Goal: Task Accomplishment & Management: Manage account settings

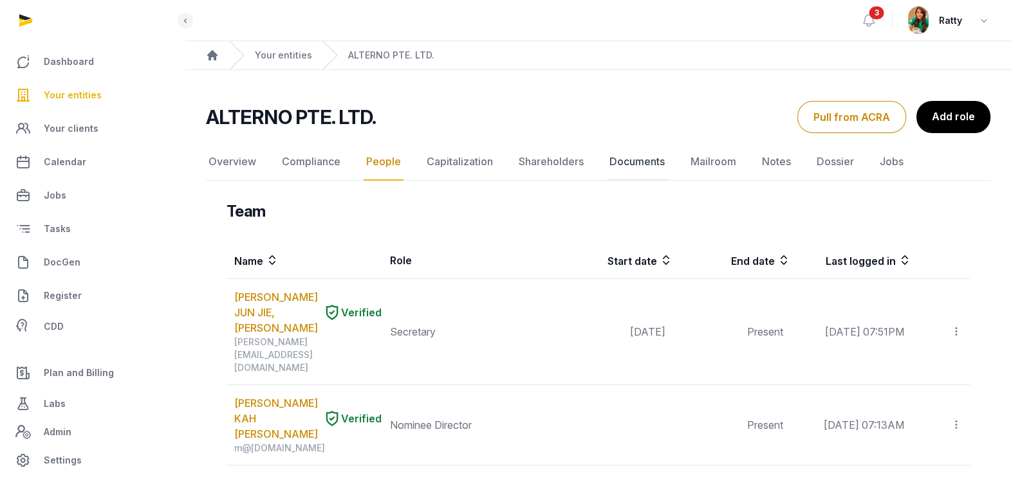
click at [619, 159] on link "Documents" at bounding box center [637, 161] width 60 height 37
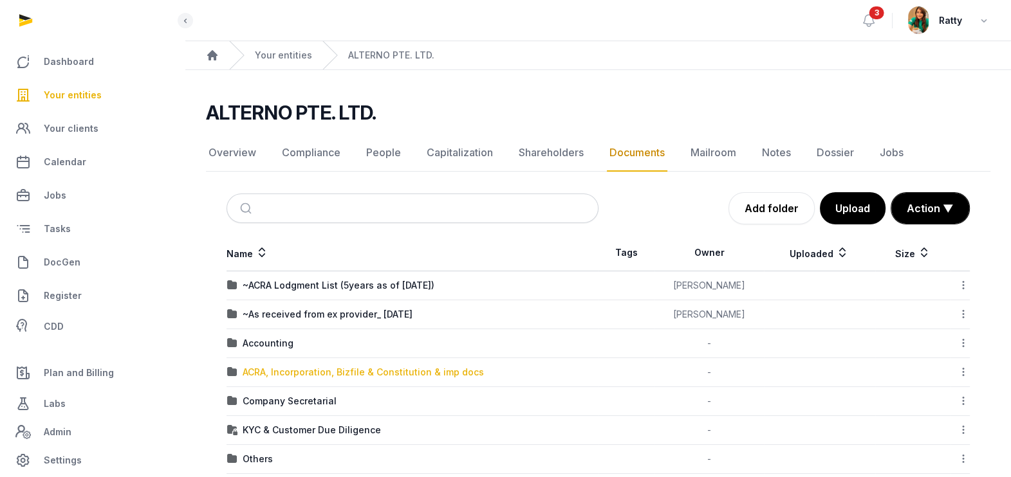
click at [272, 376] on div "ACRA, Incorporation, Bizfile & Constitution & imp docs" at bounding box center [363, 372] width 241 height 13
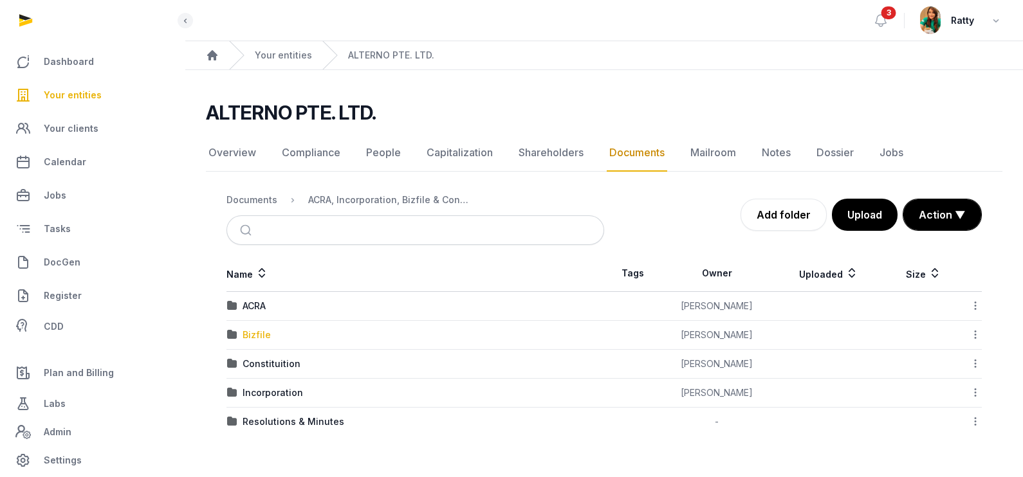
click at [254, 338] on div "Bizfile" at bounding box center [257, 335] width 28 height 13
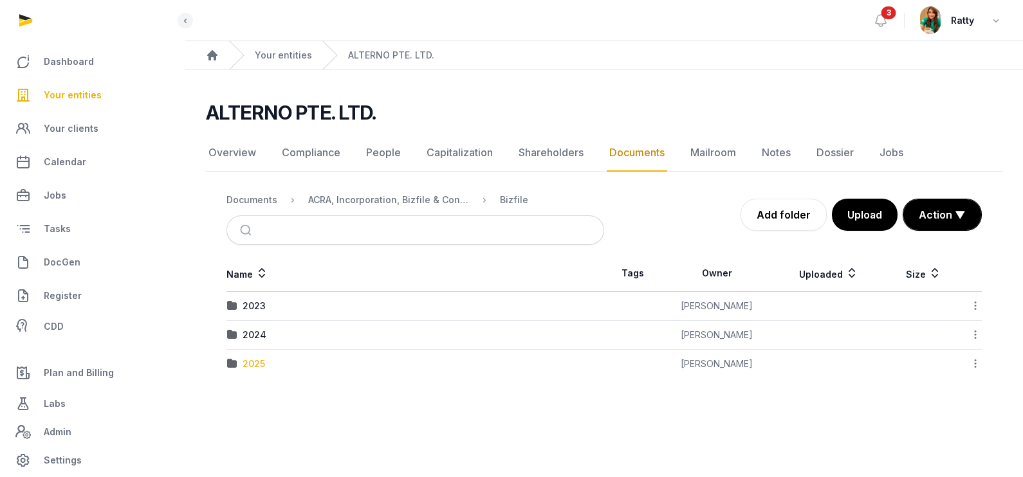
click at [250, 368] on div "2025" at bounding box center [254, 364] width 23 height 13
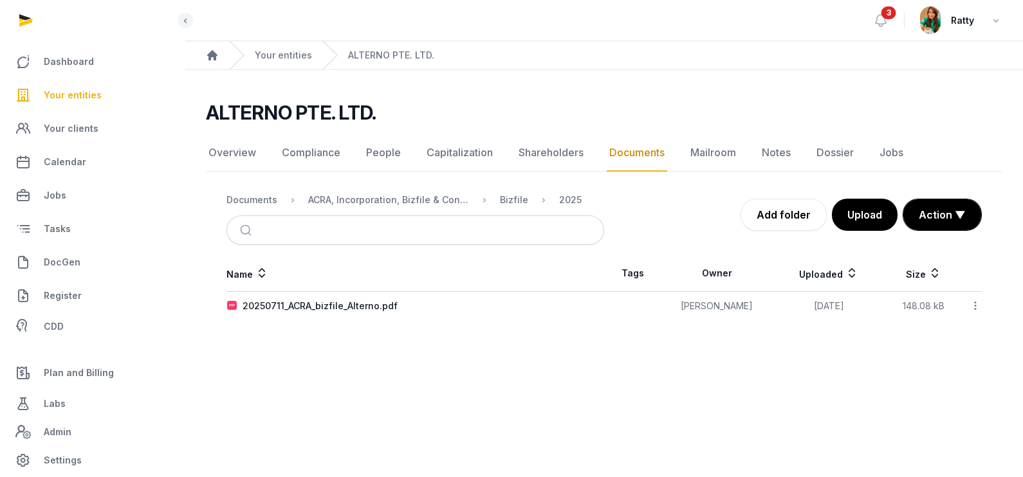
click at [976, 302] on icon at bounding box center [975, 306] width 12 height 14
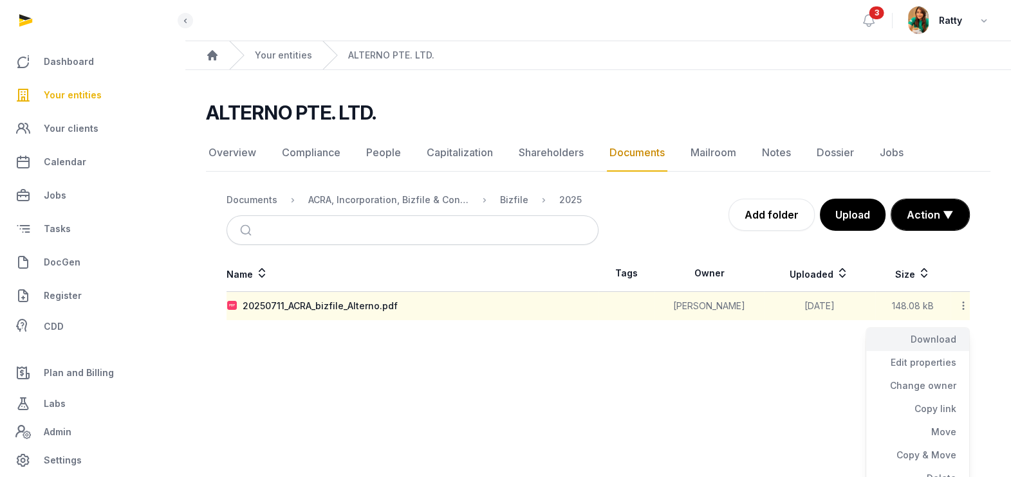
click at [938, 351] on div "Download" at bounding box center [917, 362] width 103 height 23
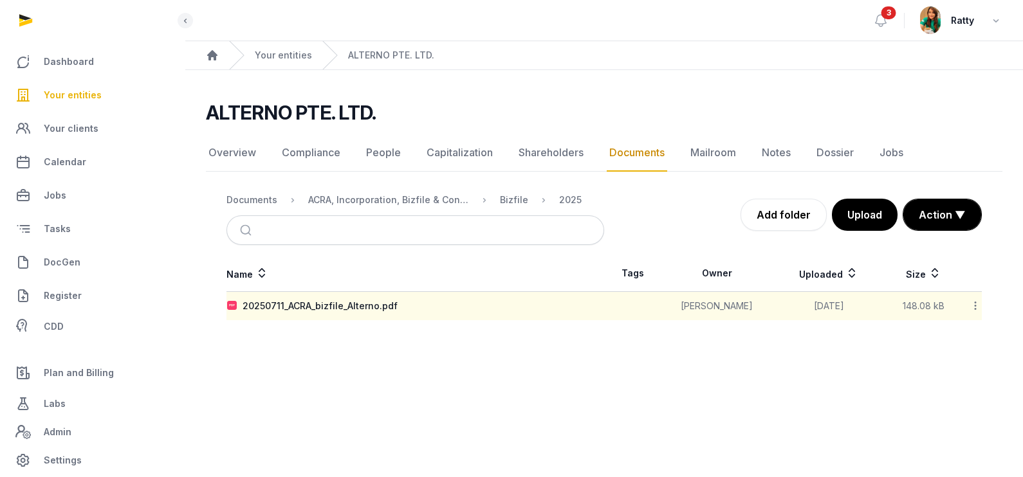
click at [78, 100] on span "Your entities" at bounding box center [73, 94] width 58 height 15
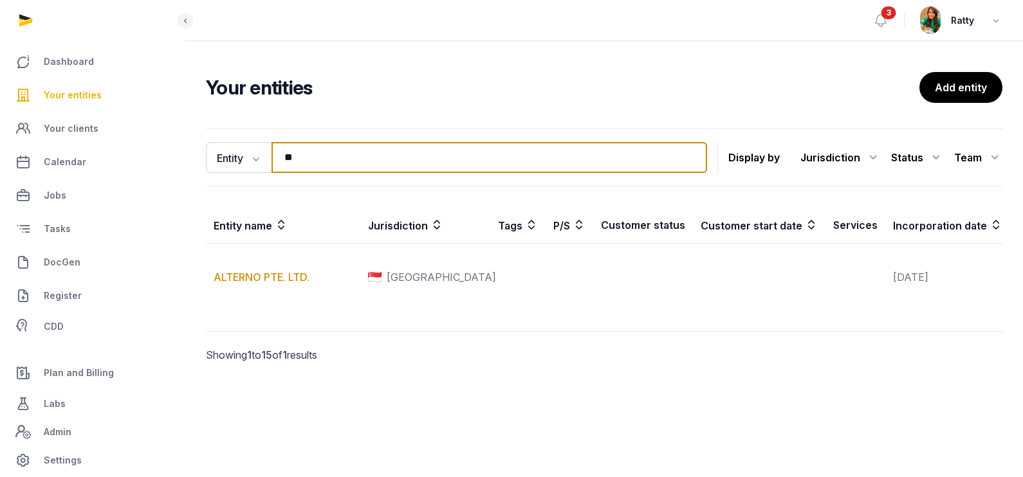
type input "*"
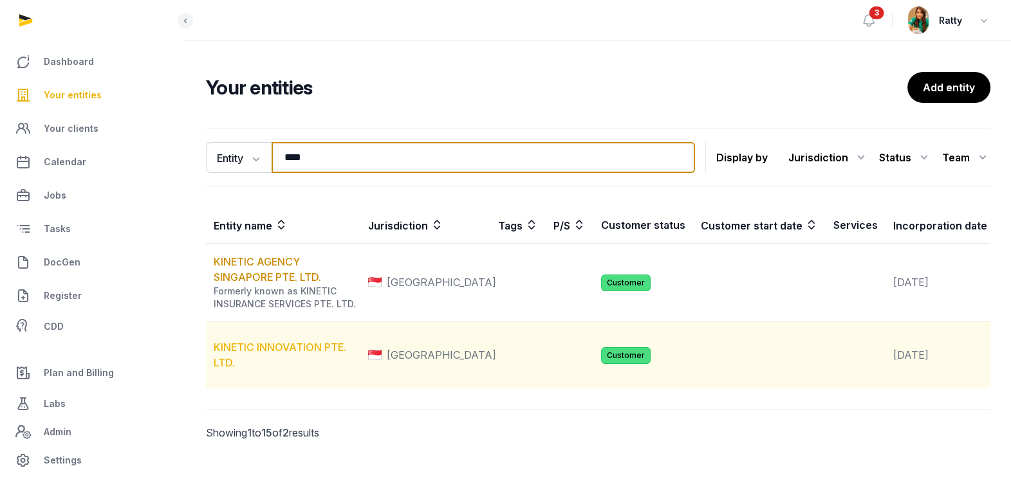
type input "****"
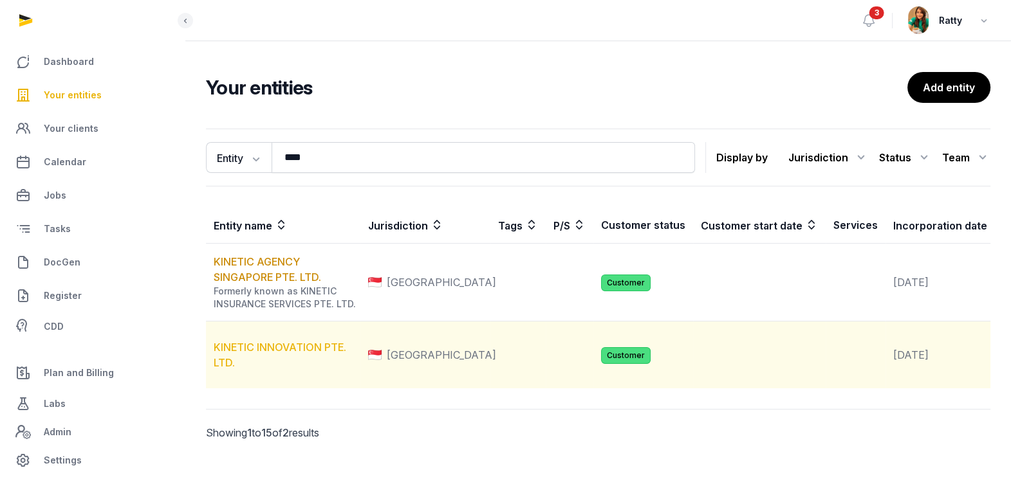
click at [270, 369] on link "KINETIC INNOVATION PTE. LTD." at bounding box center [280, 355] width 133 height 28
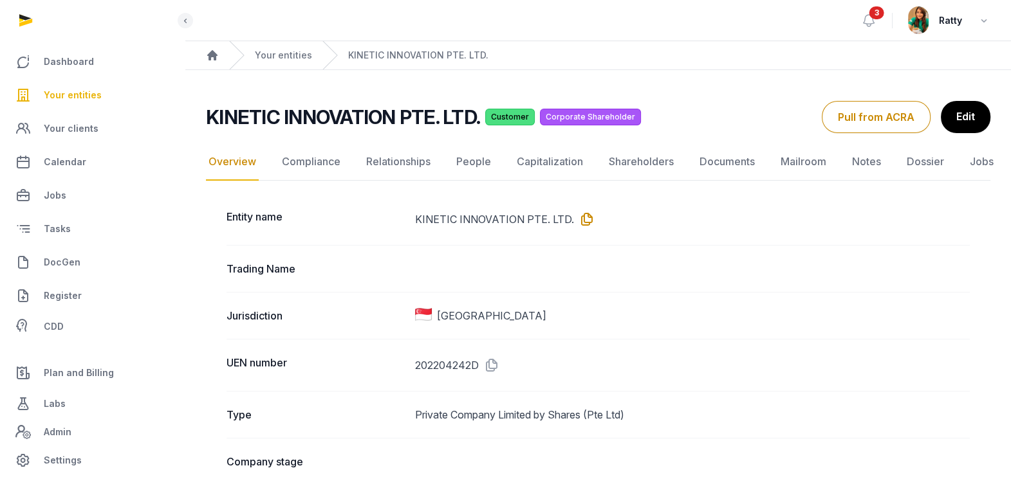
click at [587, 215] on icon at bounding box center [584, 219] width 21 height 21
click at [714, 165] on link "Documents" at bounding box center [727, 161] width 60 height 37
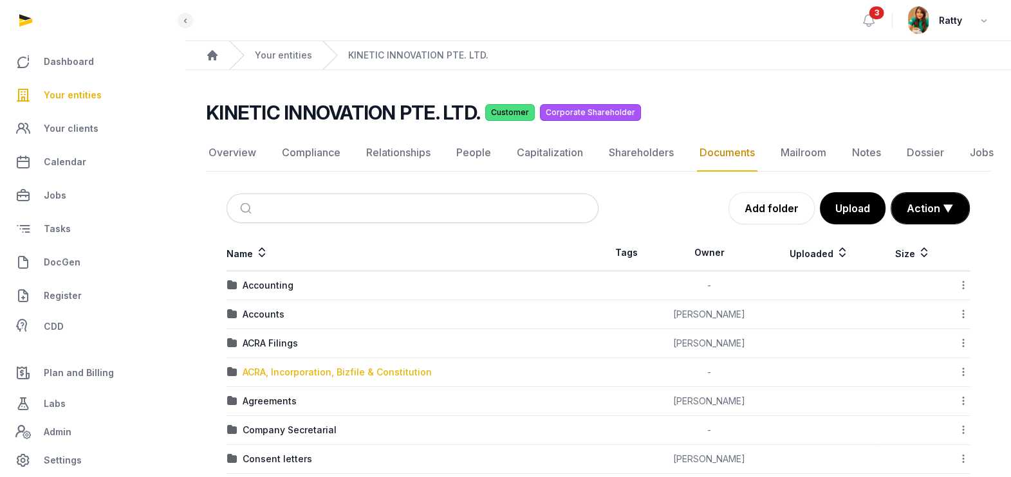
click at [290, 376] on div "ACRA, Incorporation, Bizfile & Constitution" at bounding box center [337, 372] width 189 height 13
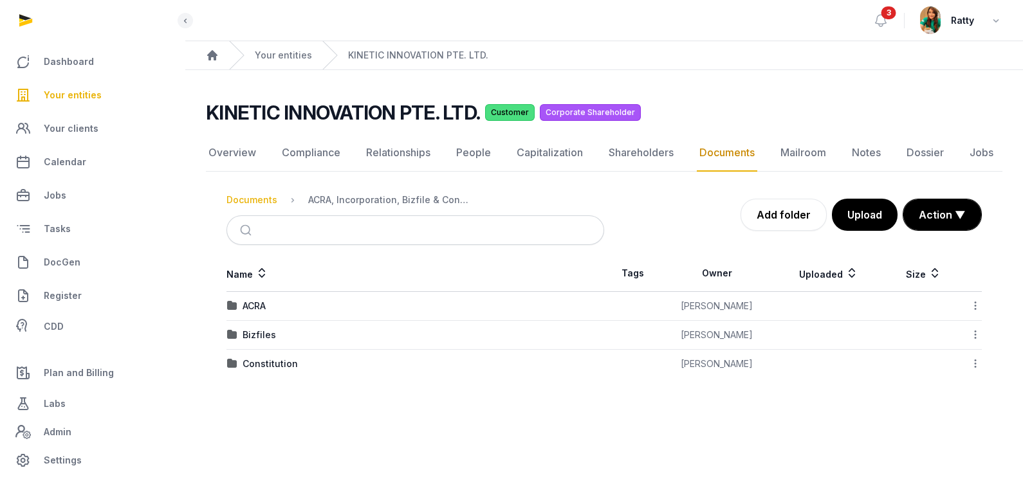
click at [260, 203] on div "Documents" at bounding box center [251, 200] width 51 height 13
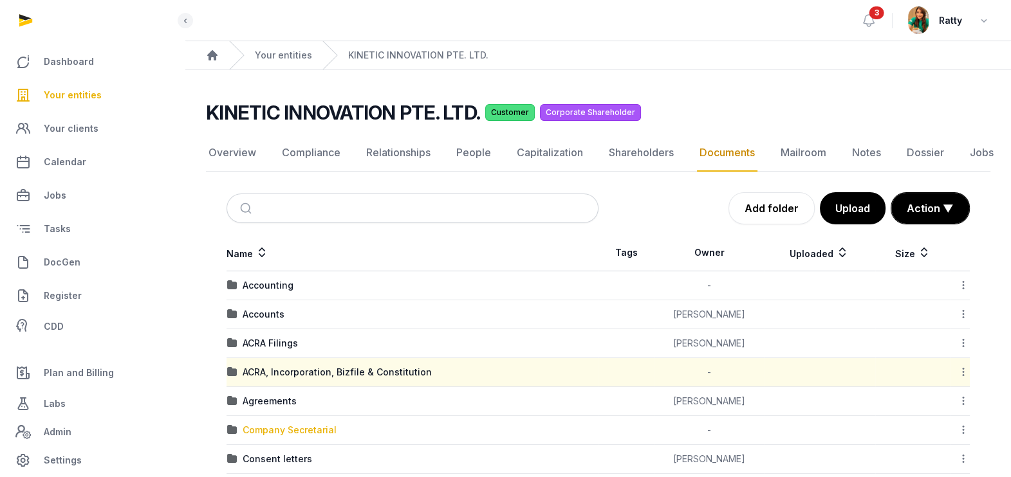
click at [274, 432] on div "Company Secretarial" at bounding box center [290, 430] width 94 height 13
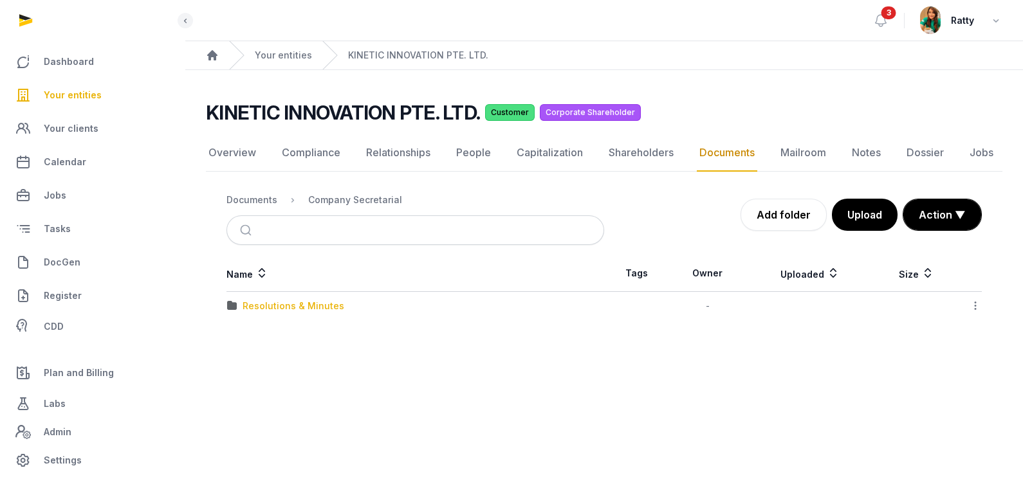
click at [263, 306] on div "Resolutions & Minutes" at bounding box center [294, 306] width 102 height 13
click at [263, 306] on div "2024" at bounding box center [255, 306] width 24 height 13
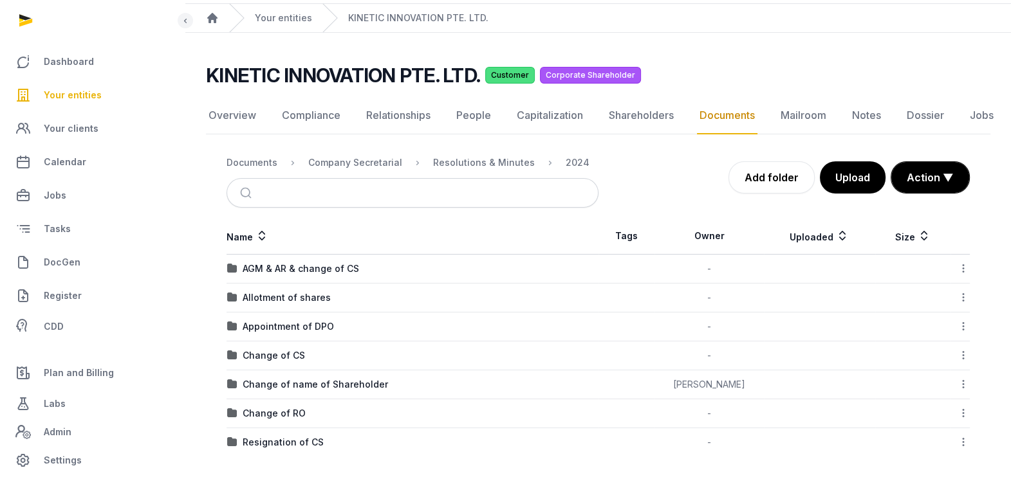
scroll to position [41, 0]
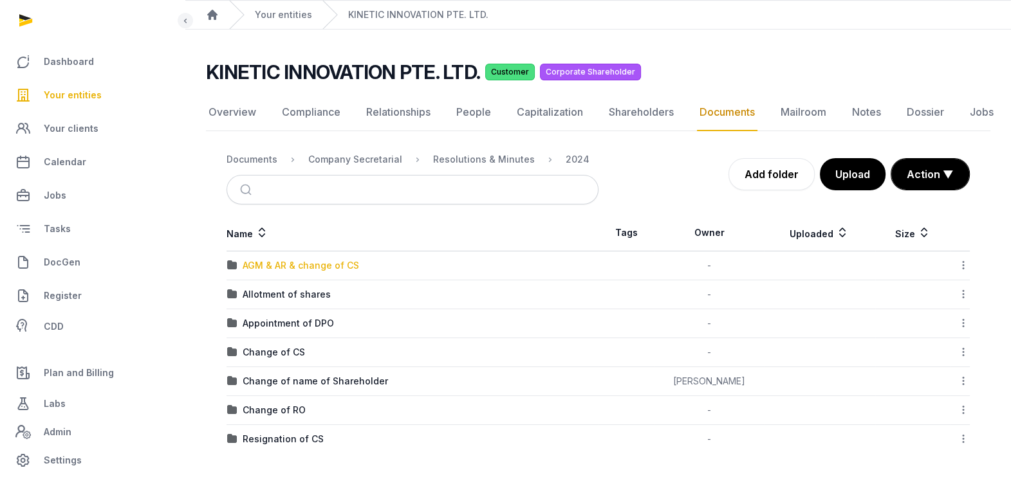
click at [314, 268] on div "AGM & AR & change of CS" at bounding box center [301, 265] width 116 height 13
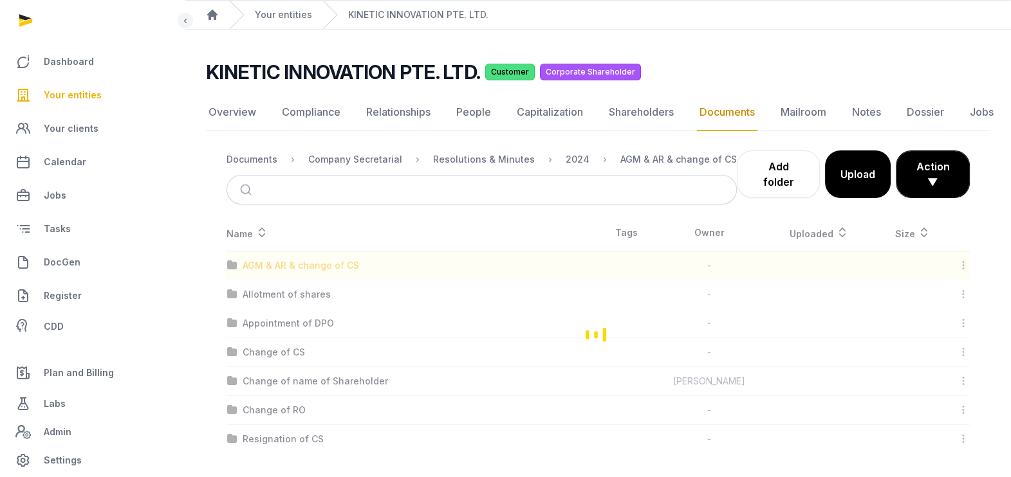
scroll to position [19, 0]
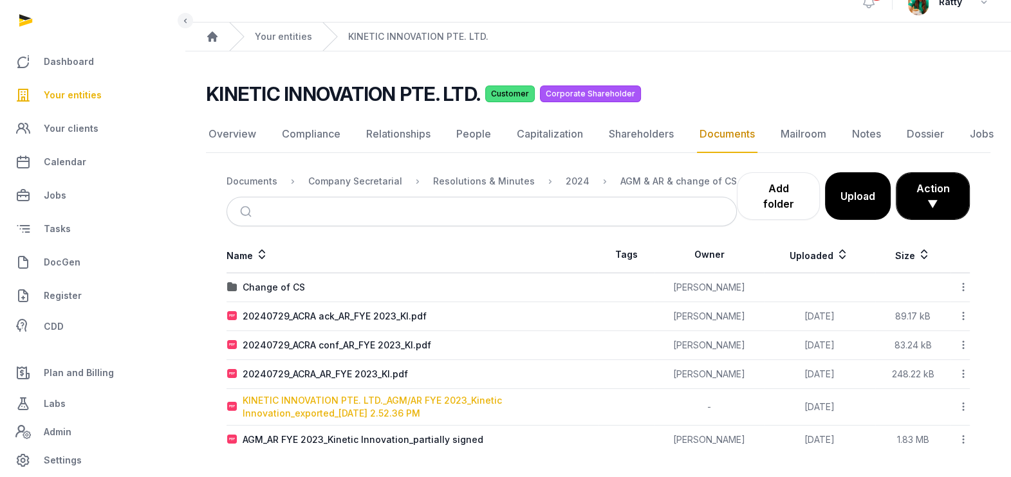
click at [331, 396] on div "KINETIC INNOVATION PTE. LTD._AGM/AR FYE 2023_Kinetic Innovation_exported_2024-0…" at bounding box center [420, 407] width 355 height 26
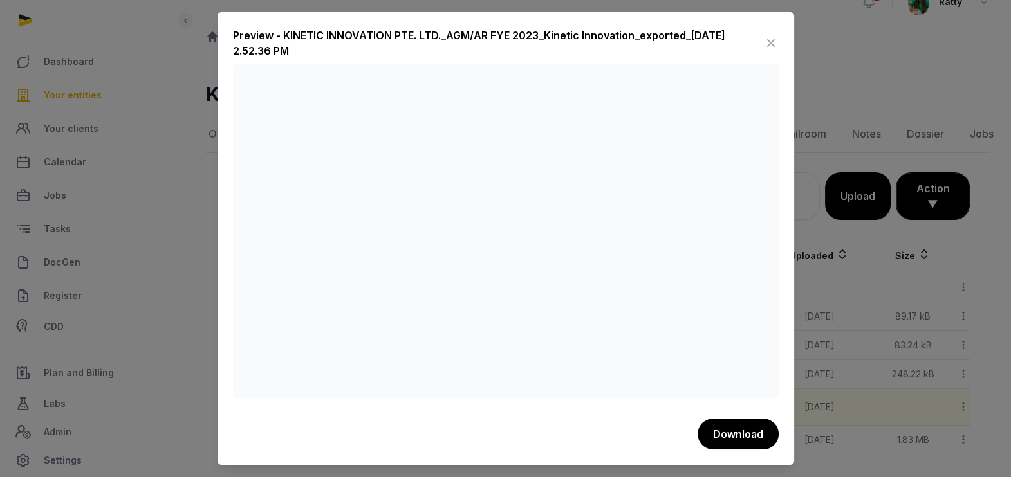
click at [770, 41] on icon at bounding box center [770, 43] width 15 height 21
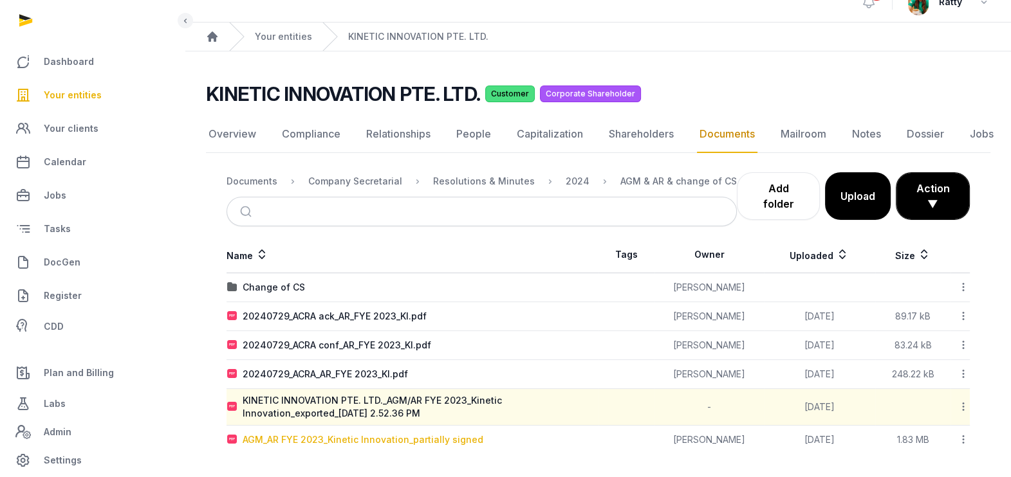
click at [394, 435] on div "AGM_AR FYE 2023_Kinetic Innovation_partially signed" at bounding box center [363, 440] width 241 height 13
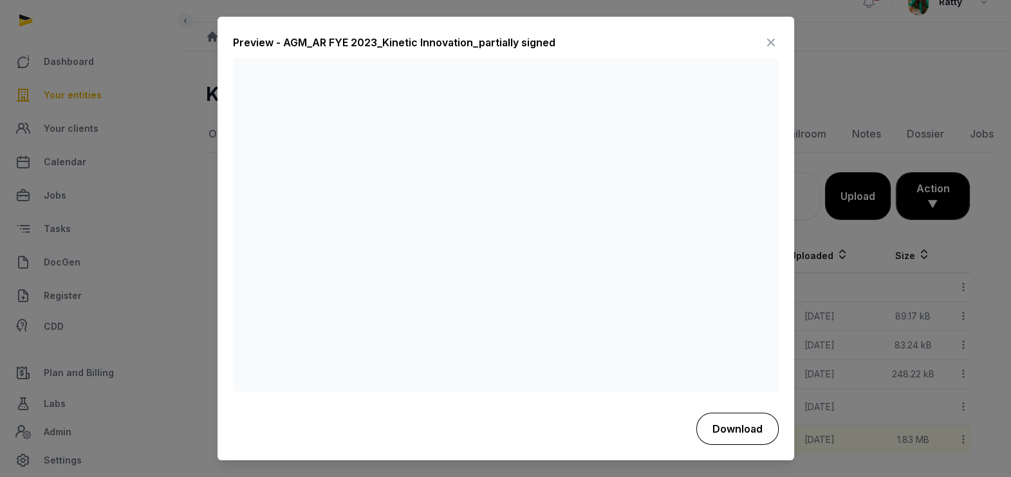
click at [711, 432] on button "Download" at bounding box center [737, 429] width 82 height 32
click at [611, 41] on div "Preview - AGM_AR FYE 2023_Kinetic Innovation_partially signed" at bounding box center [505, 46] width 545 height 26
click at [766, 45] on icon at bounding box center [770, 43] width 15 height 21
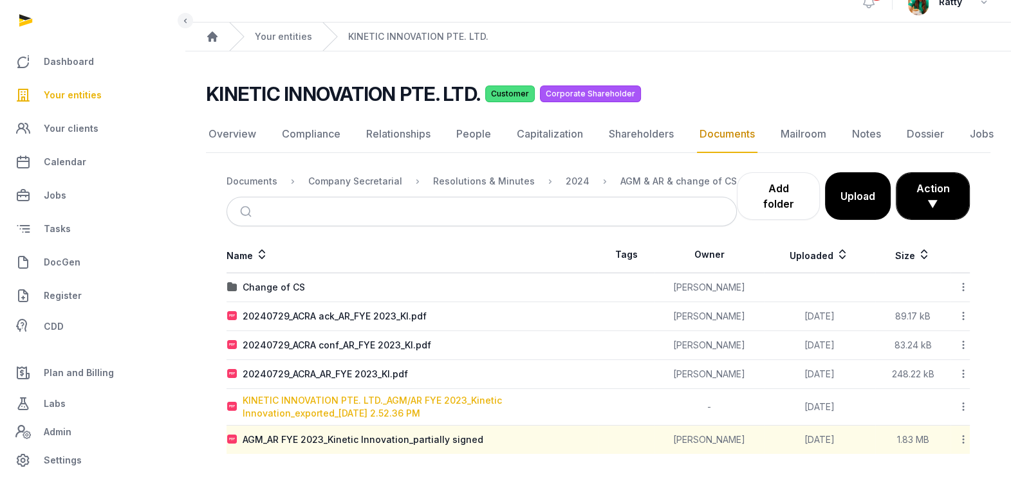
click at [340, 397] on div "KINETIC INNOVATION PTE. LTD._AGM/AR FYE 2023_Kinetic Innovation_exported_2024-0…" at bounding box center [420, 407] width 355 height 26
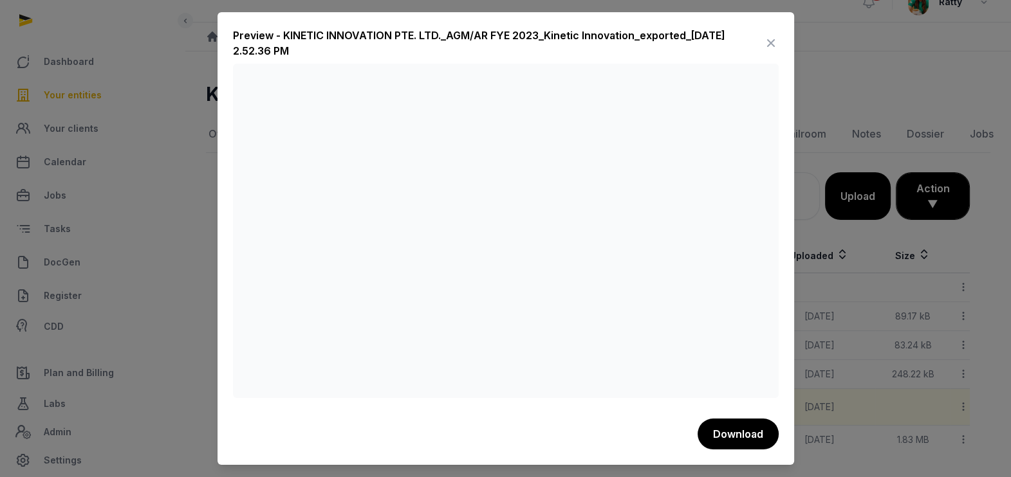
scroll to position [0, 0]
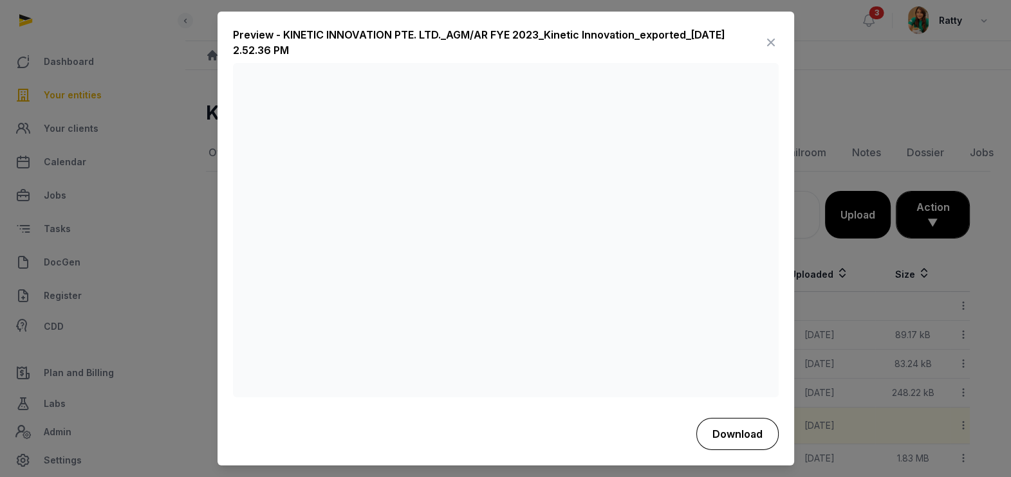
click at [728, 421] on button "Download" at bounding box center [737, 434] width 82 height 32
click at [765, 42] on icon at bounding box center [770, 43] width 15 height 21
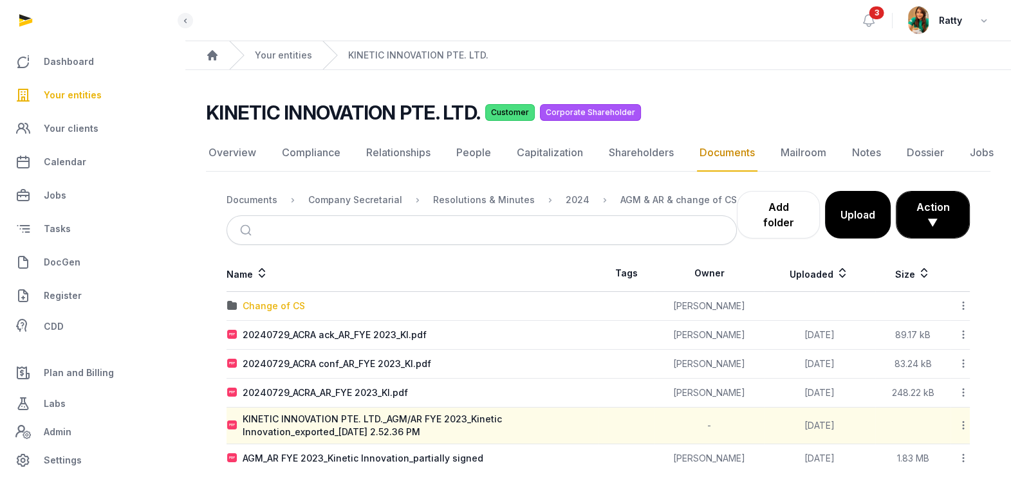
click at [280, 310] on div "Change of CS" at bounding box center [274, 306] width 62 height 13
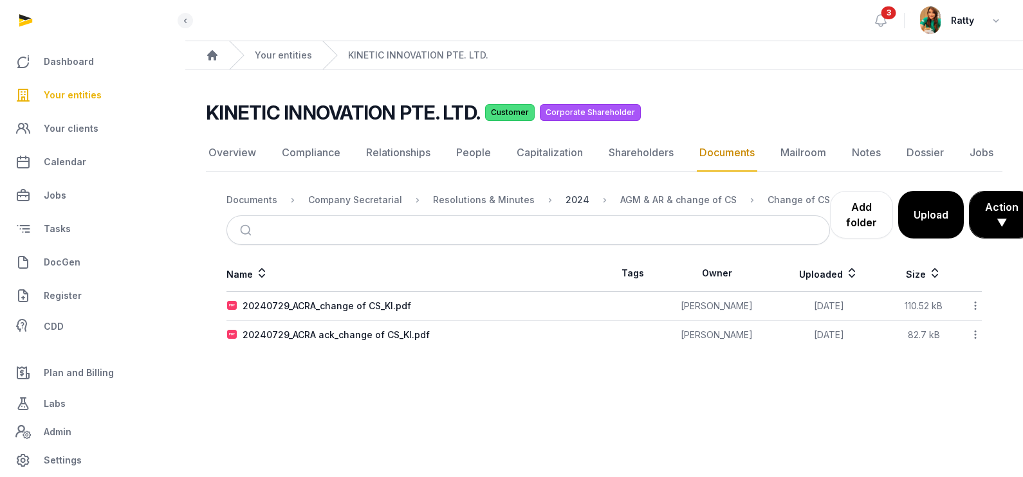
click at [565, 200] on div "2024" at bounding box center [577, 200] width 24 height 13
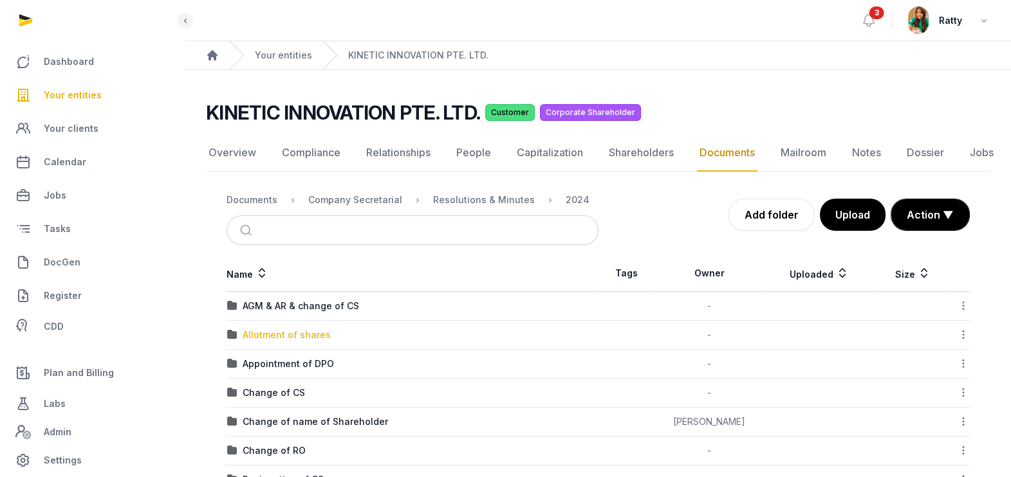
click at [296, 335] on div "Allotment of shares" at bounding box center [287, 335] width 88 height 13
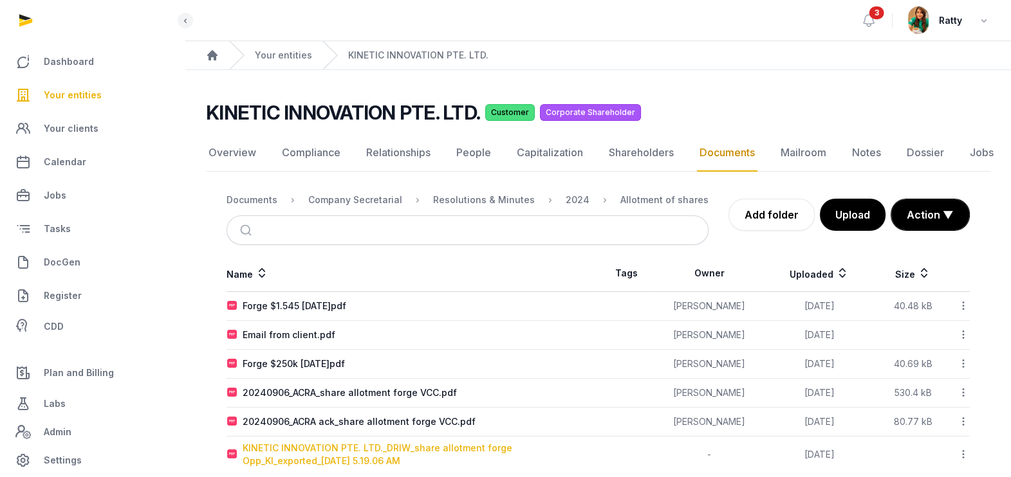
click at [344, 442] on div "KINETIC INNOVATION PTE. LTD._DRIW_share allotment forge Opp_KI_exported_2024-09…" at bounding box center [420, 455] width 355 height 26
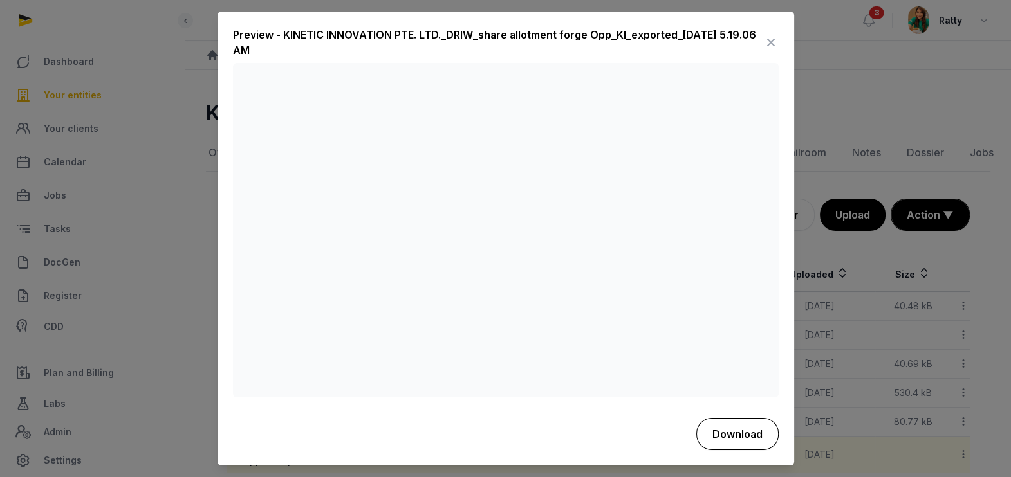
click at [728, 435] on button "Download" at bounding box center [737, 434] width 82 height 32
click at [528, 28] on div "Preview - KINETIC INNOVATION PTE. LTD._DRIW_share allotment forge Opp_KI_export…" at bounding box center [498, 43] width 530 height 31
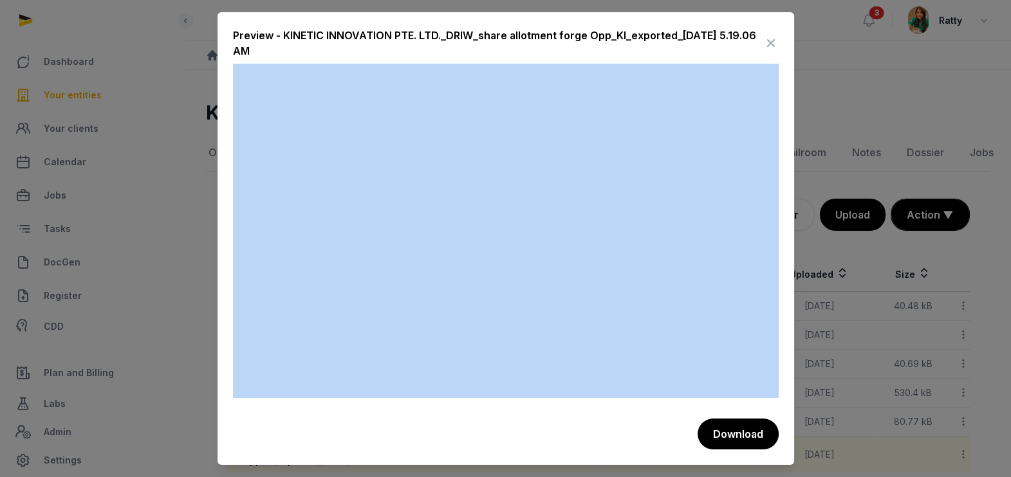
drag, startPoint x: 764, startPoint y: 47, endPoint x: 478, endPoint y: 518, distance: 551.6
click at [478, 477] on html "Dashboard Your entities Your clients Calendar Jobs Tasks DocGen Register CDD Pl…" at bounding box center [505, 249] width 1011 height 499
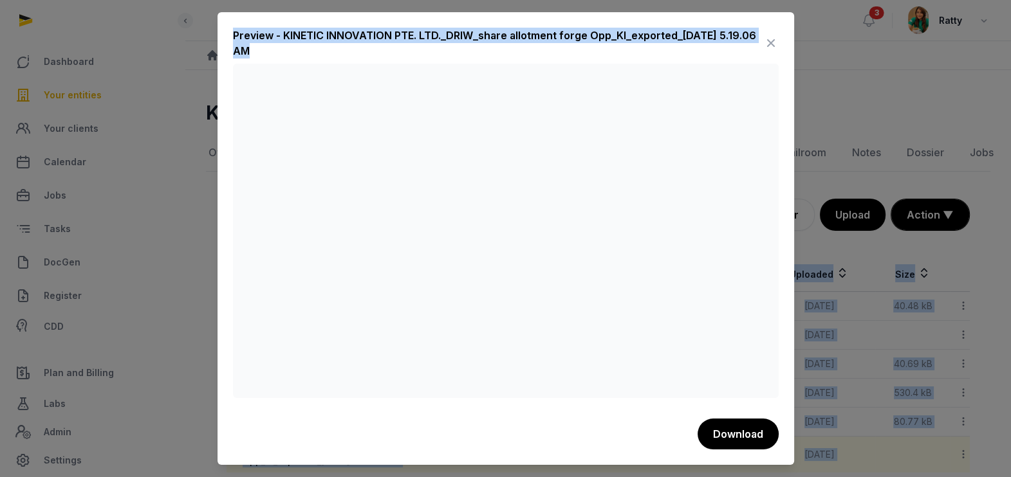
click at [769, 40] on icon at bounding box center [770, 43] width 15 height 21
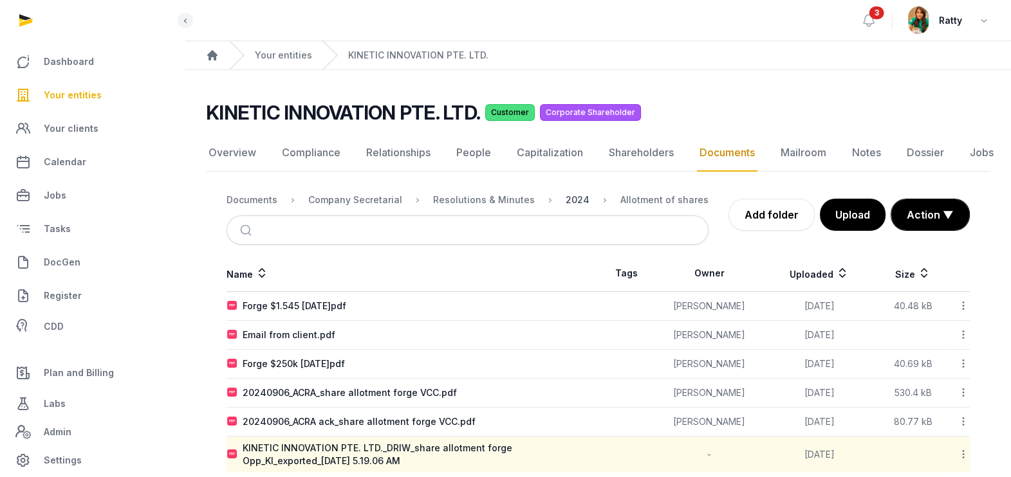
click at [568, 197] on div "2024" at bounding box center [577, 200] width 24 height 13
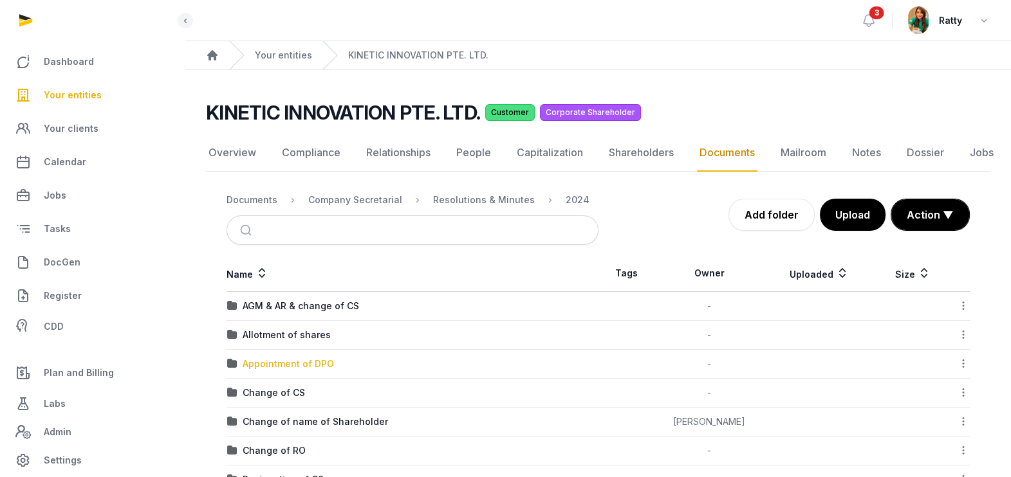
click at [284, 362] on div "Appointment of DPO" at bounding box center [288, 364] width 91 height 13
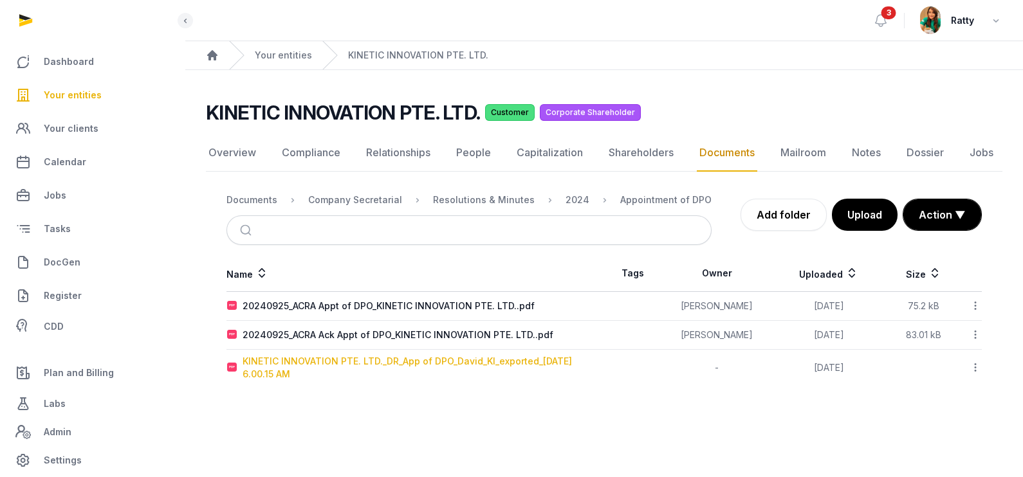
click at [431, 357] on div "KINETIC INNOVATION PTE. LTD._DR_App of DPO_David_KI_exported_2024-09-25 6.00.15…" at bounding box center [423, 368] width 361 height 26
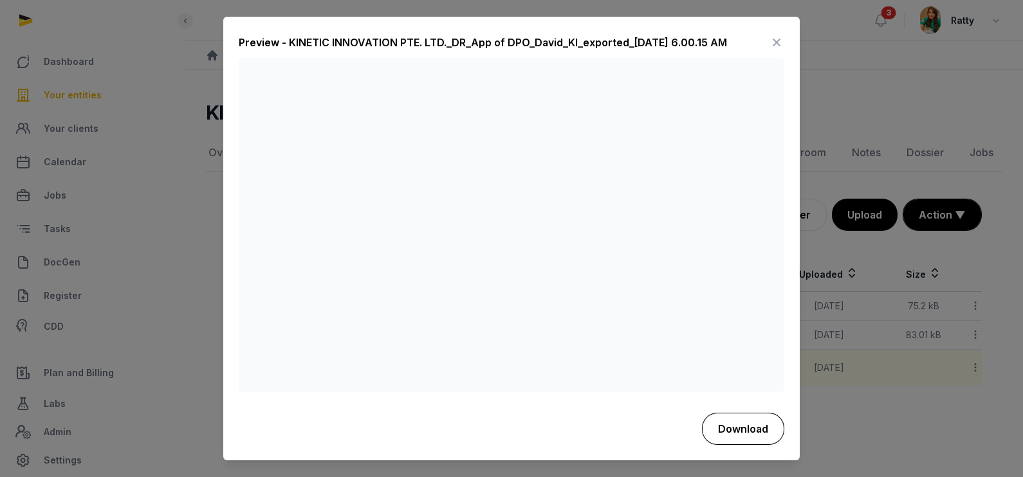
click at [745, 424] on button "Download" at bounding box center [743, 429] width 82 height 32
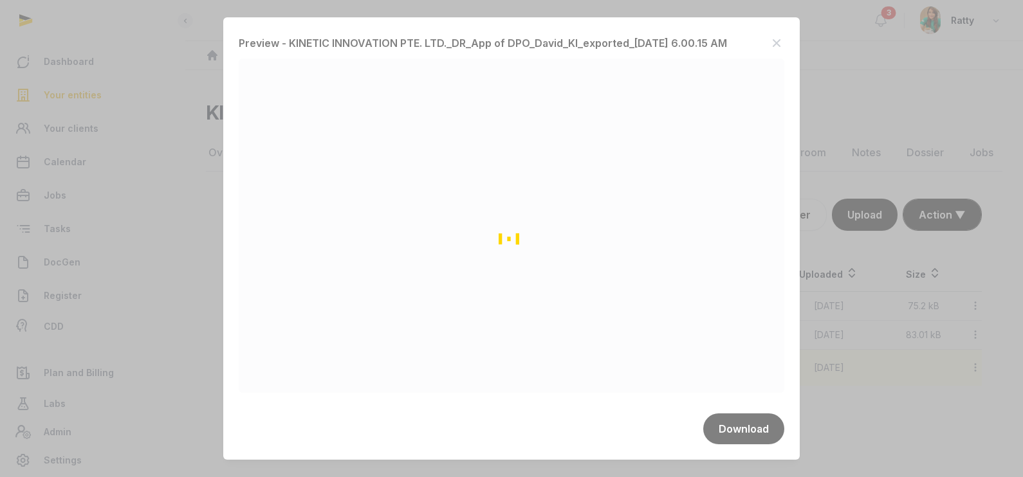
click at [619, 174] on div "Loading" at bounding box center [511, 238] width 1023 height 477
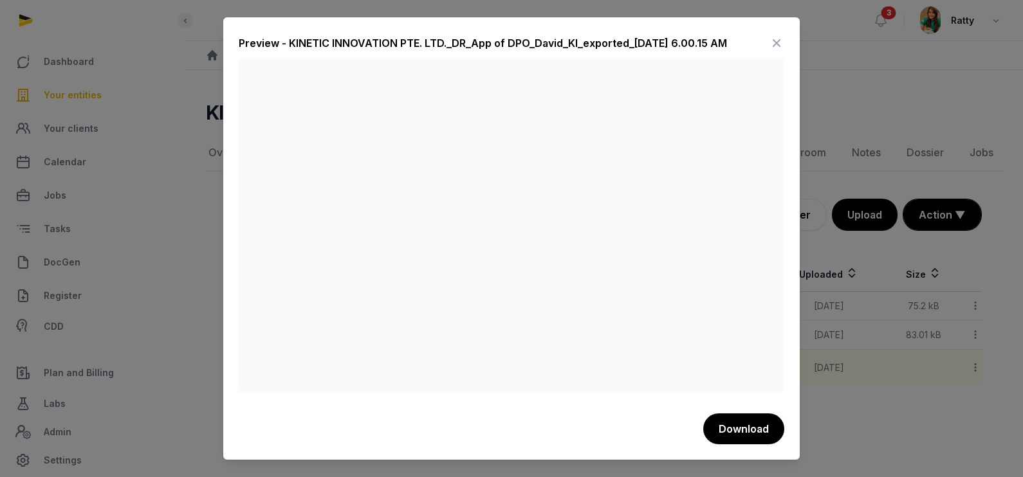
click at [774, 40] on icon at bounding box center [776, 43] width 15 height 21
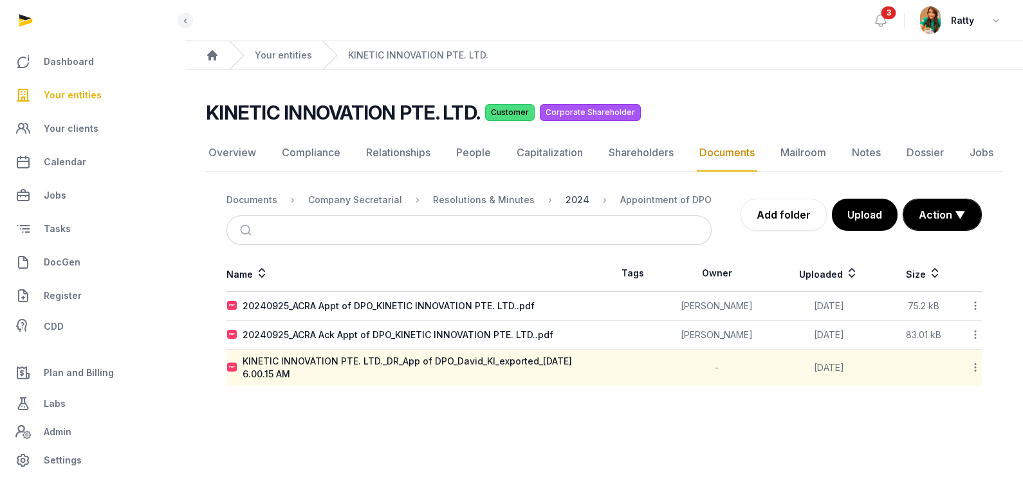
click at [566, 200] on div "2024" at bounding box center [577, 200] width 24 height 13
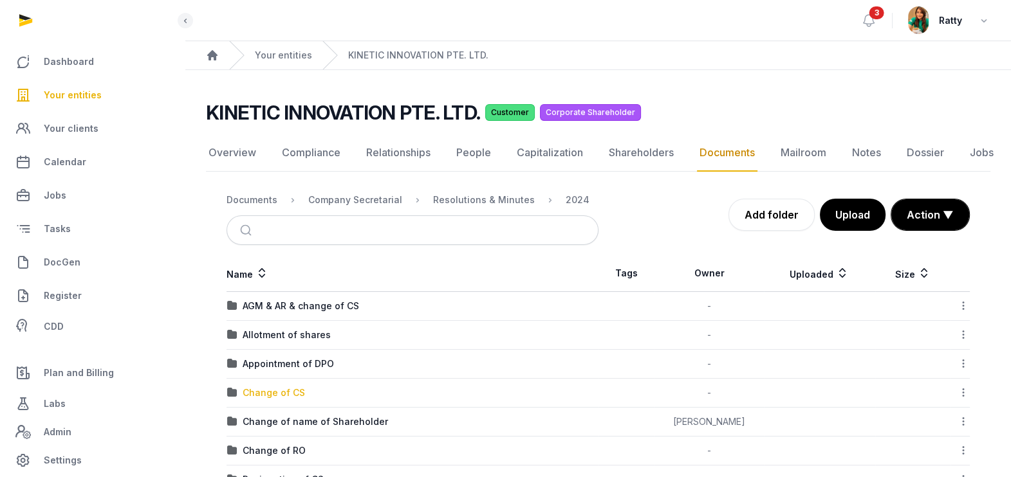
click at [262, 394] on div "Change of CS" at bounding box center [274, 393] width 62 height 13
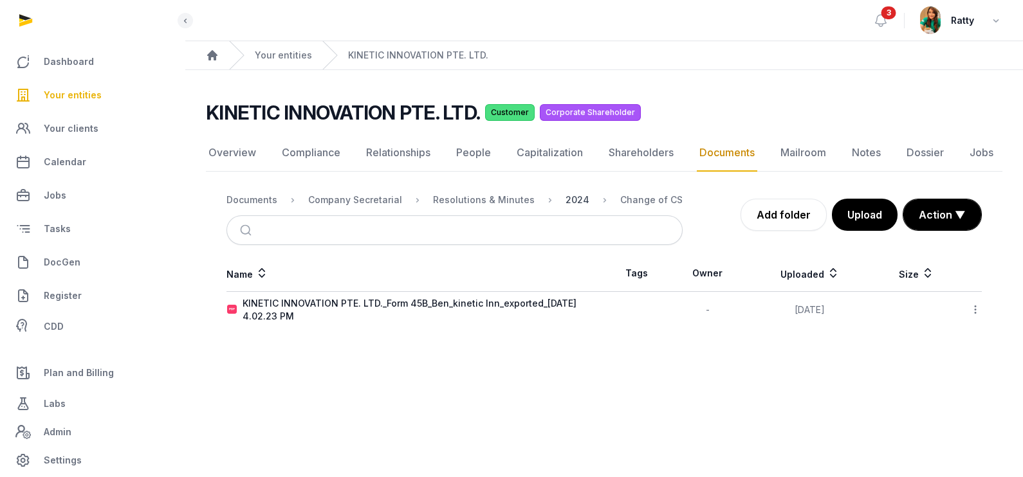
click at [565, 196] on div "2024" at bounding box center [577, 200] width 24 height 13
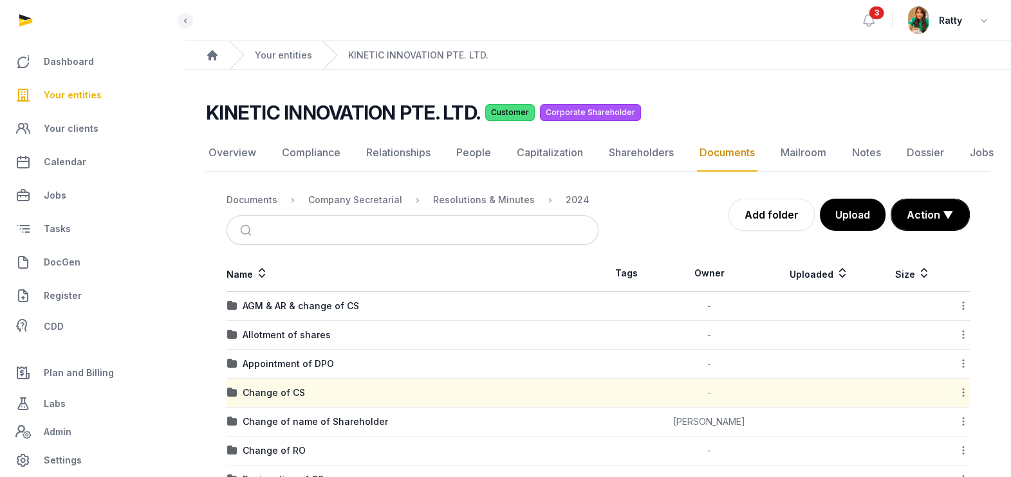
click at [962, 389] on icon at bounding box center [963, 393] width 12 height 14
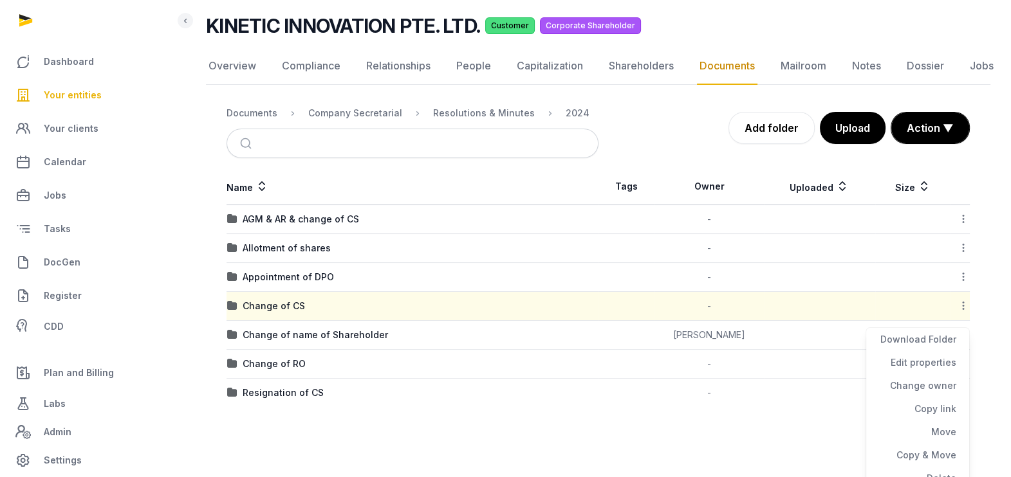
scroll to position [89, 0]
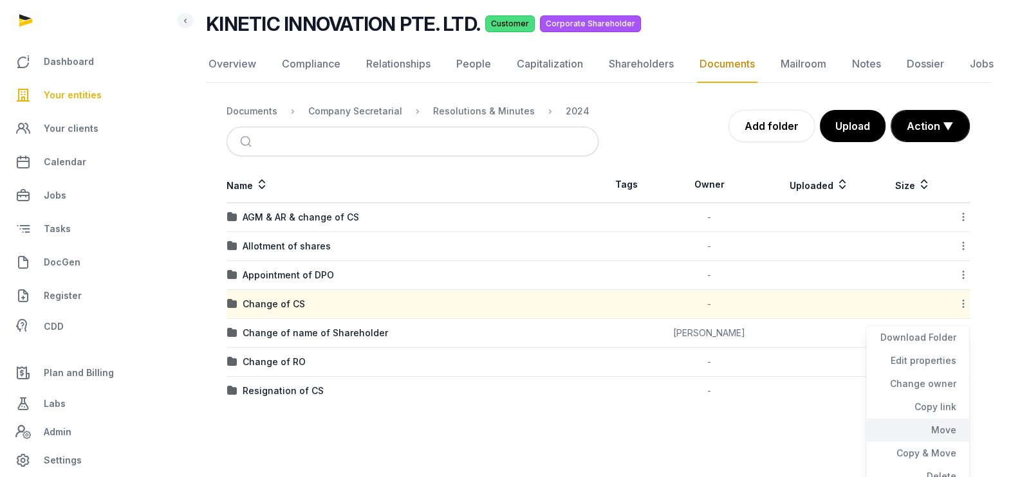
click at [929, 442] on div "Move" at bounding box center [917, 453] width 103 height 23
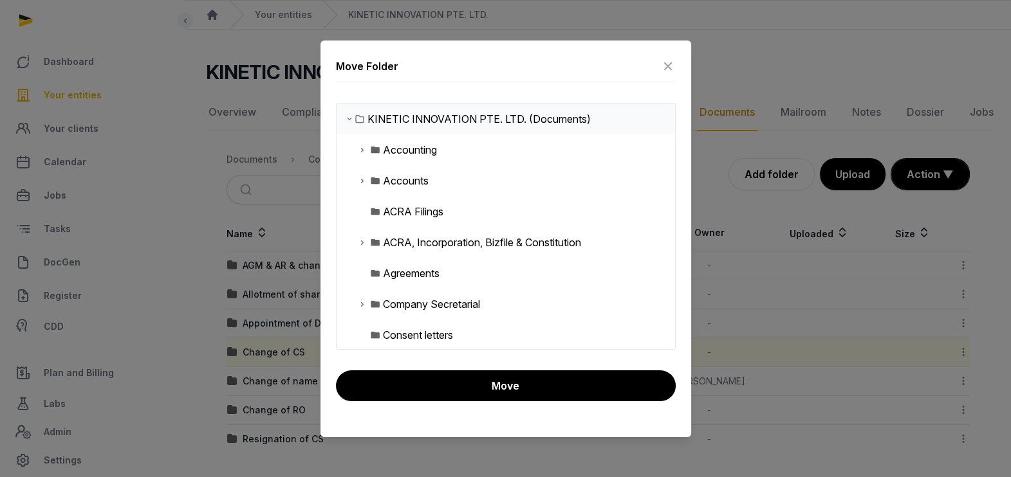
click at [359, 302] on icon at bounding box center [362, 304] width 10 height 15
click at [369, 335] on icon at bounding box center [372, 334] width 10 height 15
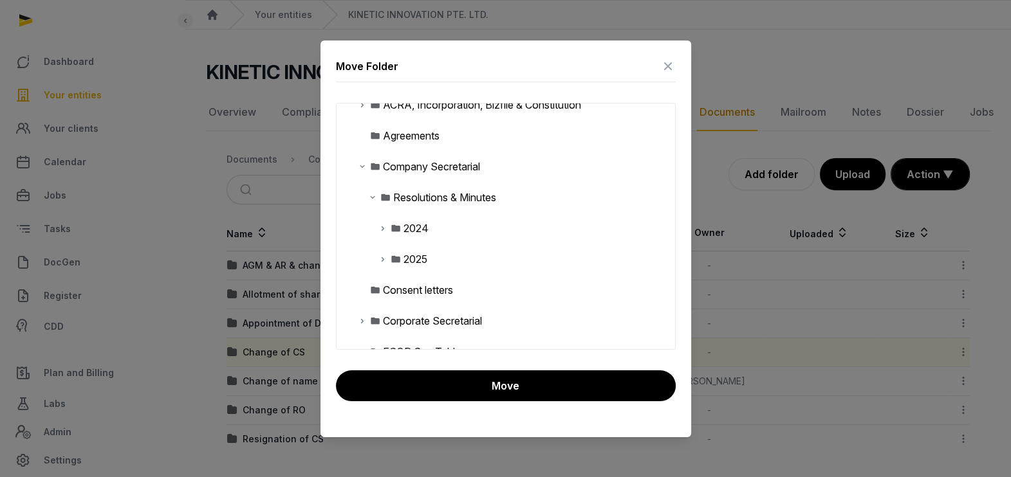
scroll to position [140, 0]
click at [380, 225] on icon at bounding box center [383, 226] width 10 height 15
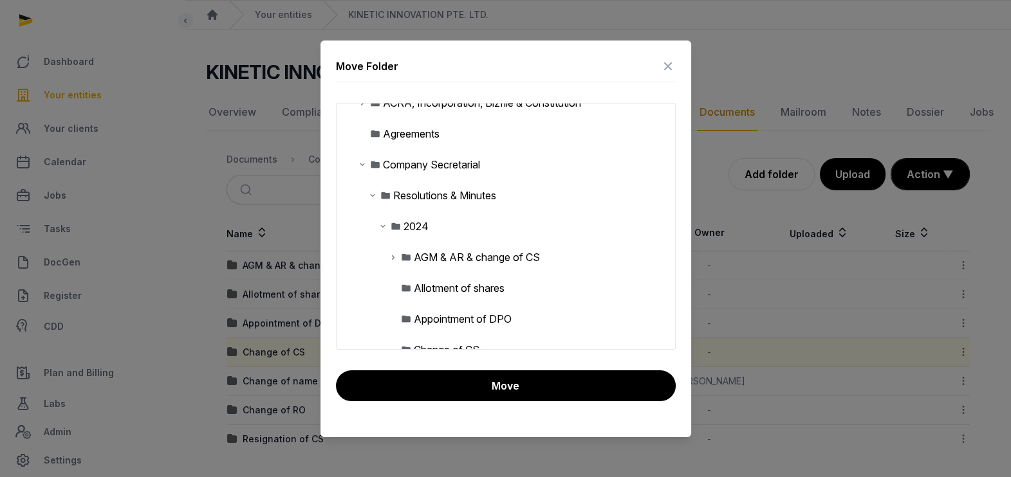
click at [390, 253] on icon at bounding box center [393, 257] width 10 height 15
click at [432, 286] on div "Change of CS" at bounding box center [457, 287] width 66 height 15
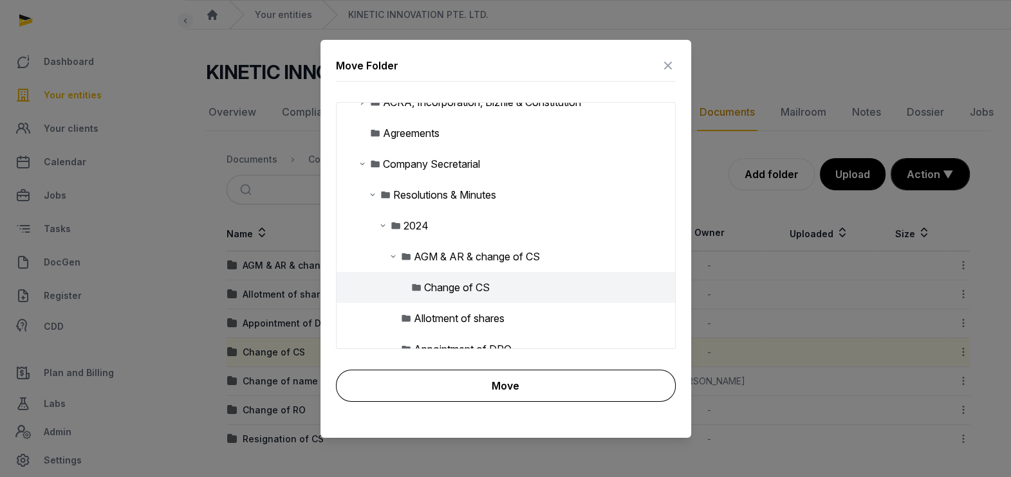
click at [493, 380] on button "Move" at bounding box center [506, 386] width 340 height 32
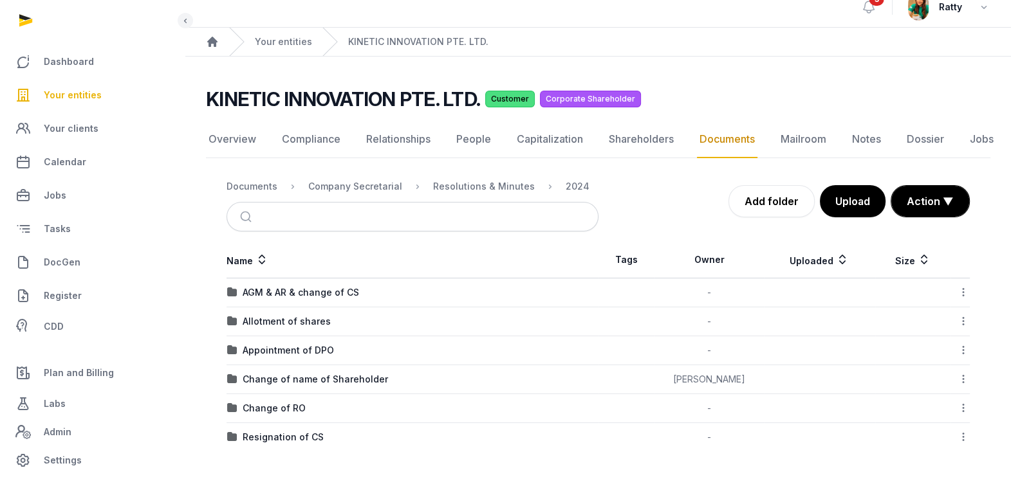
scroll to position [12, 0]
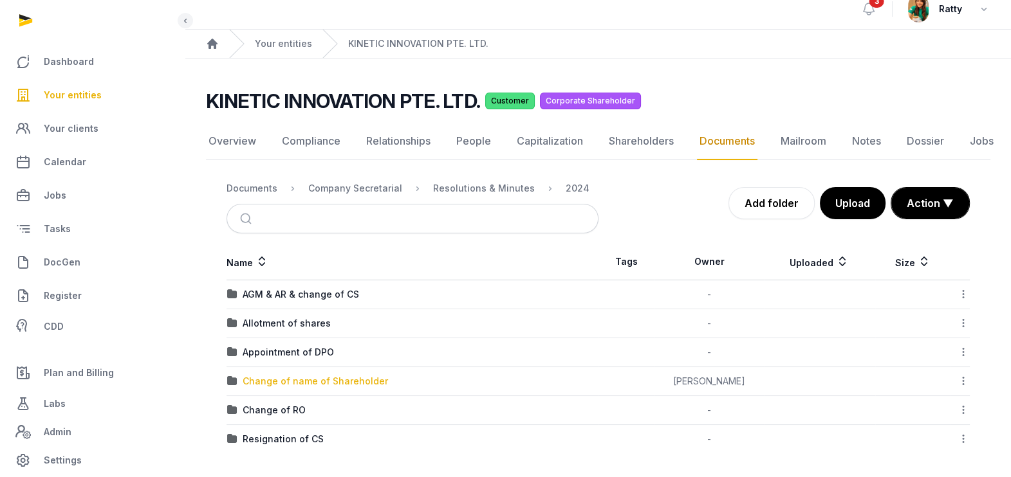
click at [313, 379] on div "Change of name of Shareholder" at bounding box center [315, 381] width 145 height 13
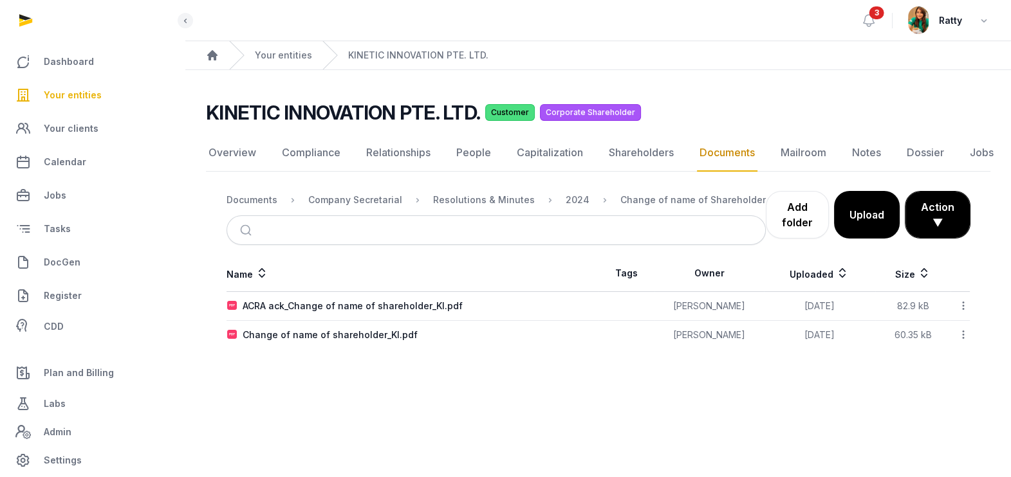
scroll to position [0, 0]
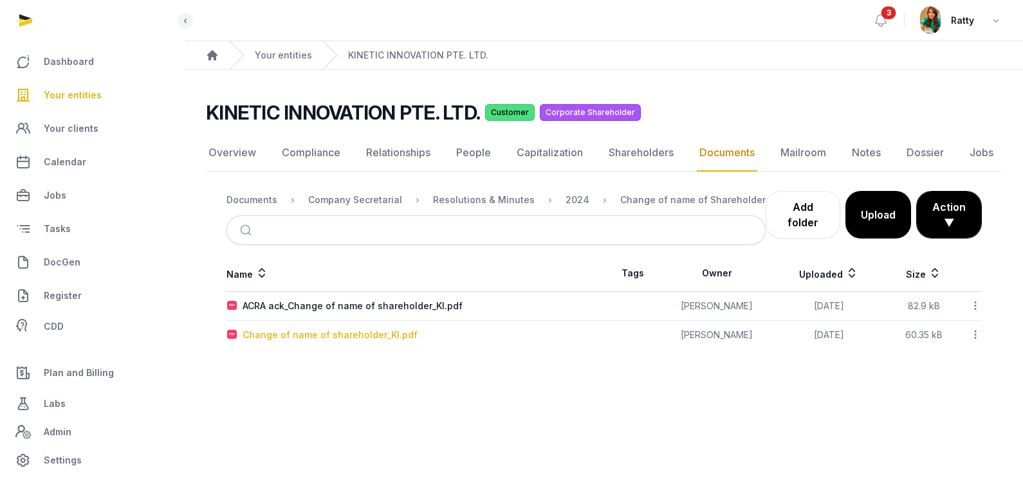
click at [329, 335] on div "Change of name of shareholder_KI.pdf" at bounding box center [330, 335] width 175 height 13
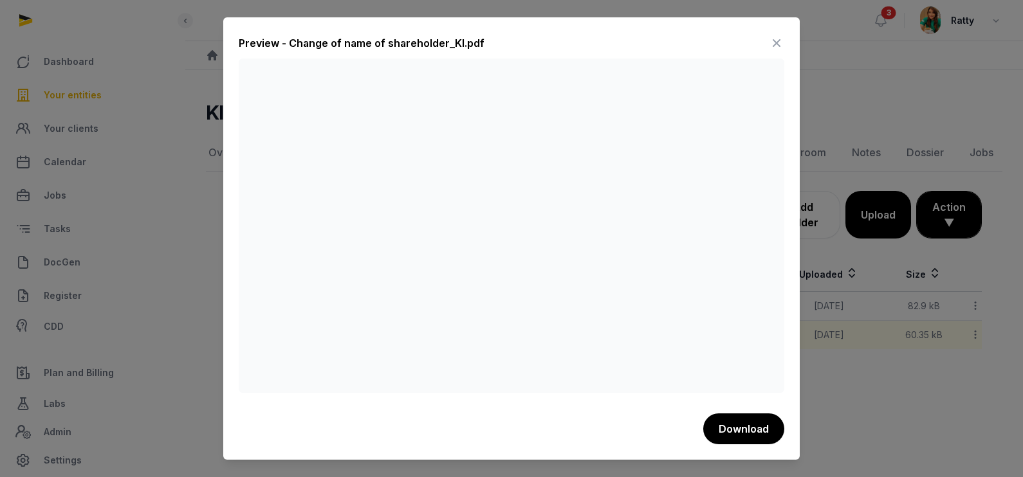
click at [774, 46] on icon at bounding box center [776, 43] width 15 height 21
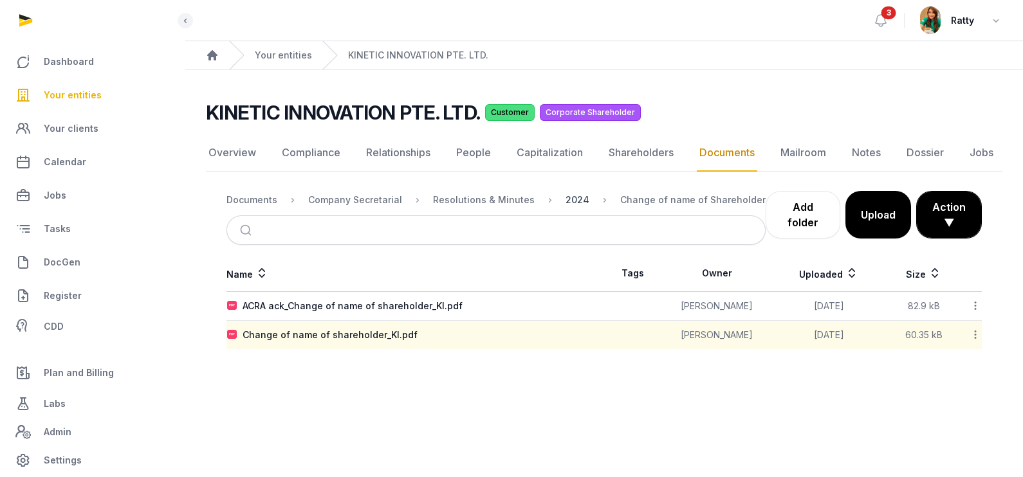
click at [566, 198] on div "2024" at bounding box center [577, 200] width 24 height 13
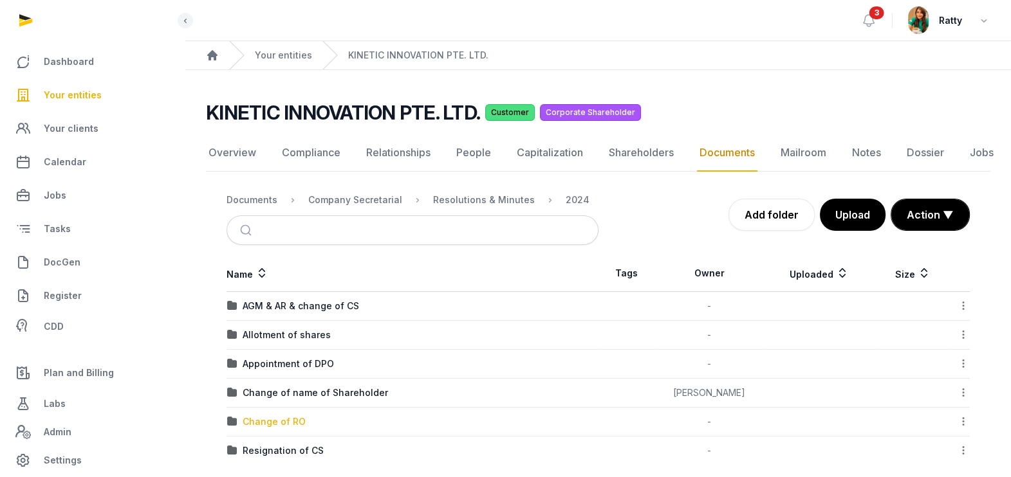
click at [278, 423] on div "Change of RO" at bounding box center [274, 422] width 63 height 13
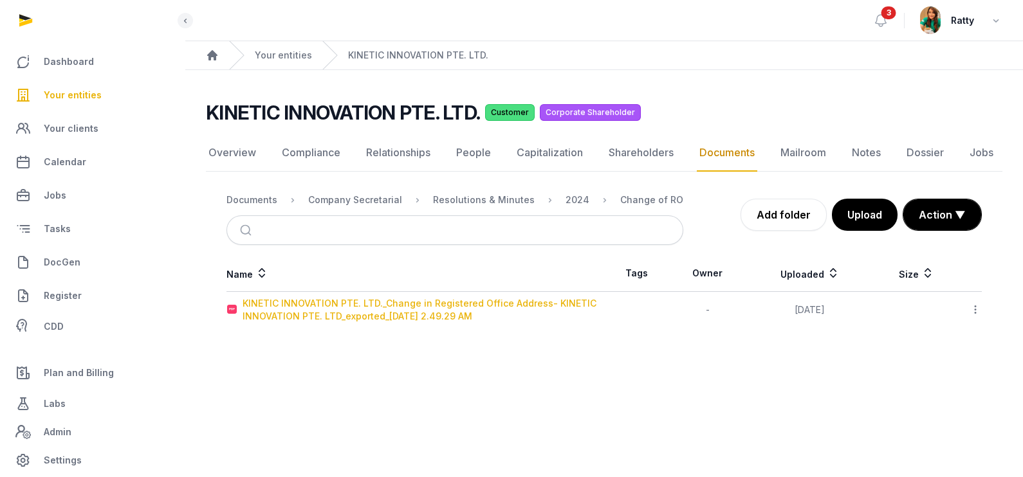
click at [465, 306] on div "KINETIC INNOVATION PTE. LTD._Change in Registered Office Address- KINETIC INNOV…" at bounding box center [423, 310] width 361 height 26
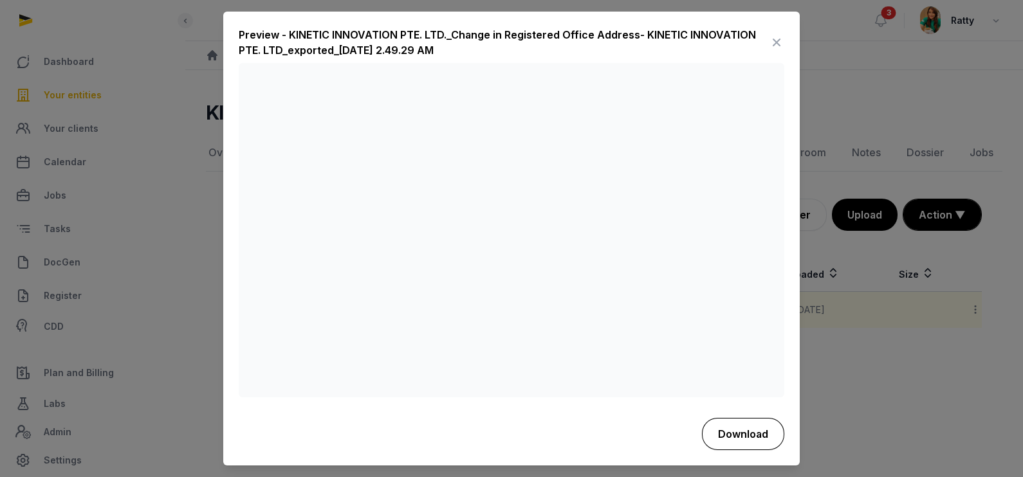
click at [746, 430] on button "Download" at bounding box center [743, 434] width 82 height 32
click at [775, 39] on icon at bounding box center [776, 43] width 15 height 21
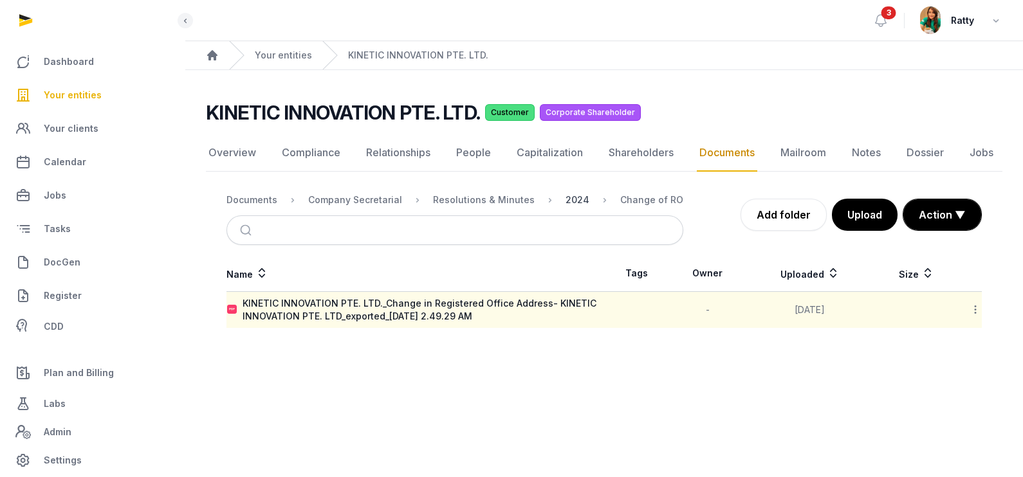
click at [565, 196] on div "2024" at bounding box center [577, 200] width 24 height 13
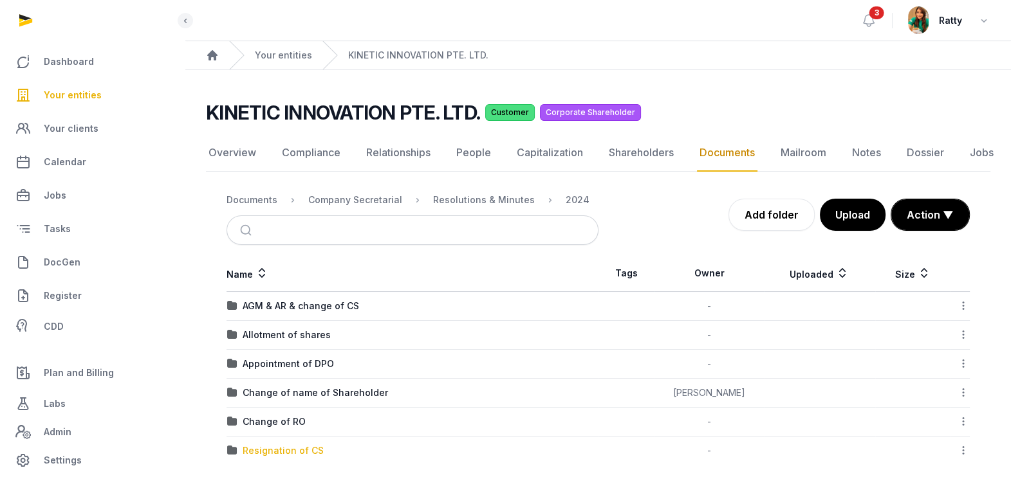
click at [295, 451] on div "Resignation of CS" at bounding box center [283, 451] width 81 height 13
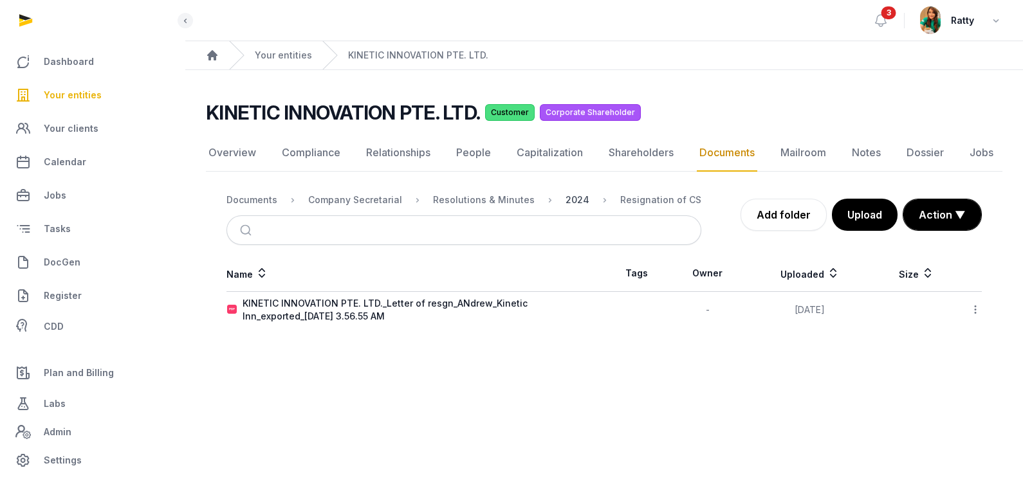
click at [567, 197] on div "2024" at bounding box center [577, 200] width 24 height 13
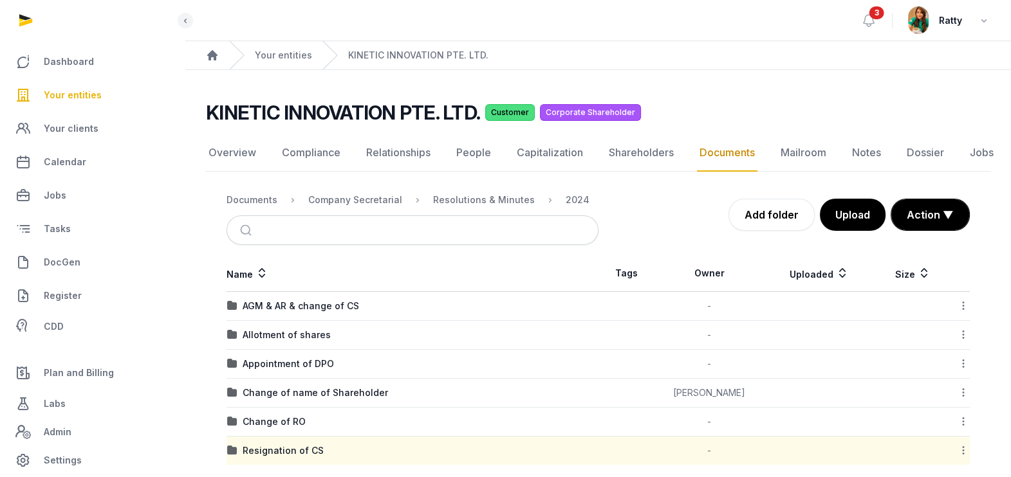
click at [960, 447] on icon at bounding box center [963, 451] width 12 height 14
click at [965, 448] on icon at bounding box center [963, 451] width 12 height 14
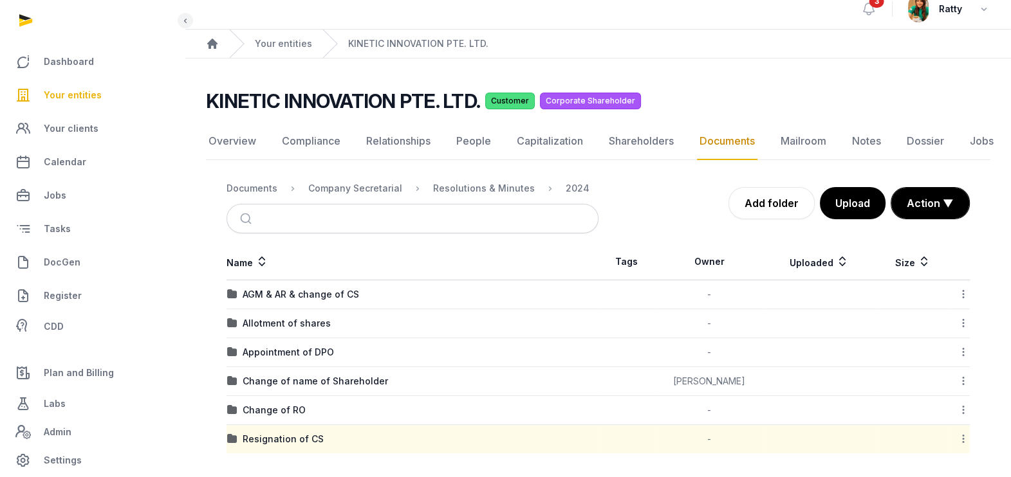
click at [960, 436] on icon at bounding box center [963, 439] width 12 height 14
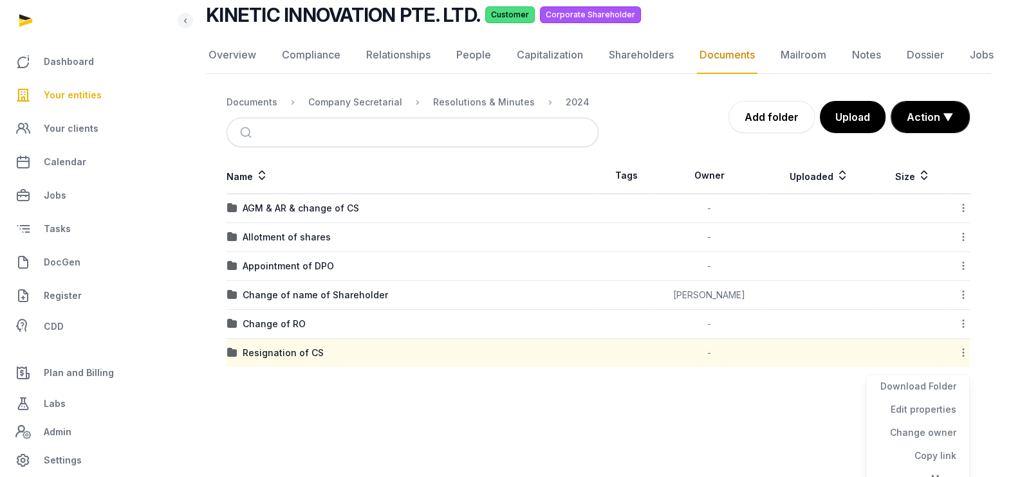
scroll to position [151, 0]
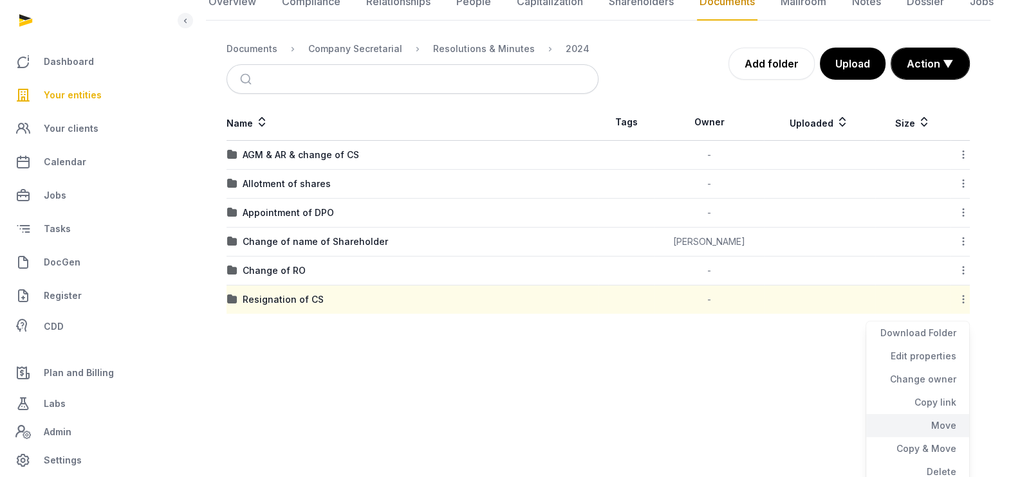
click at [939, 437] on div "Move" at bounding box center [917, 448] width 103 height 23
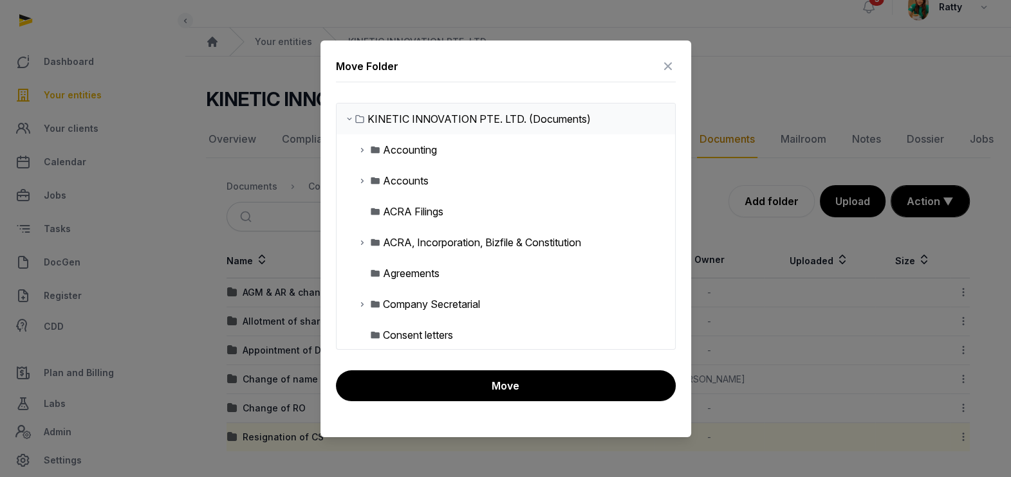
scroll to position [12, 0]
click at [361, 306] on icon at bounding box center [362, 304] width 10 height 15
click at [373, 331] on icon at bounding box center [372, 334] width 10 height 15
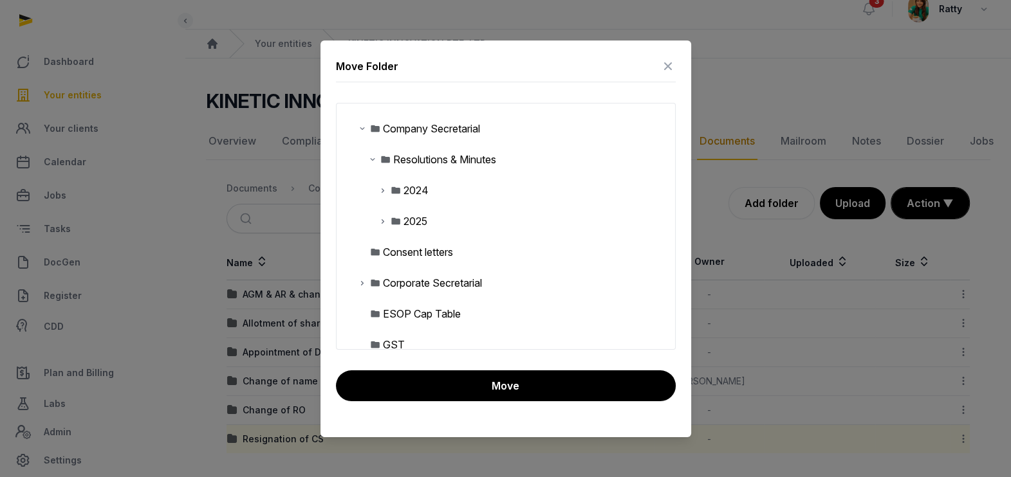
scroll to position [178, 0]
click at [381, 185] on icon at bounding box center [383, 187] width 10 height 15
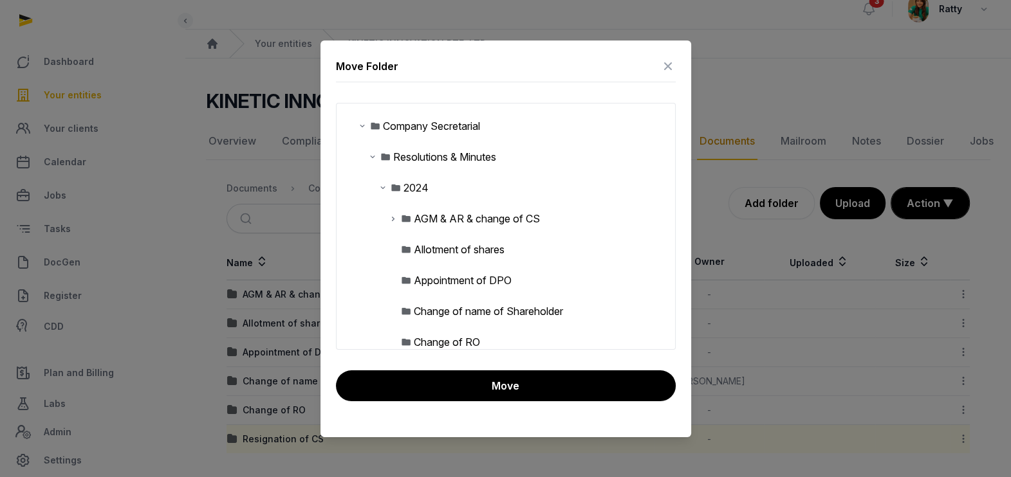
click at [507, 221] on div "AGM & AR & change of CS" at bounding box center [477, 218] width 126 height 15
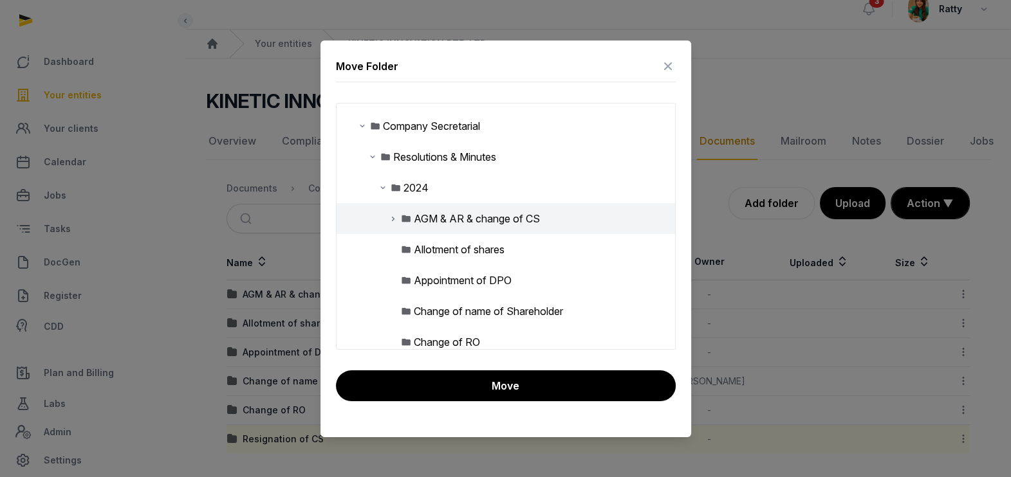
click at [390, 215] on icon at bounding box center [393, 218] width 10 height 15
click at [424, 254] on div "Change of CS" at bounding box center [457, 249] width 66 height 15
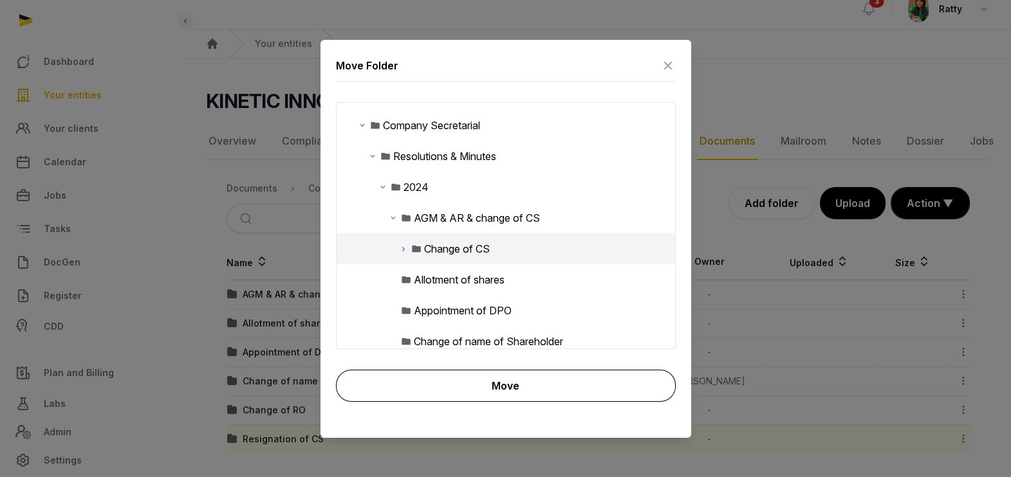
click at [499, 390] on button "Move" at bounding box center [506, 386] width 340 height 32
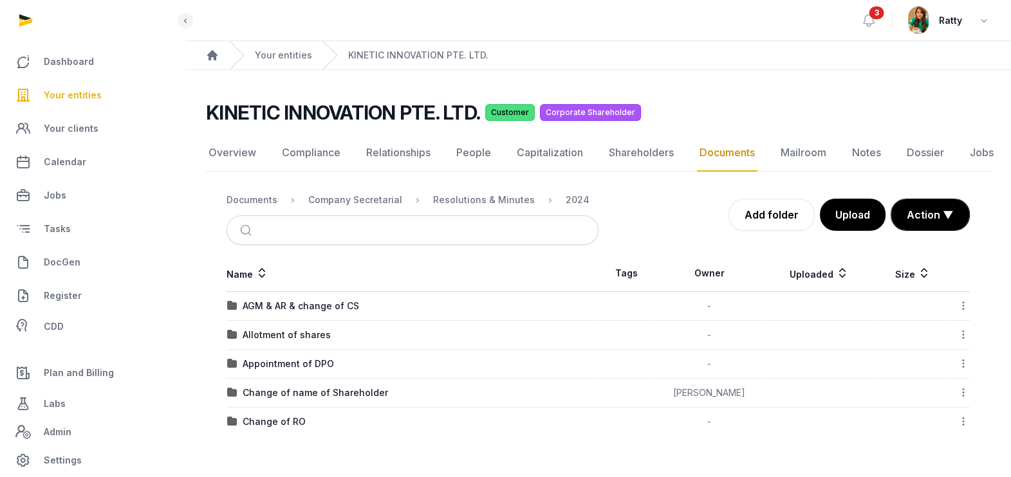
scroll to position [0, 0]
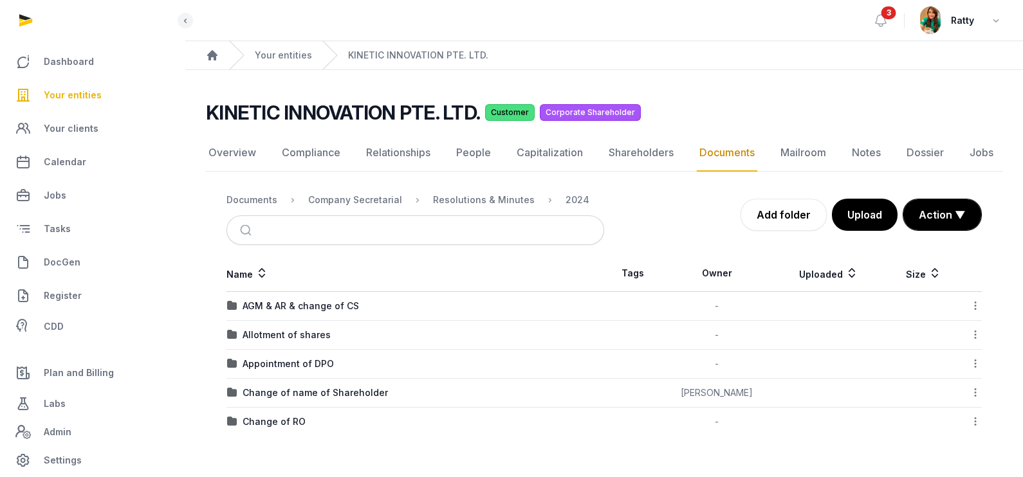
click at [999, 139] on nav "Overview Compliance Relationships People Capitalization Shareholders Documents …" at bounding box center [604, 152] width 796 height 37
click at [476, 196] on div "Resolutions & Minutes" at bounding box center [484, 200] width 102 height 13
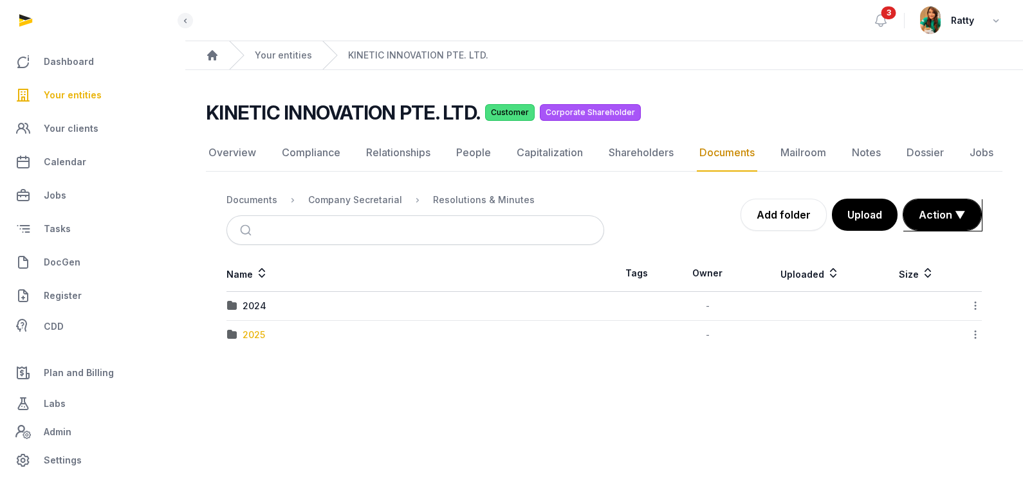
click at [254, 331] on div "2025" at bounding box center [254, 335] width 23 height 13
click at [269, 303] on div "AGM & AR" at bounding box center [265, 306] width 44 height 13
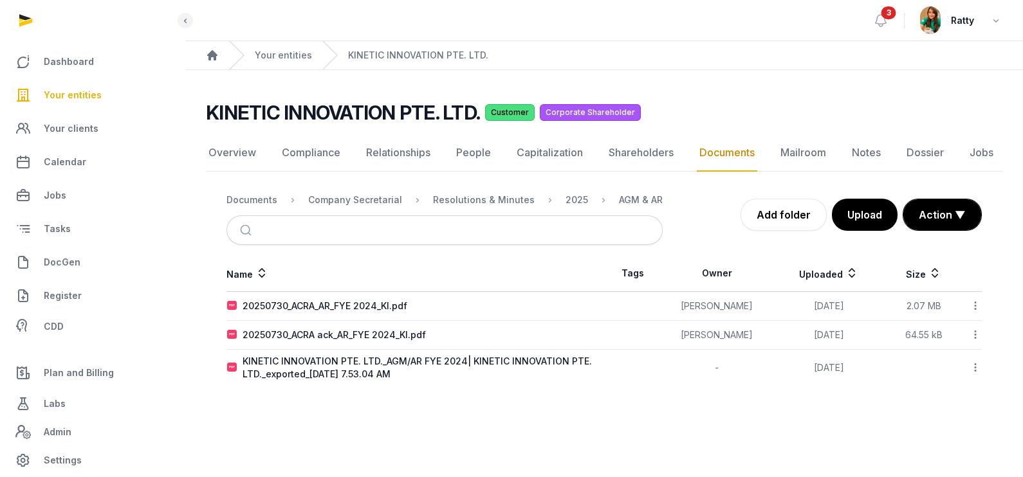
click at [975, 367] on icon at bounding box center [975, 368] width 12 height 14
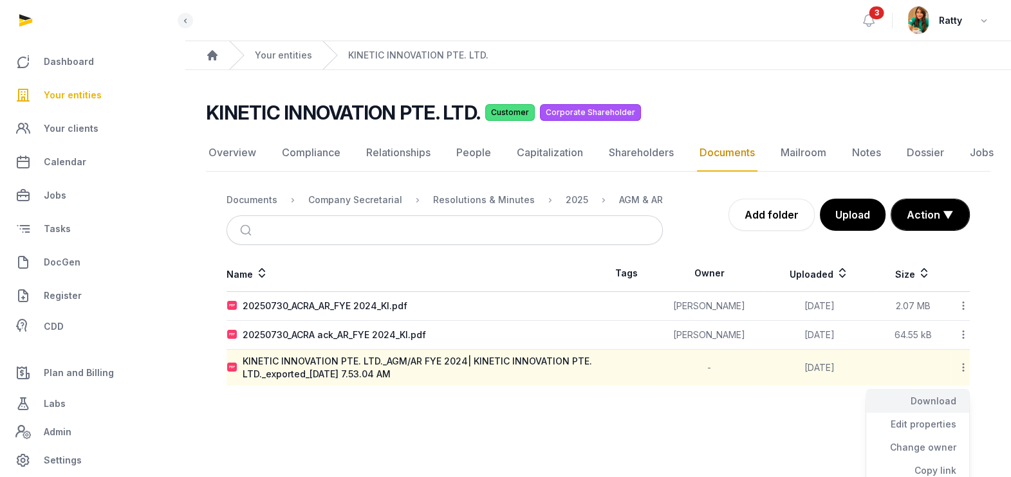
click at [939, 413] on div "Download" at bounding box center [917, 424] width 103 height 23
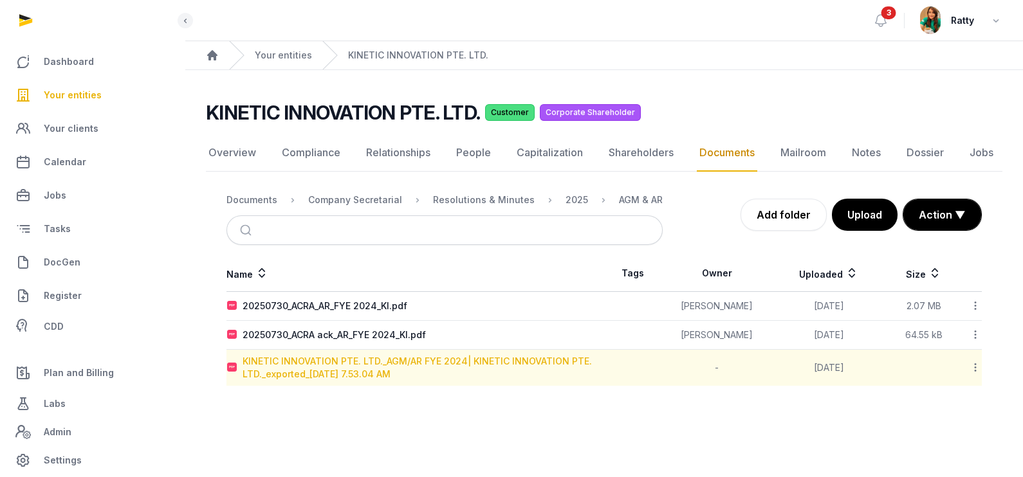
click at [360, 371] on div "KINETIC INNOVATION PTE. LTD._AGM/AR FYE 2024| KINETIC INNOVATION PTE. LTD._expo…" at bounding box center [423, 368] width 361 height 26
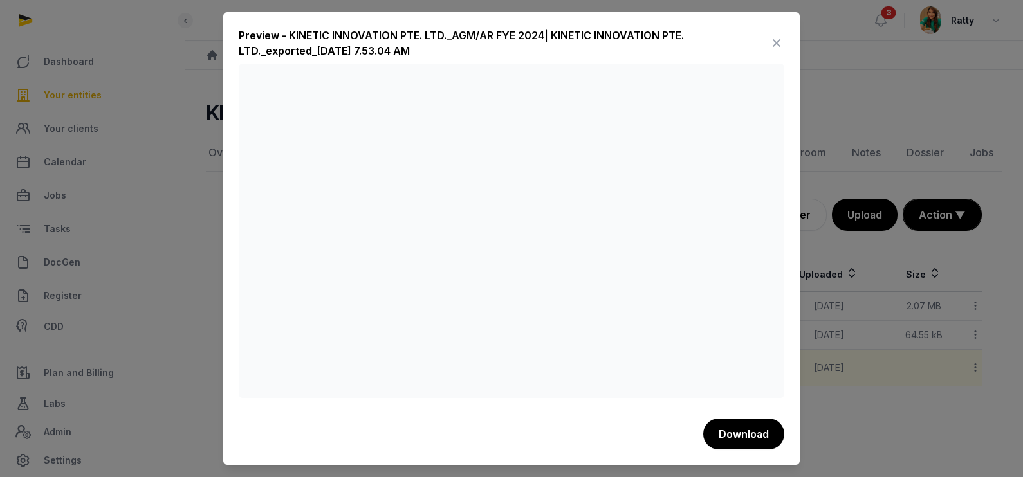
click at [775, 41] on icon at bounding box center [776, 43] width 15 height 21
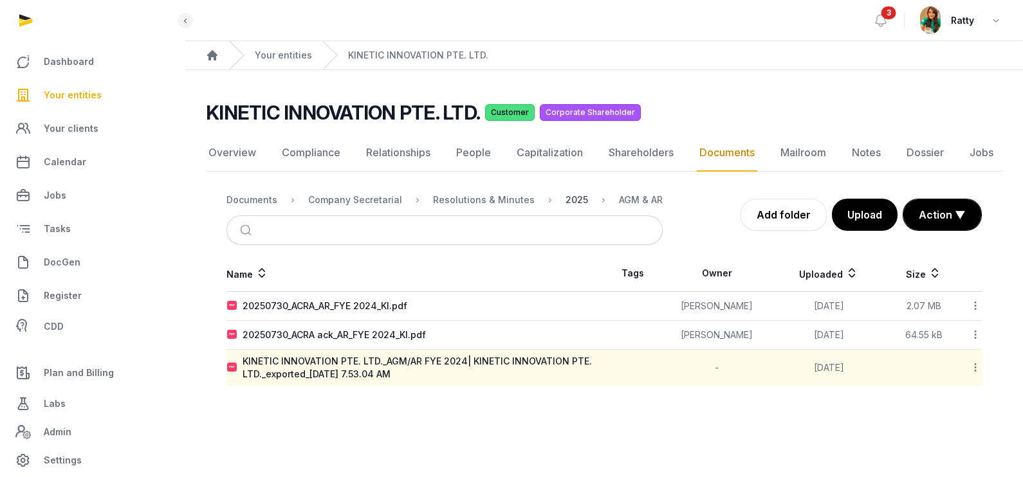
click at [565, 203] on div "2025" at bounding box center [576, 200] width 23 height 13
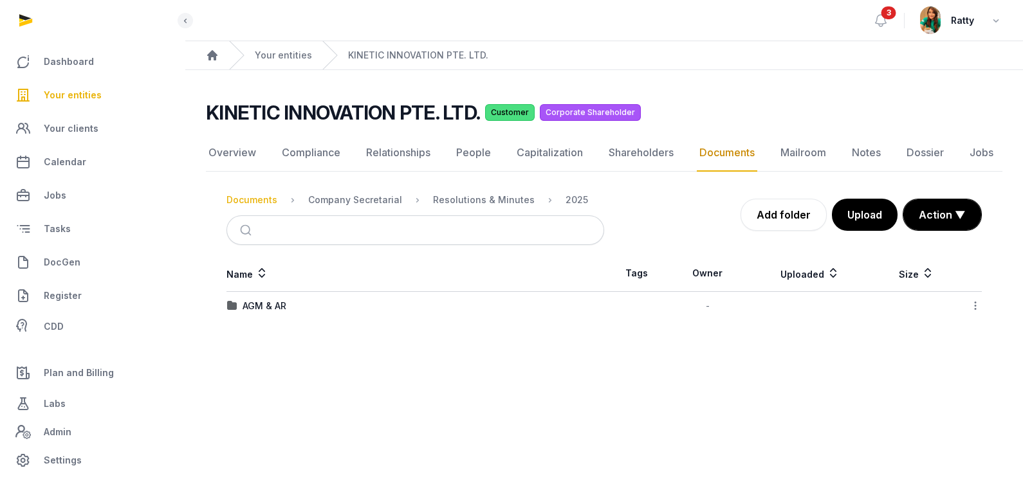
drag, startPoint x: 275, startPoint y: 203, endPoint x: 267, endPoint y: 203, distance: 8.4
click at [267, 203] on div "Documents" at bounding box center [251, 200] width 51 height 13
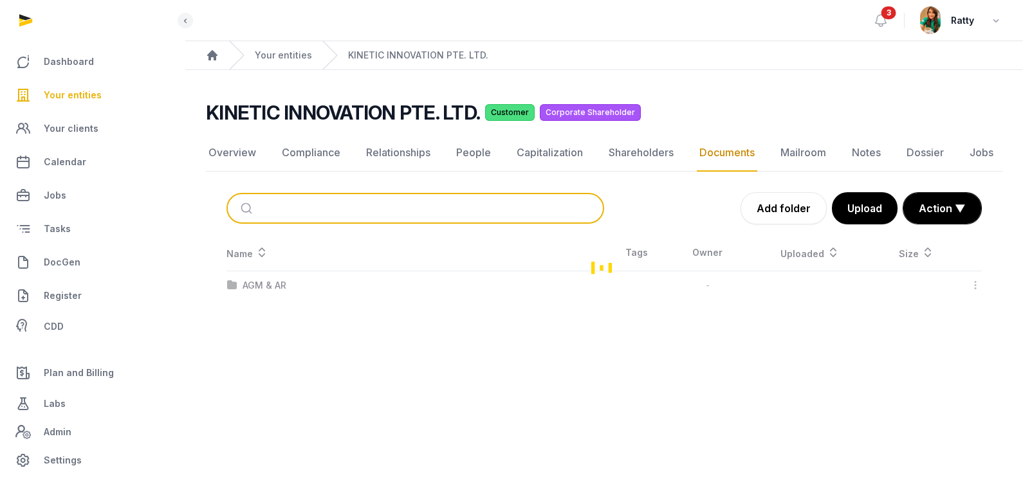
click at [267, 203] on input "search" at bounding box center [430, 208] width 335 height 28
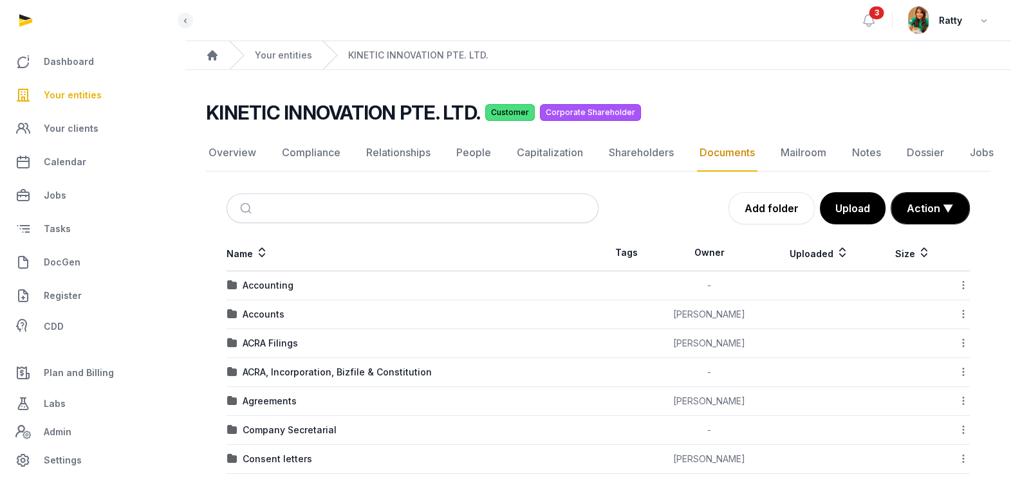
click at [661, 214] on div "Add folder Upload Action ▼ Start select Move Delete" at bounding box center [784, 208] width 372 height 32
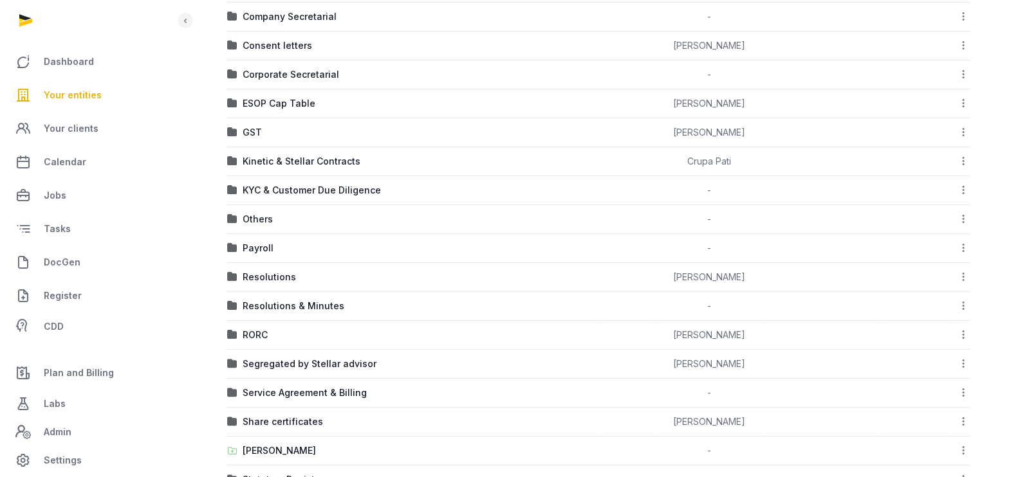
scroll to position [381, 0]
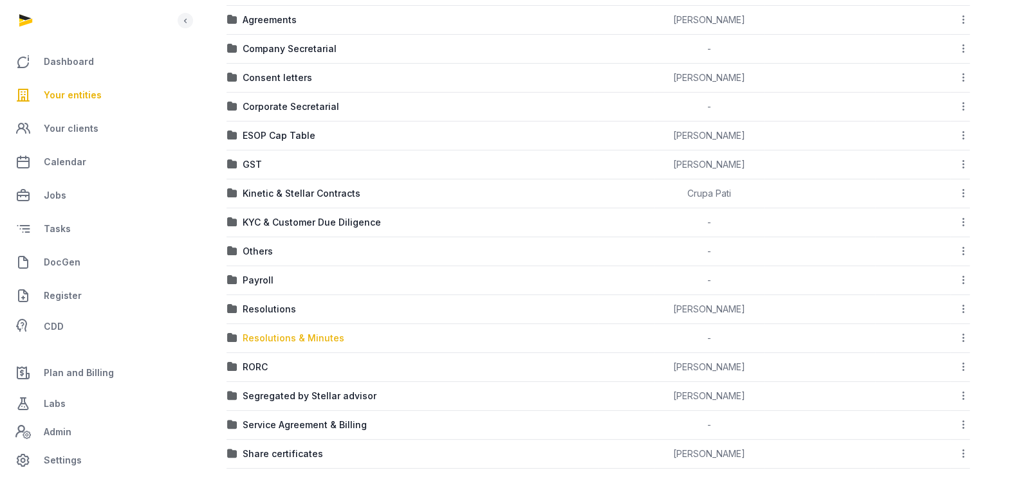
click at [314, 337] on div "Resolutions & Minutes" at bounding box center [294, 338] width 102 height 13
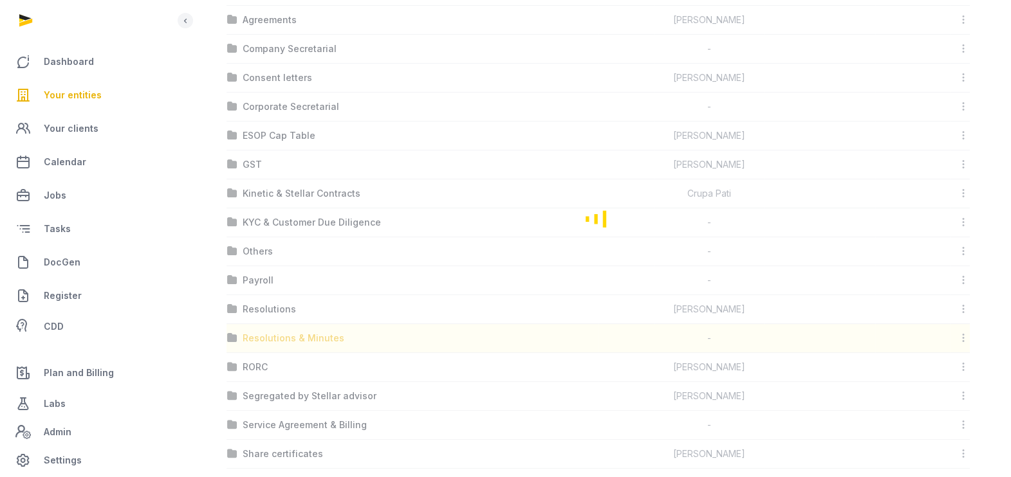
scroll to position [0, 0]
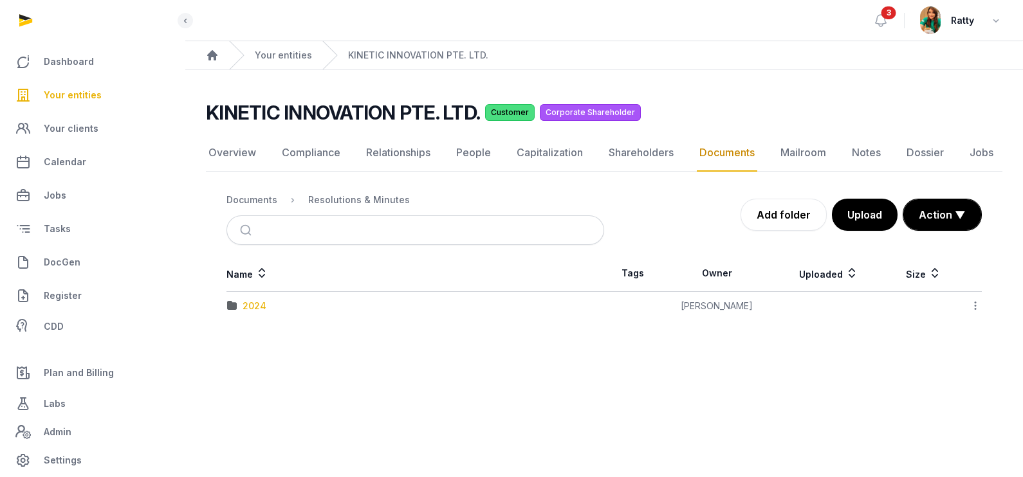
click at [257, 304] on div "2024" at bounding box center [255, 306] width 24 height 13
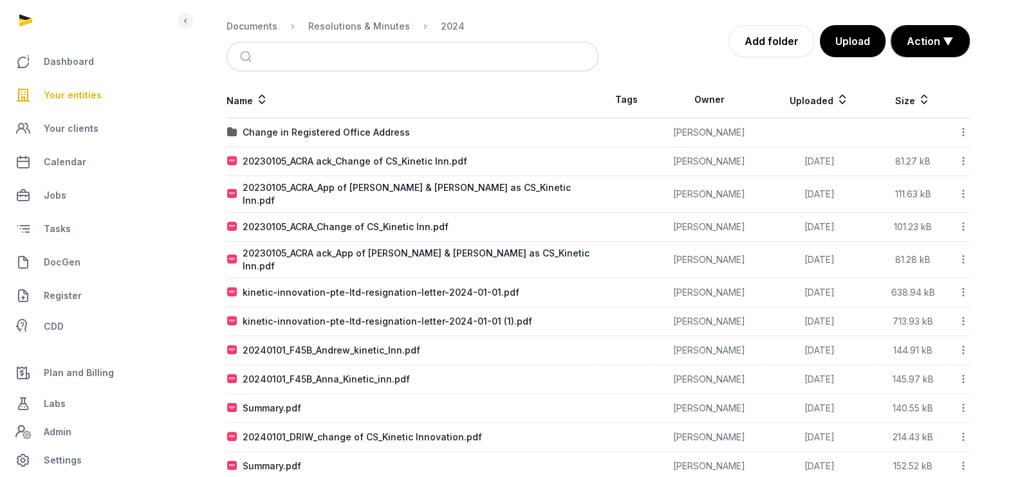
scroll to position [185, 0]
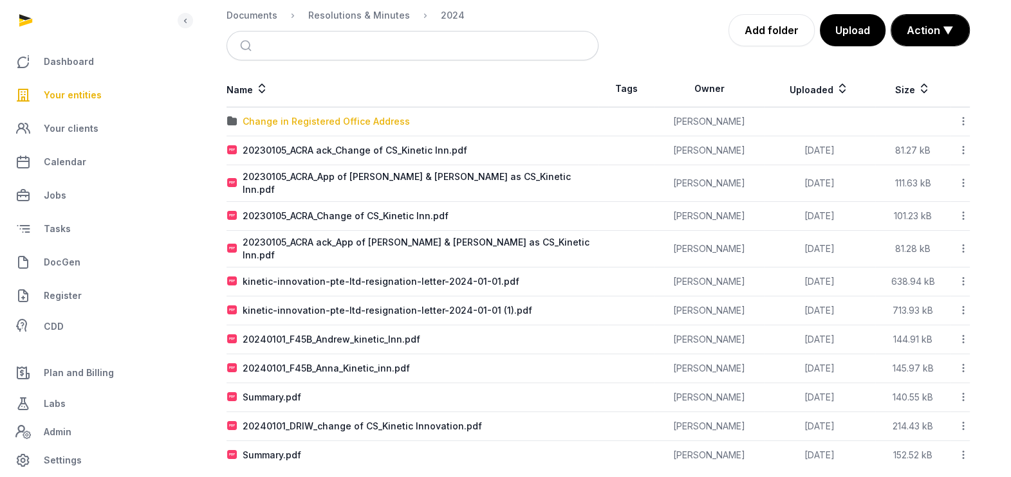
click at [288, 120] on div "Change in Registered Office Address" at bounding box center [326, 121] width 167 height 13
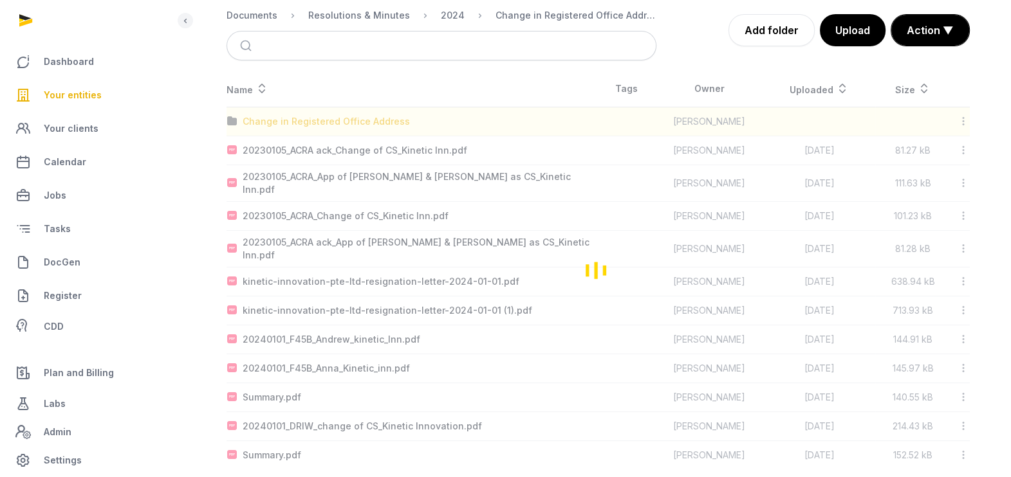
scroll to position [0, 0]
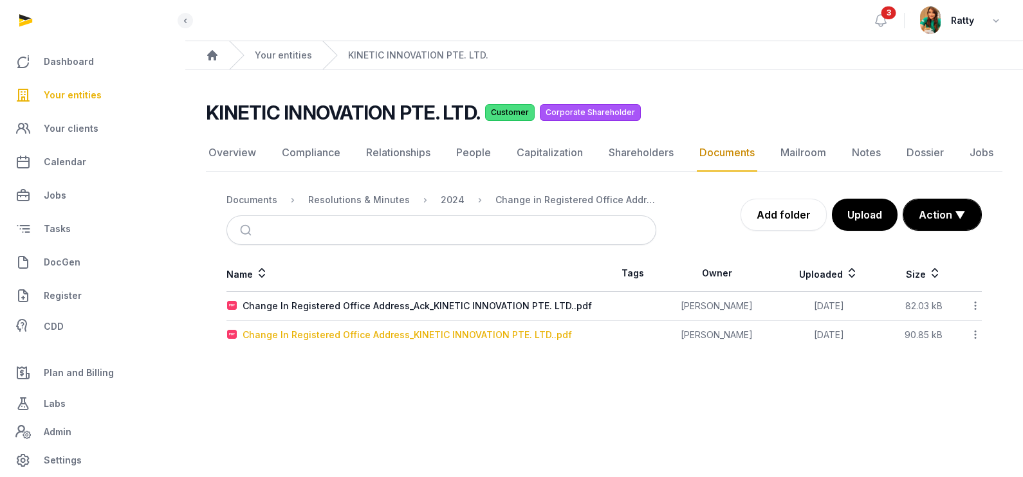
click at [381, 338] on div "Change In Registered Office Address_KINETIC INNOVATION PTE. LTD..pdf" at bounding box center [407, 335] width 329 height 13
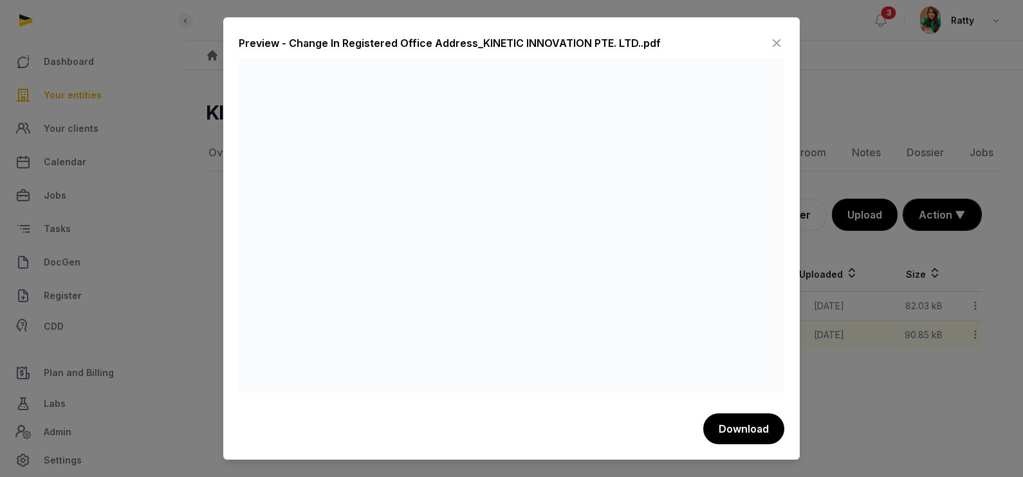
click at [776, 42] on icon at bounding box center [776, 43] width 15 height 21
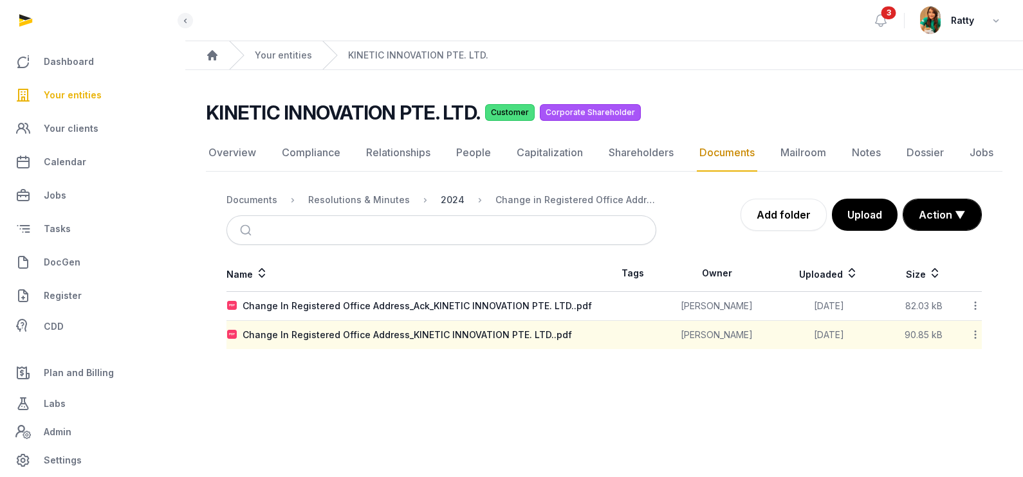
click at [443, 194] on div "2024" at bounding box center [453, 200] width 24 height 13
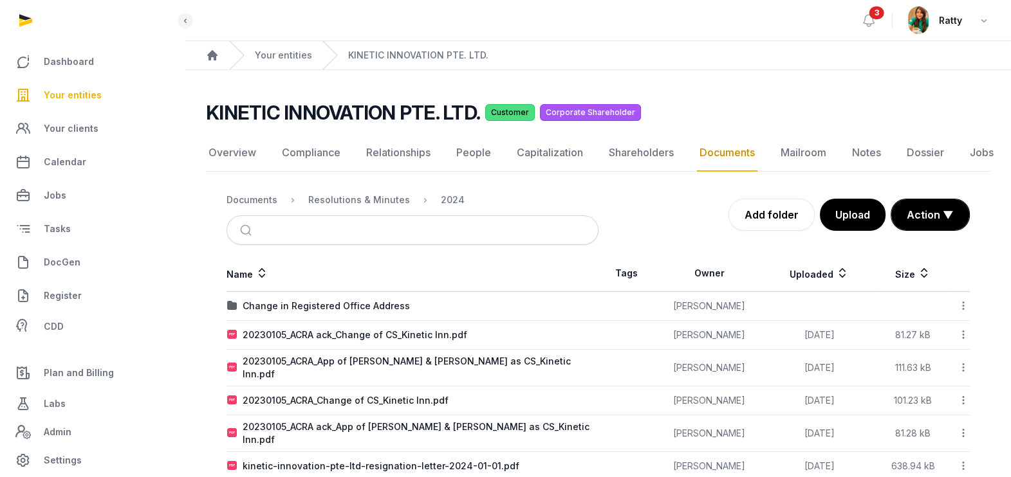
click at [962, 302] on icon at bounding box center [963, 306] width 12 height 14
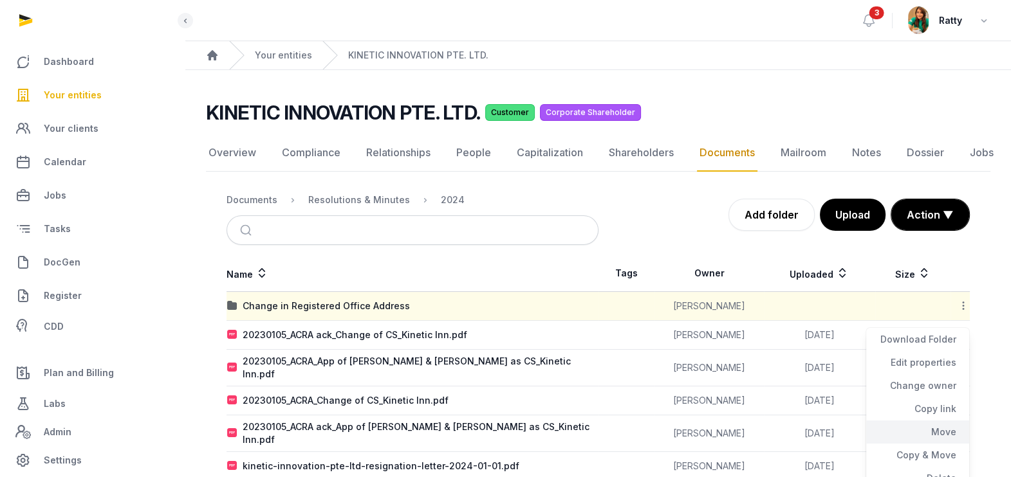
click at [939, 444] on div "Move" at bounding box center [917, 455] width 103 height 23
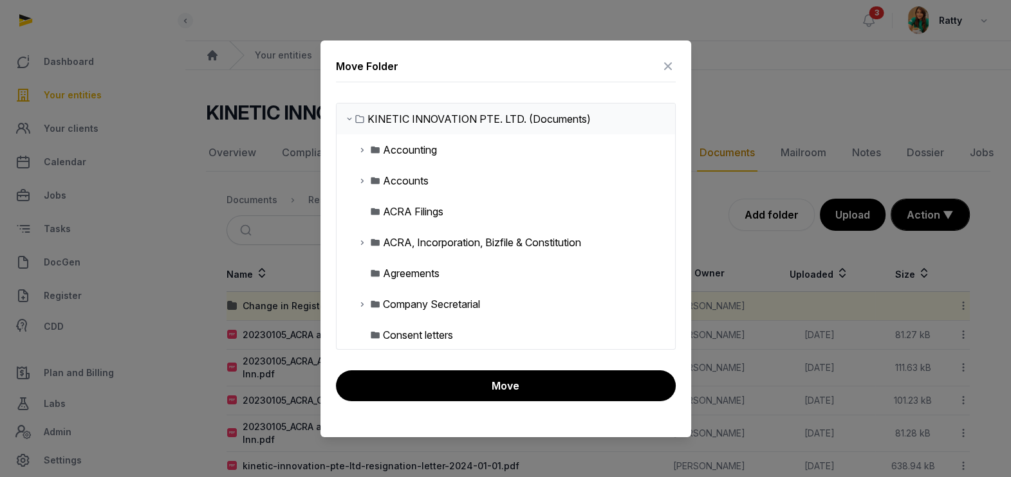
click at [360, 304] on icon at bounding box center [362, 304] width 10 height 15
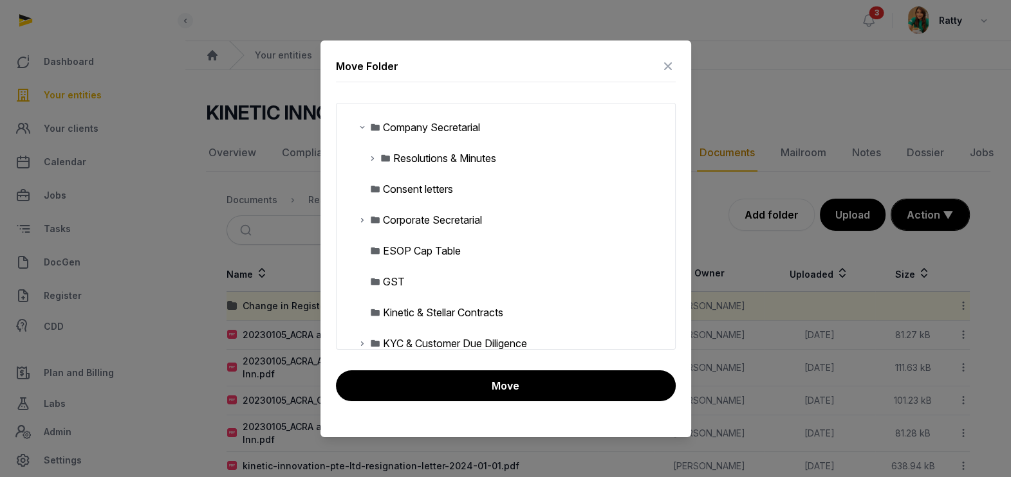
scroll to position [181, 0]
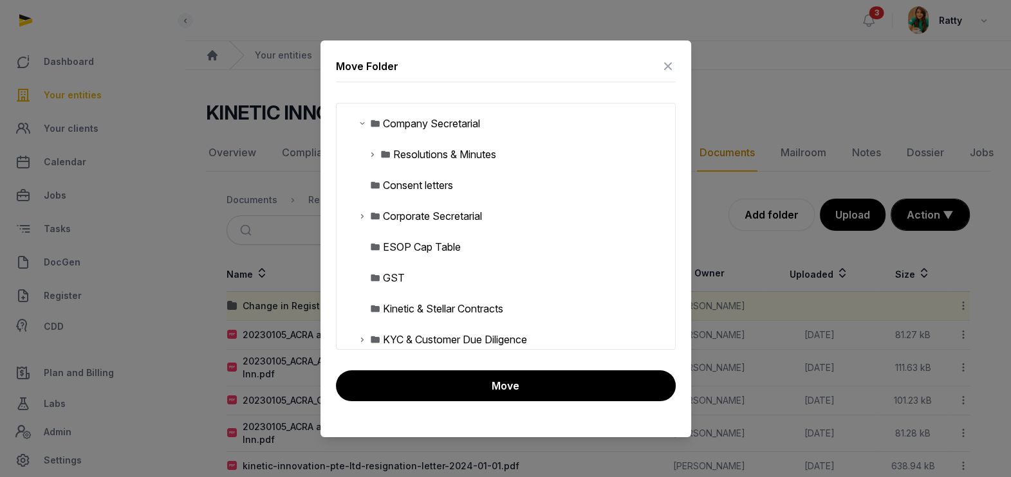
click at [370, 151] on icon at bounding box center [372, 154] width 10 height 15
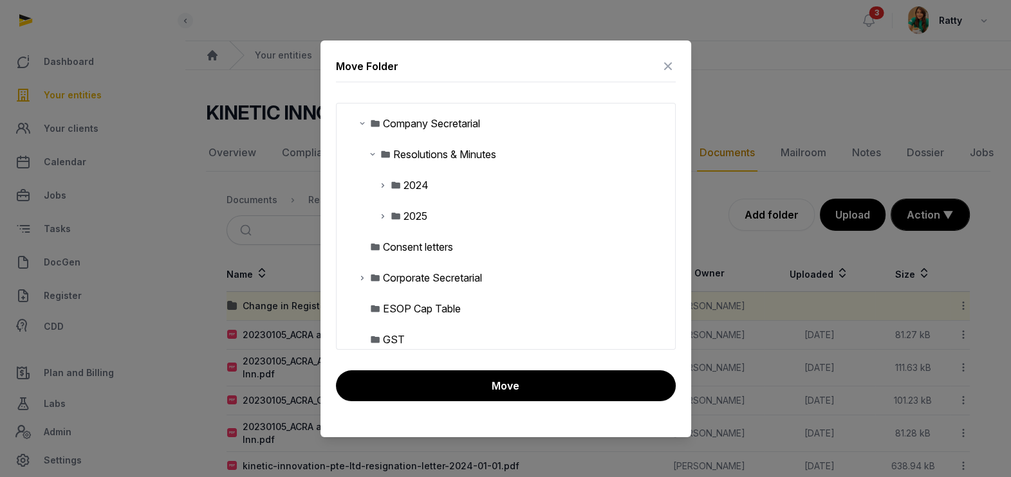
click at [382, 183] on icon at bounding box center [383, 185] width 10 height 15
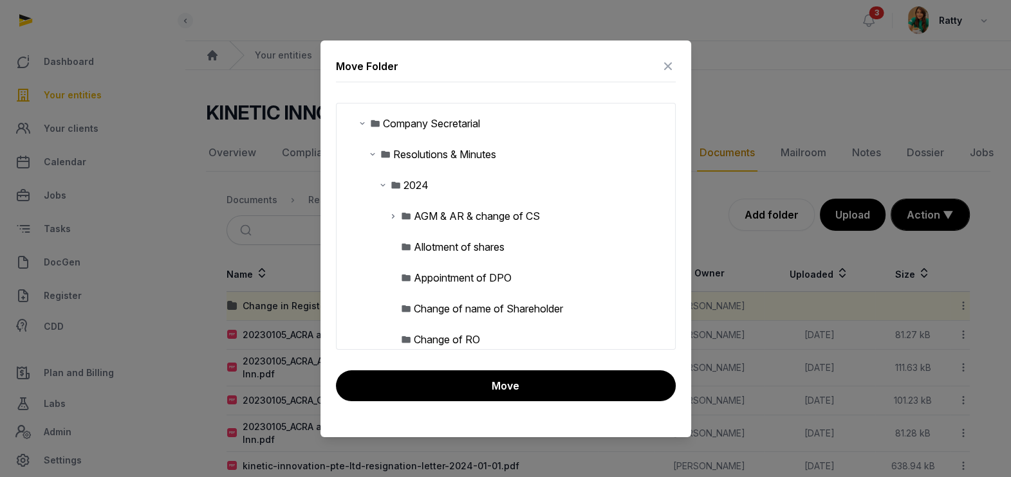
click at [460, 338] on div "Change of RO" at bounding box center [447, 339] width 66 height 15
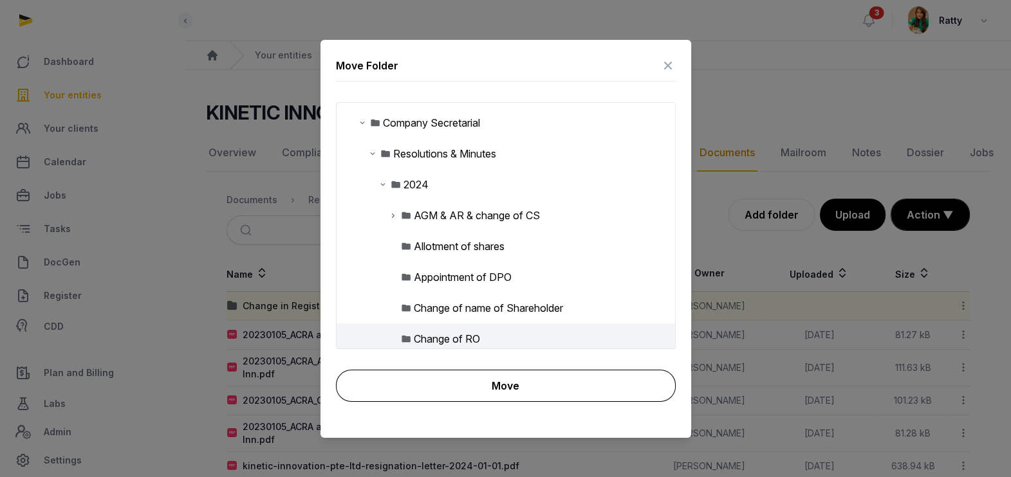
click at [558, 396] on button "Move" at bounding box center [506, 386] width 340 height 32
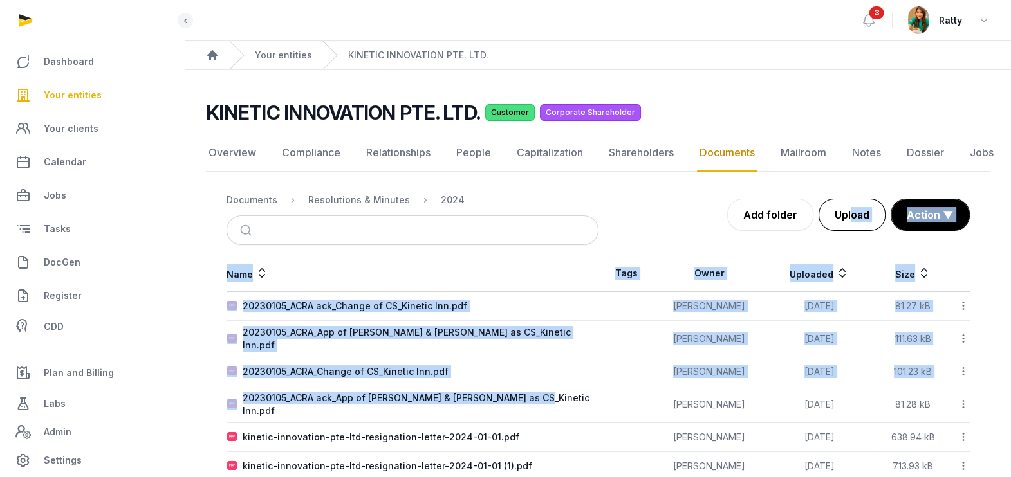
drag, startPoint x: 558, startPoint y: 396, endPoint x: 848, endPoint y: 227, distance: 335.0
click at [848, 227] on div "Documents Resolutions & Minutes 2024 Add folder Upload Action ▼ Start select Mo…" at bounding box center [598, 405] width 784 height 441
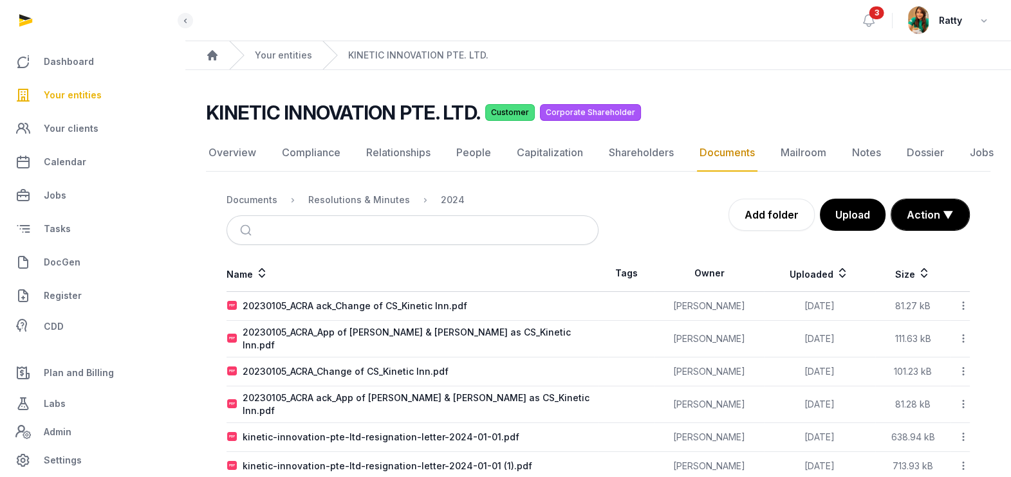
drag, startPoint x: 848, startPoint y: 227, endPoint x: 789, endPoint y: 105, distance: 135.8
click at [789, 105] on div "KINETIC INNOVATION PTE. LTD. Customer Corporate Shareholder" at bounding box center [593, 112] width 774 height 23
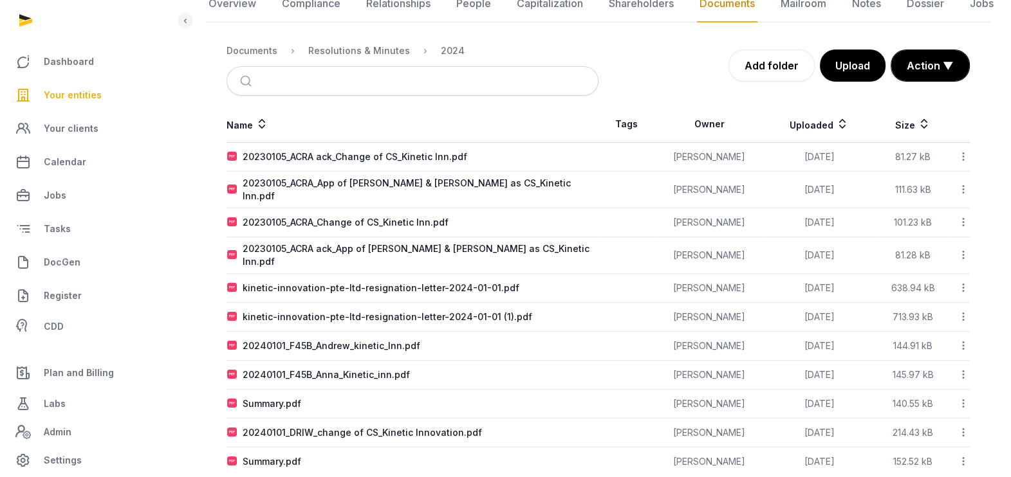
scroll to position [156, 0]
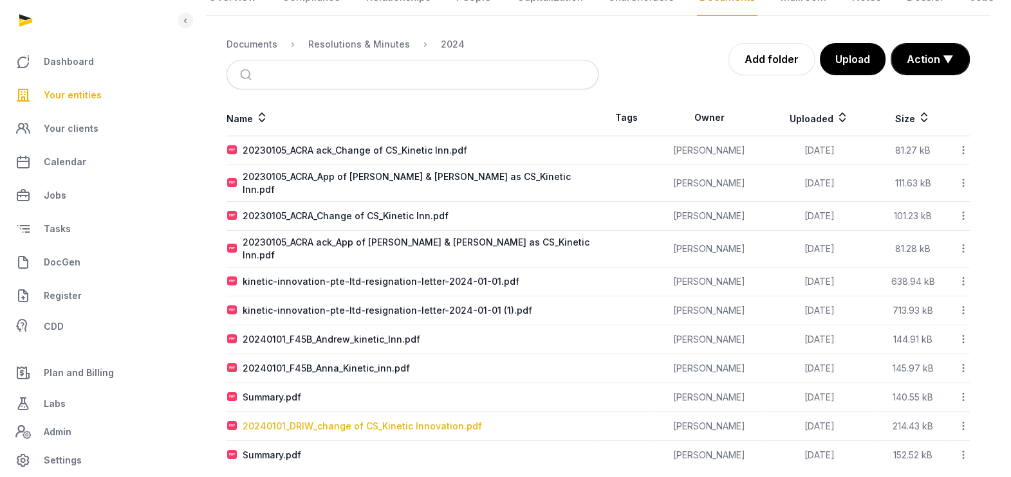
click at [365, 420] on div "20240101_DRIW_change of CS_Kinetic Innovation.pdf" at bounding box center [362, 426] width 239 height 13
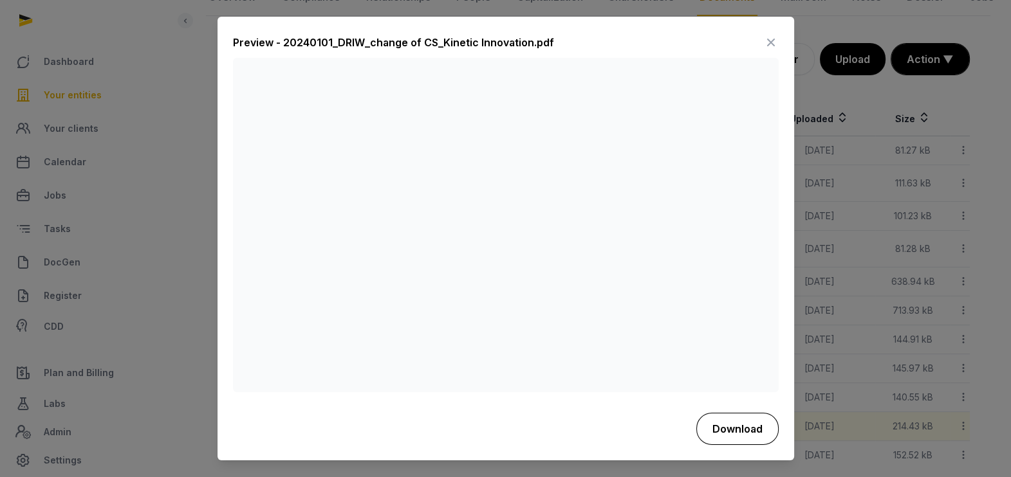
click at [722, 429] on button "Download" at bounding box center [737, 429] width 82 height 32
click at [767, 42] on icon at bounding box center [770, 43] width 15 height 21
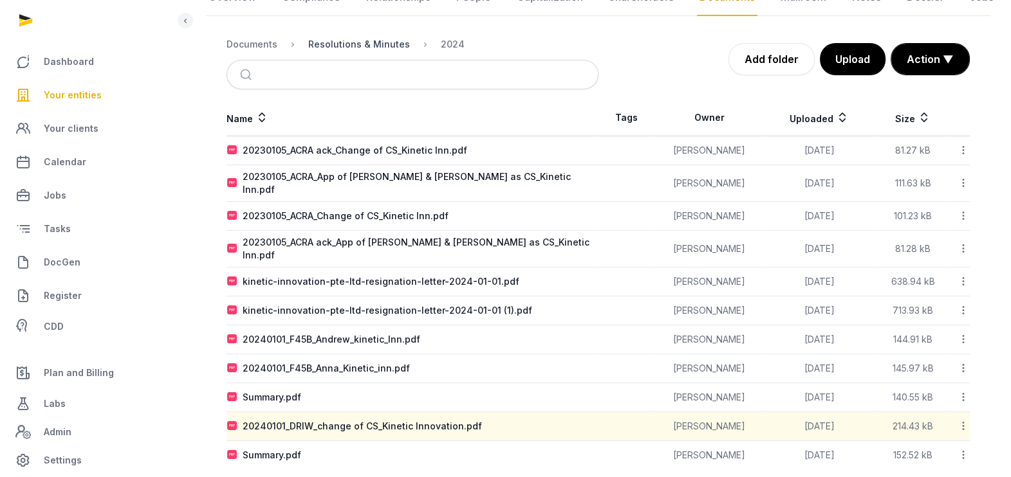
click at [356, 39] on div "Resolutions & Minutes" at bounding box center [359, 44] width 102 height 13
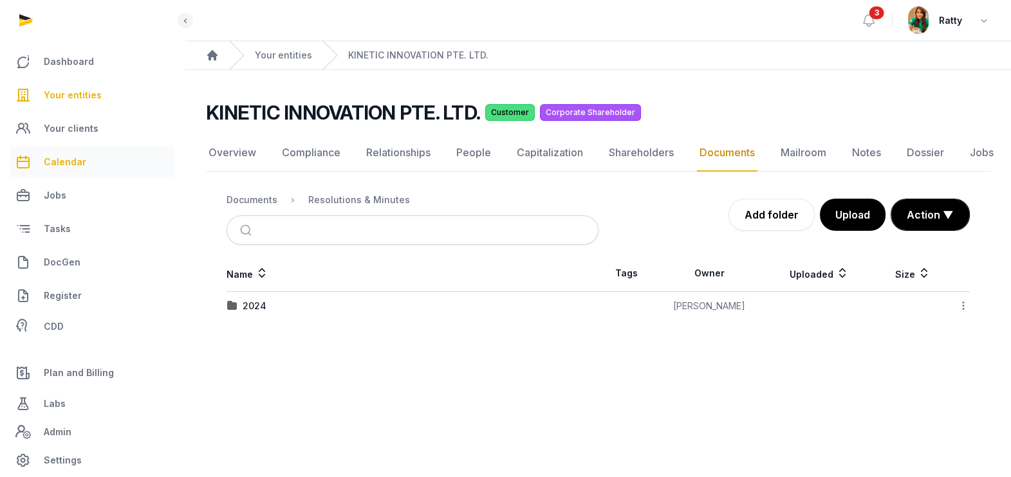
scroll to position [0, 0]
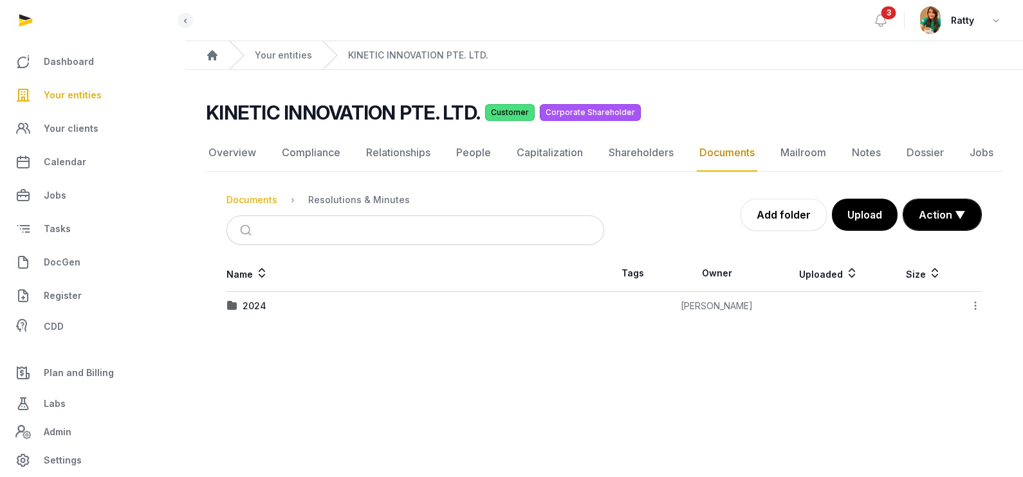
click at [263, 197] on div "Documents" at bounding box center [251, 200] width 51 height 13
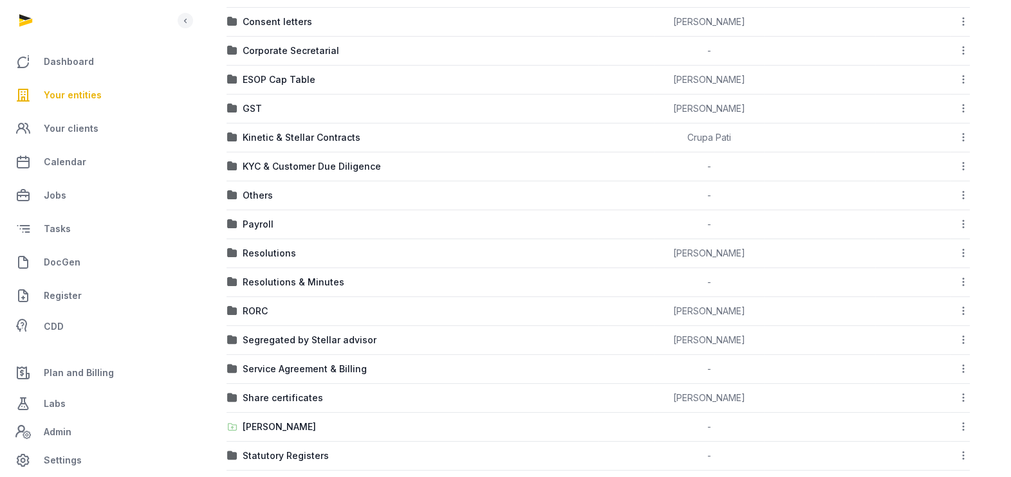
scroll to position [445, 0]
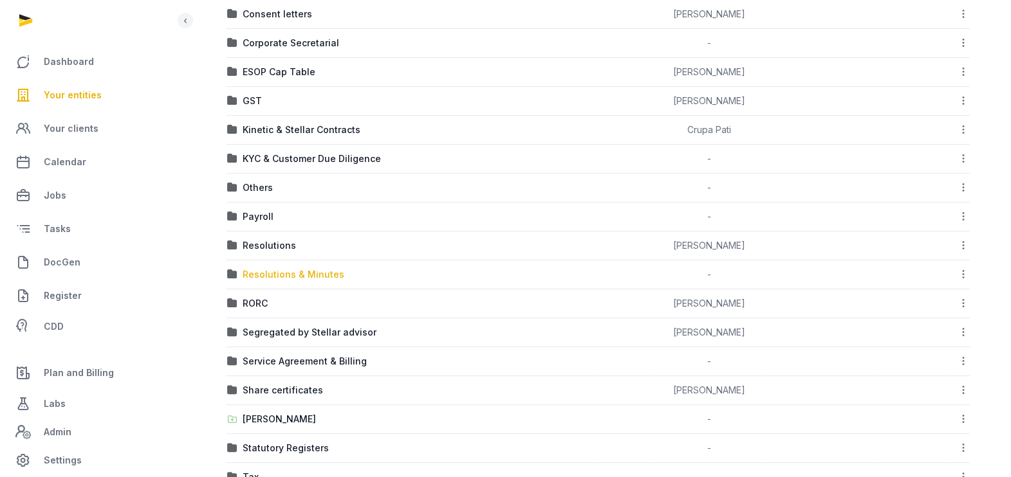
click at [282, 268] on div "Resolutions & Minutes" at bounding box center [294, 274] width 102 height 13
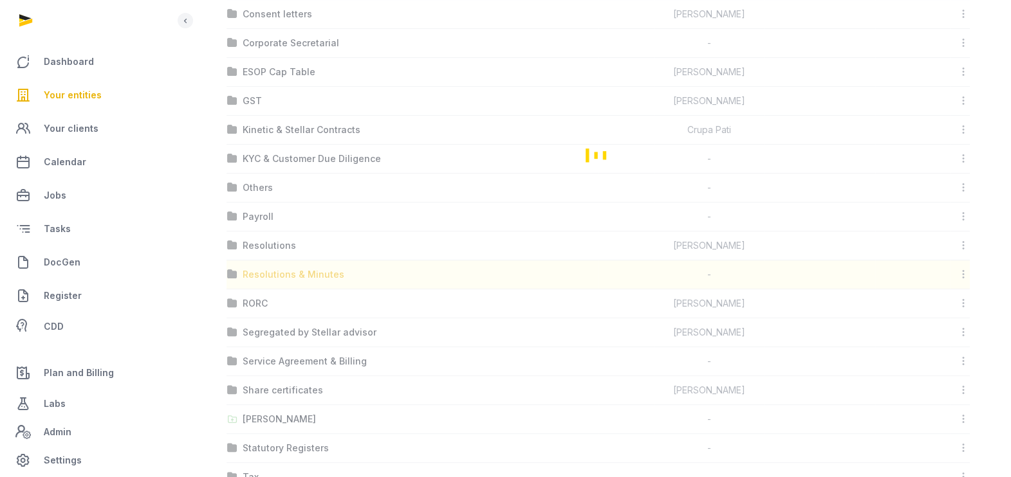
scroll to position [0, 0]
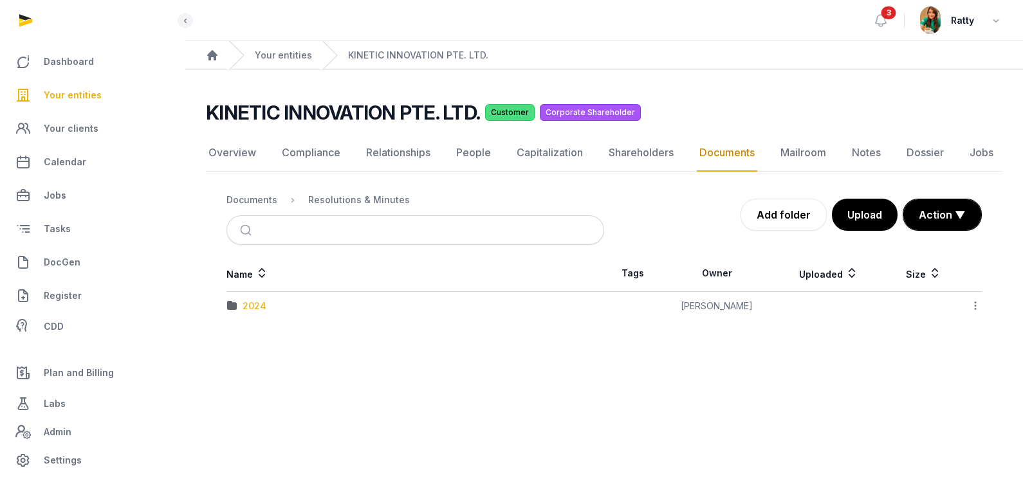
click at [250, 304] on div "2024" at bounding box center [255, 306] width 24 height 13
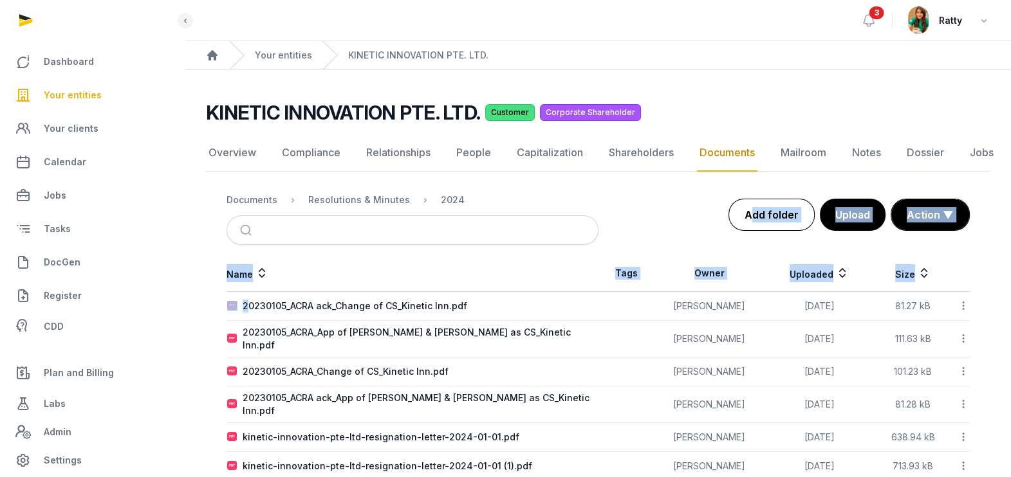
drag, startPoint x: 250, startPoint y: 304, endPoint x: 774, endPoint y: 219, distance: 531.1
click at [774, 219] on div "Documents Resolutions & Minutes 2024 Add folder Upload Action ▼ Start select Mo…" at bounding box center [598, 405] width 784 height 441
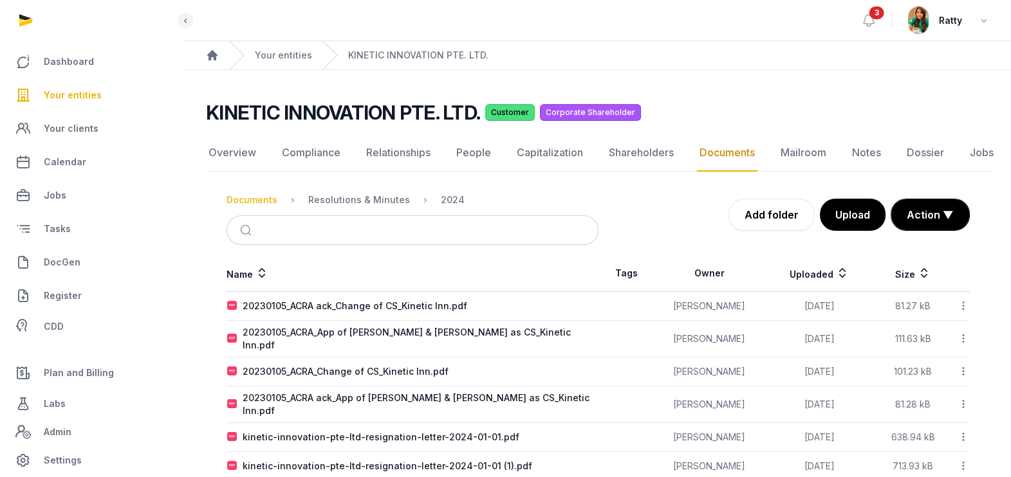
click at [268, 199] on div "Documents" at bounding box center [251, 200] width 51 height 13
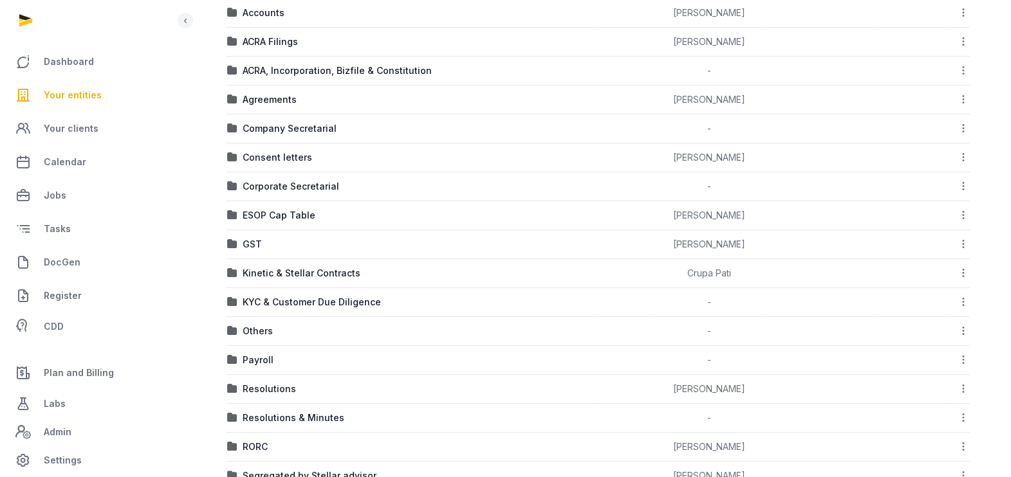
scroll to position [303, 0]
click at [277, 387] on div "Resolutions" at bounding box center [269, 387] width 53 height 13
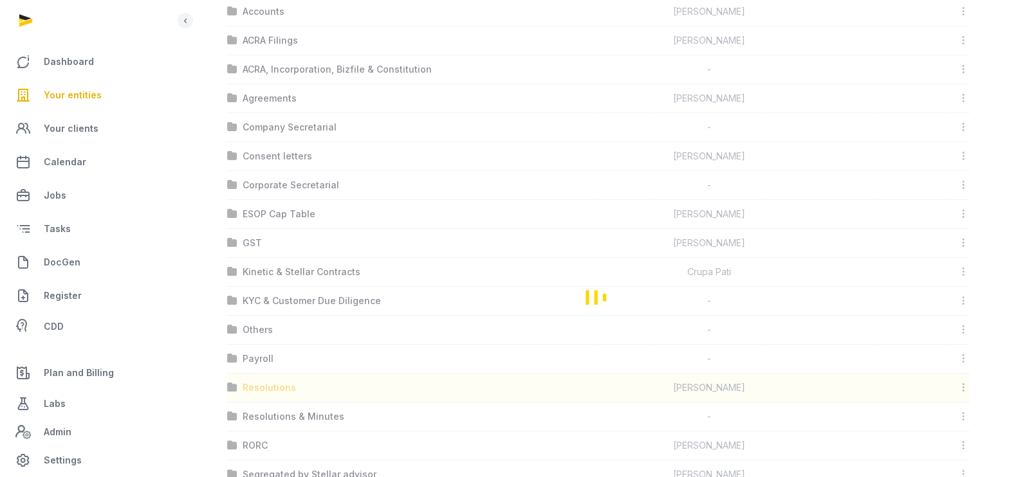
scroll to position [0, 0]
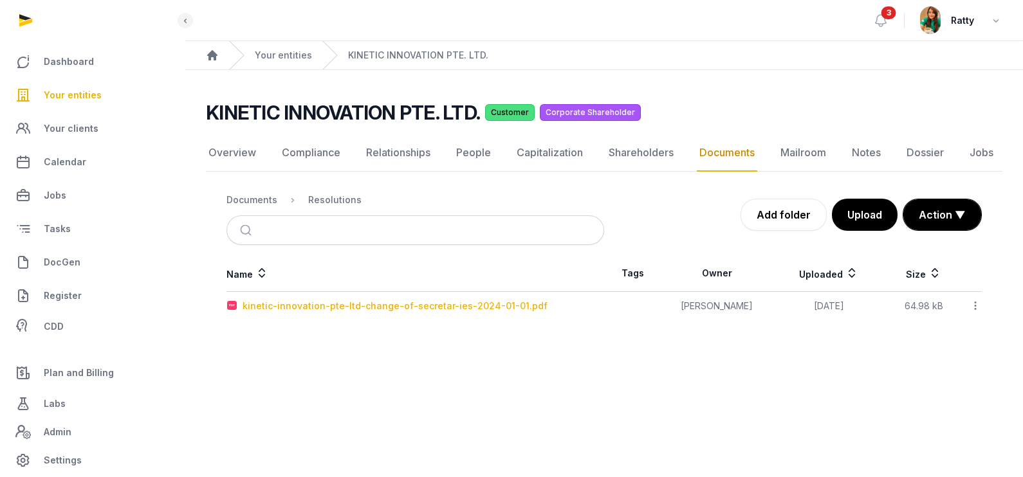
click at [369, 300] on div "kinetic-innovation-pte-ltd-change-of-secretar-ies-2024-01-01.pdf" at bounding box center [395, 306] width 305 height 13
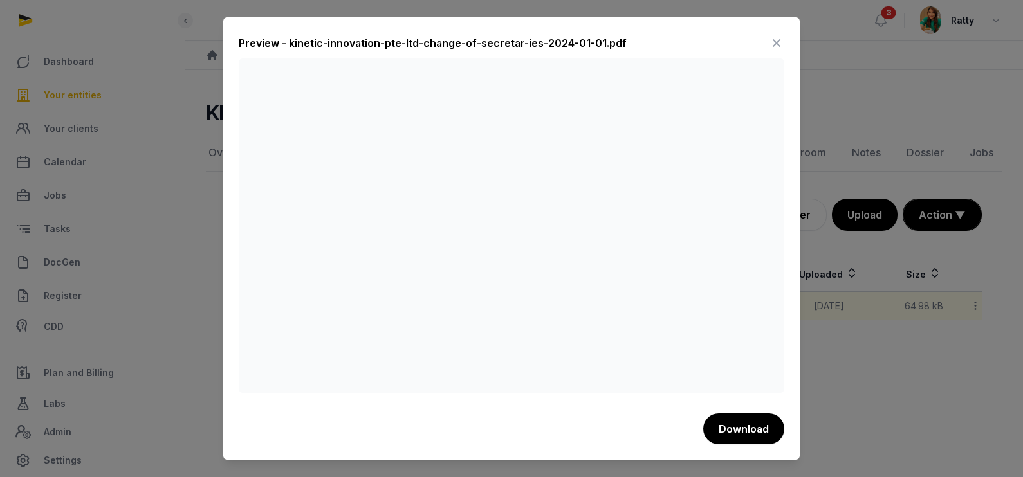
click at [776, 39] on icon at bounding box center [776, 43] width 15 height 21
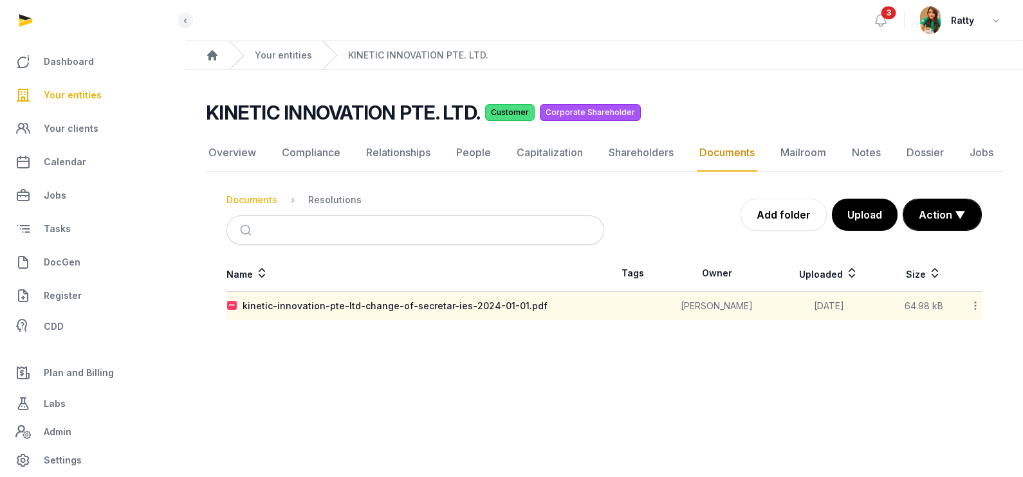
click at [239, 196] on div "Documents" at bounding box center [251, 200] width 51 height 13
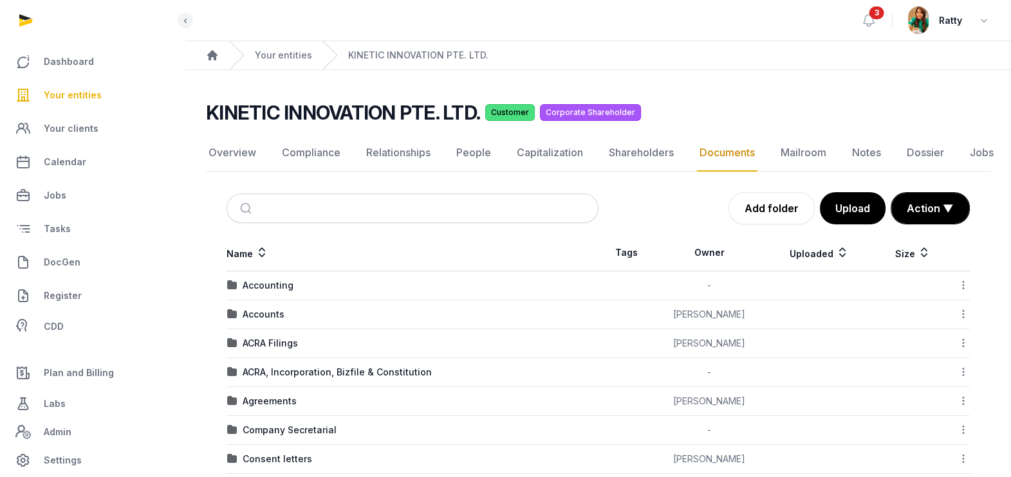
click at [91, 91] on span "Your entities" at bounding box center [73, 94] width 58 height 15
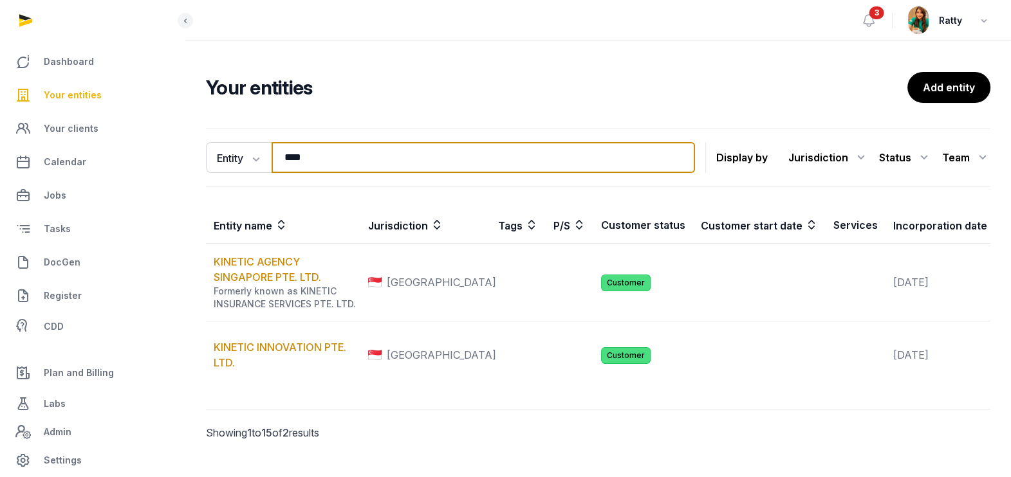
click at [351, 154] on input "****" at bounding box center [482, 157] width 423 height 31
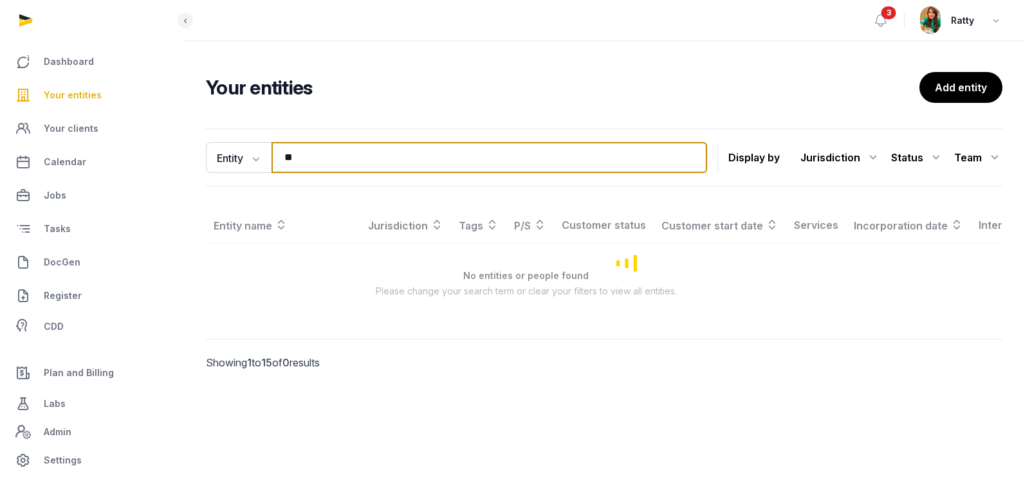
type input "*"
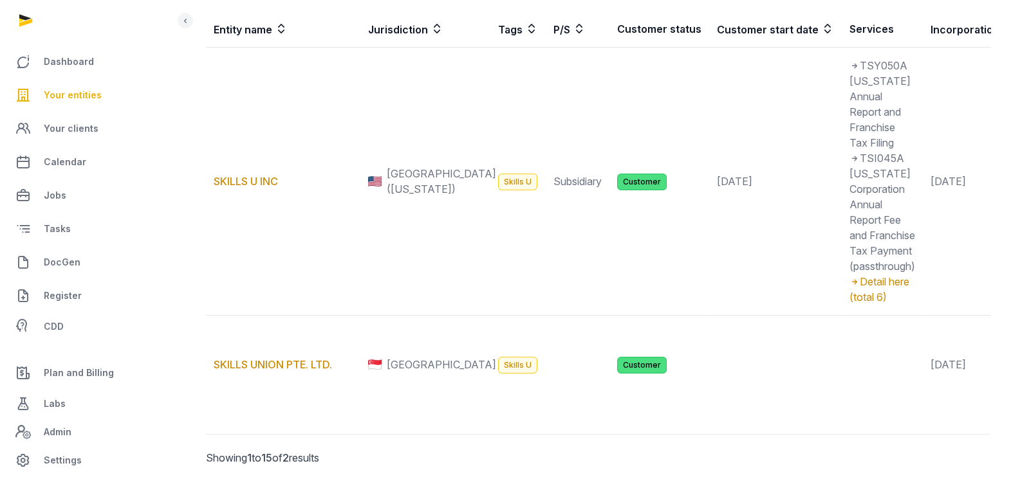
scroll to position [296, 0]
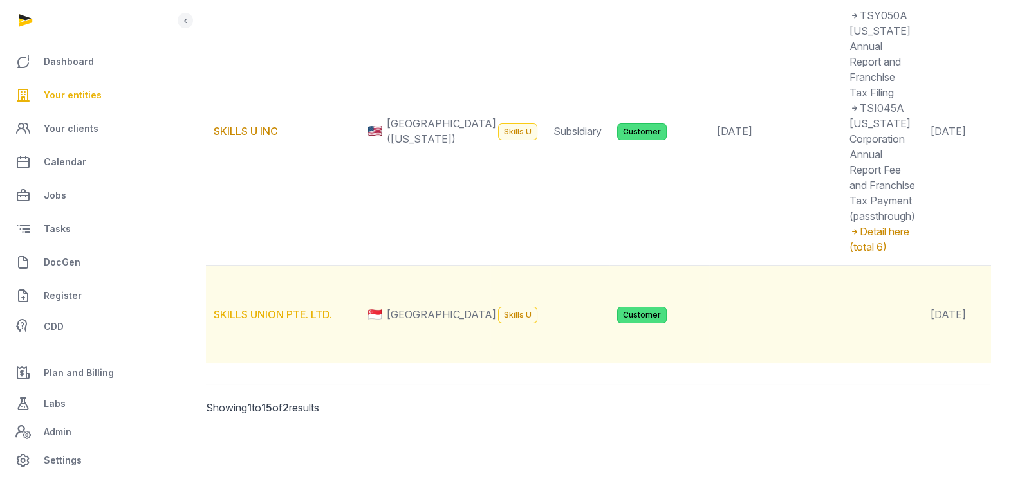
type input "******"
click at [277, 308] on link "SKILLS UNION PTE. LTD." at bounding box center [273, 314] width 118 height 13
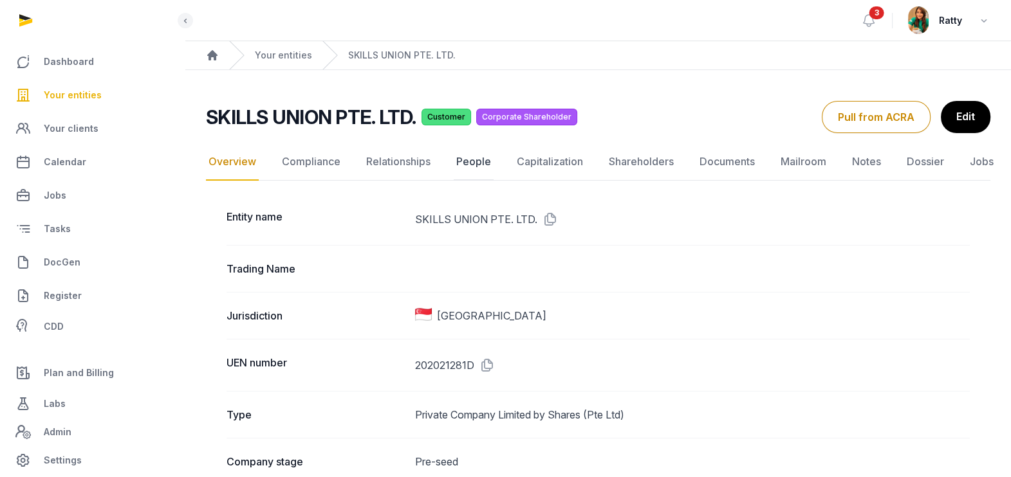
click at [470, 163] on link "People" at bounding box center [474, 161] width 40 height 37
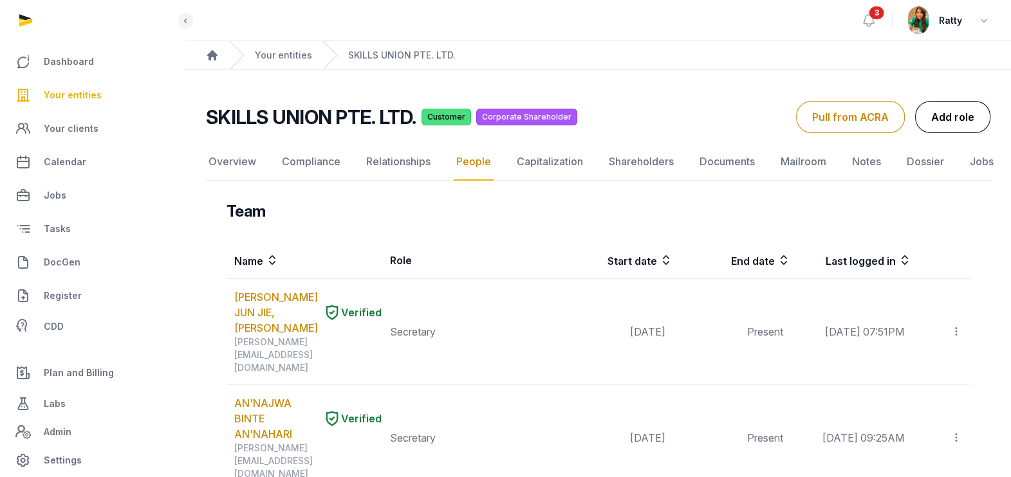
click at [928, 124] on link "Add role" at bounding box center [952, 117] width 75 height 32
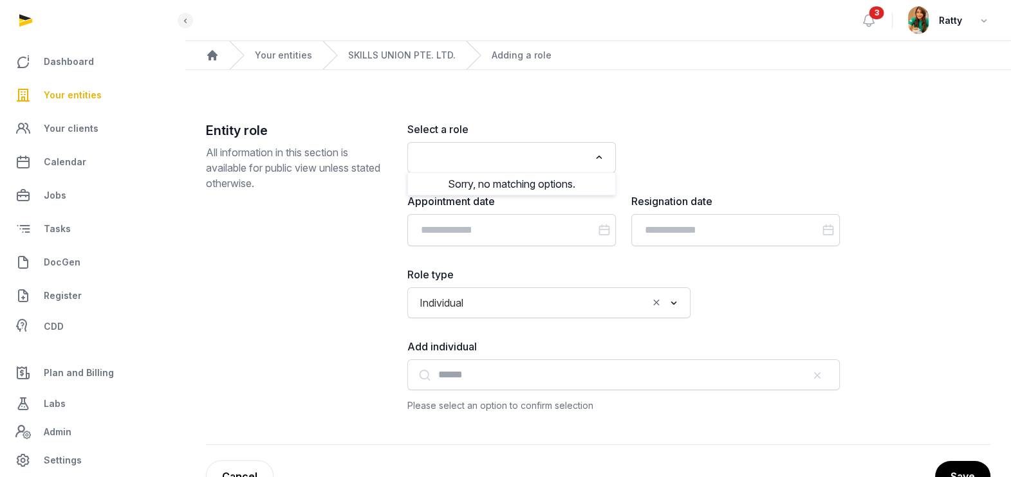
click at [516, 154] on input "Search for option" at bounding box center [502, 158] width 174 height 18
click at [479, 185] on li "Shareholder" at bounding box center [511, 185] width 207 height 19
type input "***"
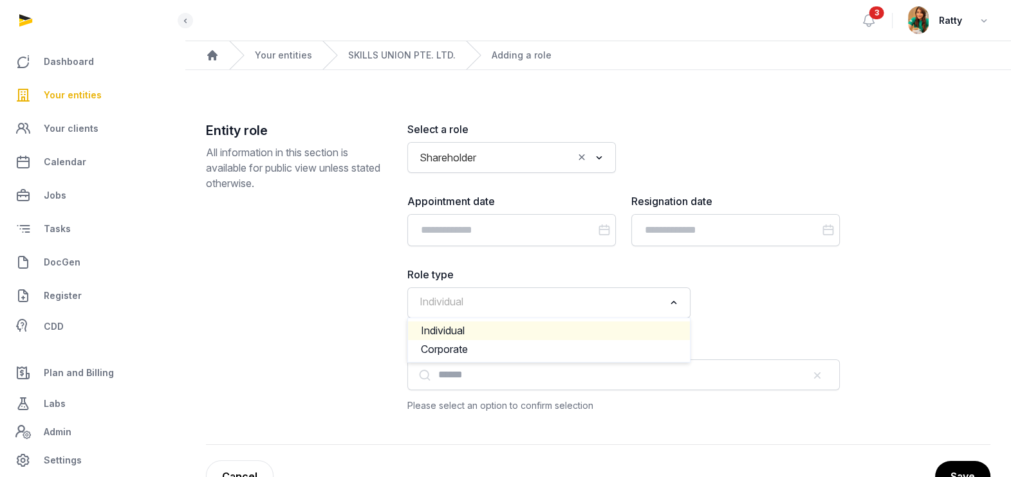
click at [480, 309] on input "Search for option" at bounding box center [539, 303] width 249 height 18
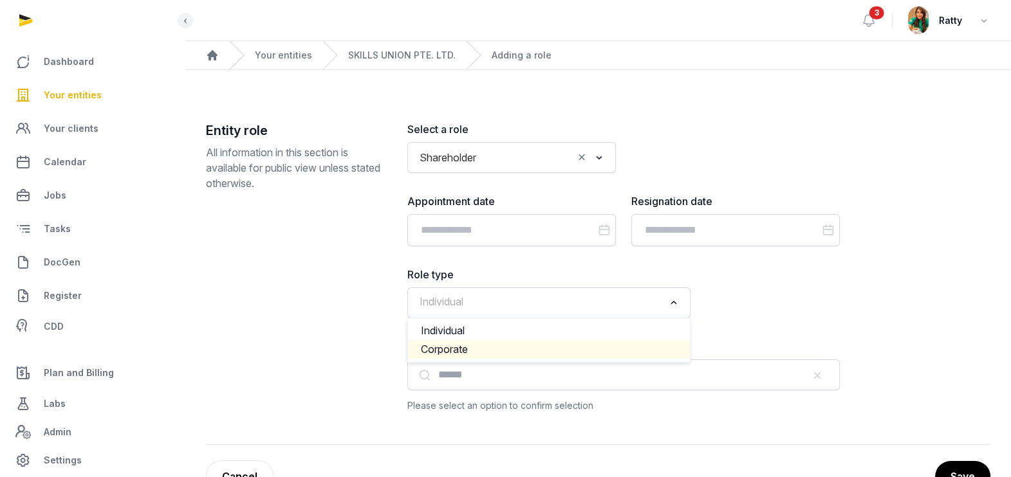
click at [466, 345] on li "Corporate" at bounding box center [549, 349] width 282 height 19
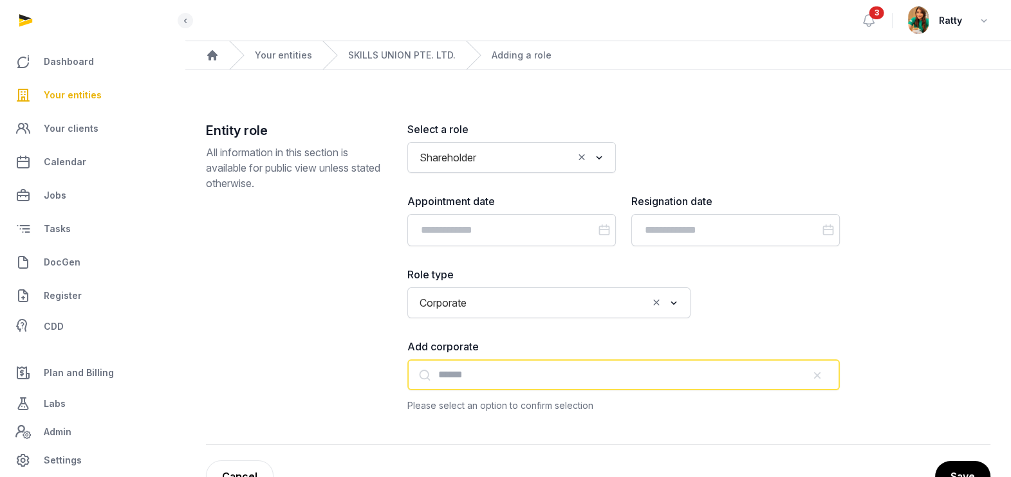
click at [452, 379] on input "text" at bounding box center [623, 375] width 432 height 31
paste input "**********"
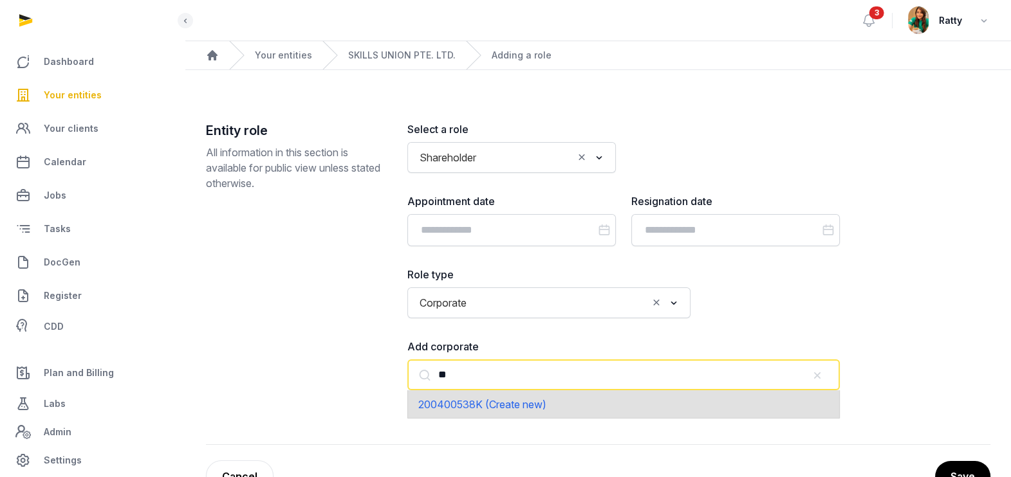
type input "*"
click at [464, 374] on input "**********" at bounding box center [623, 375] width 432 height 31
click at [475, 401] on span "Trent Global College (Create new)" at bounding box center [497, 404] width 158 height 13
type input "**********"
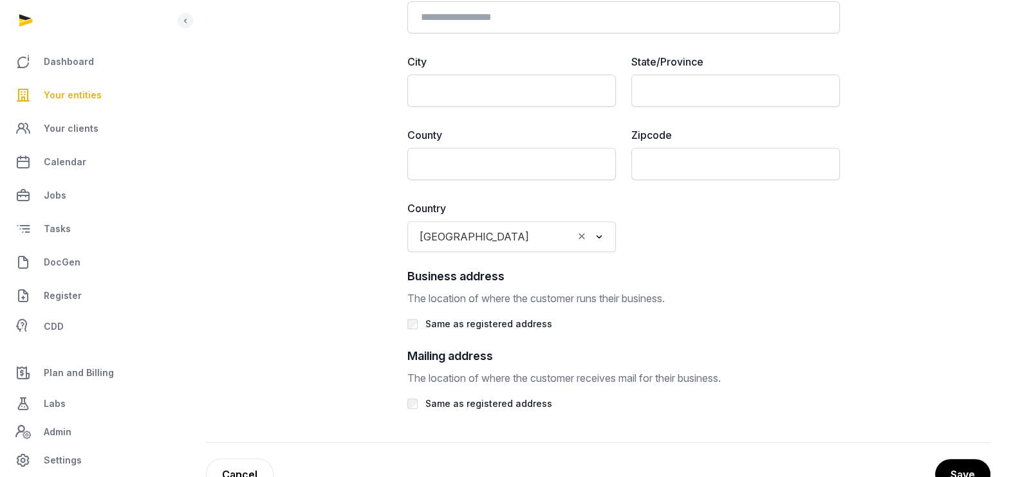
scroll to position [715, 0]
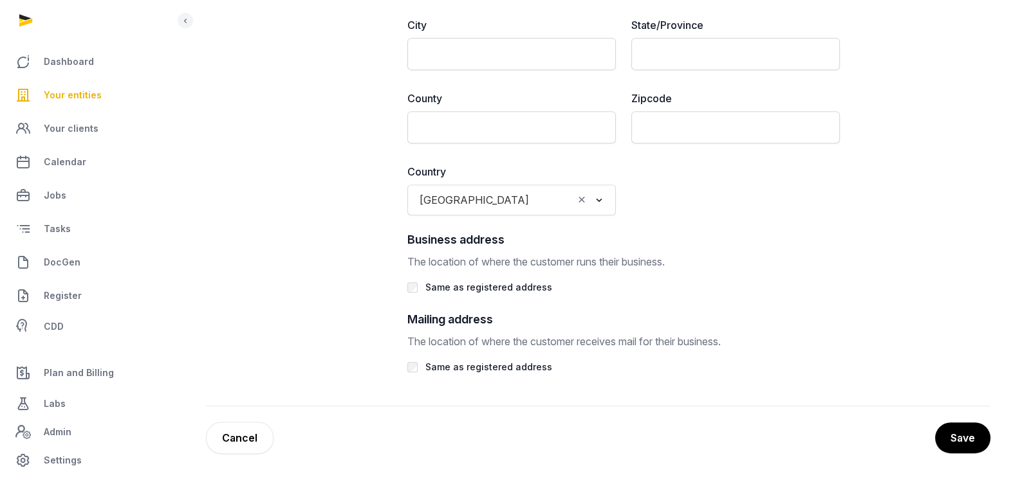
click at [580, 197] on icon "Clear Selected" at bounding box center [582, 200] width 12 height 14
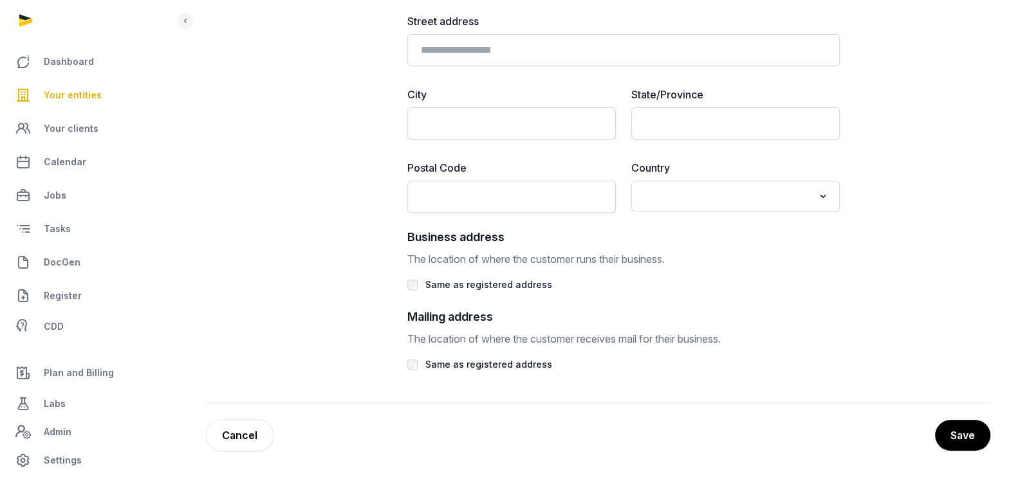
scroll to position [643, 0]
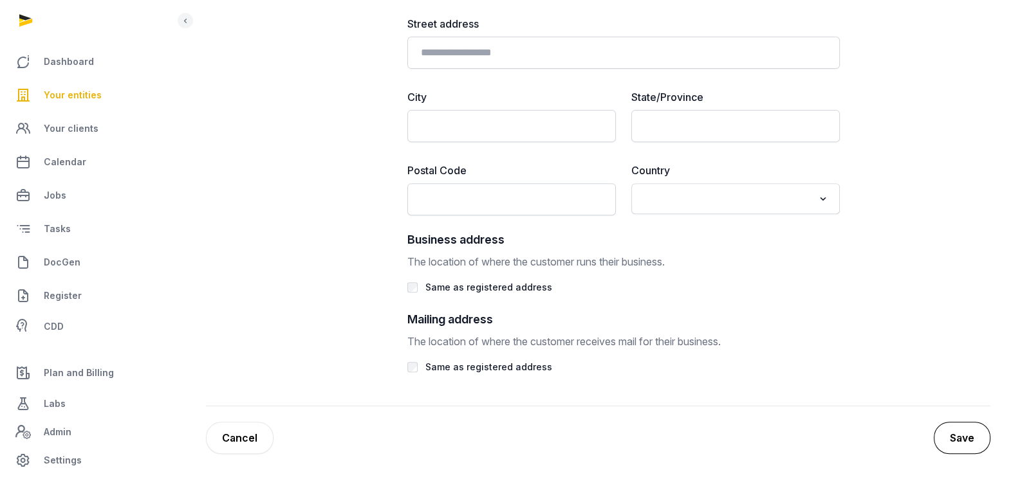
click at [951, 433] on button "Save" at bounding box center [961, 438] width 57 height 32
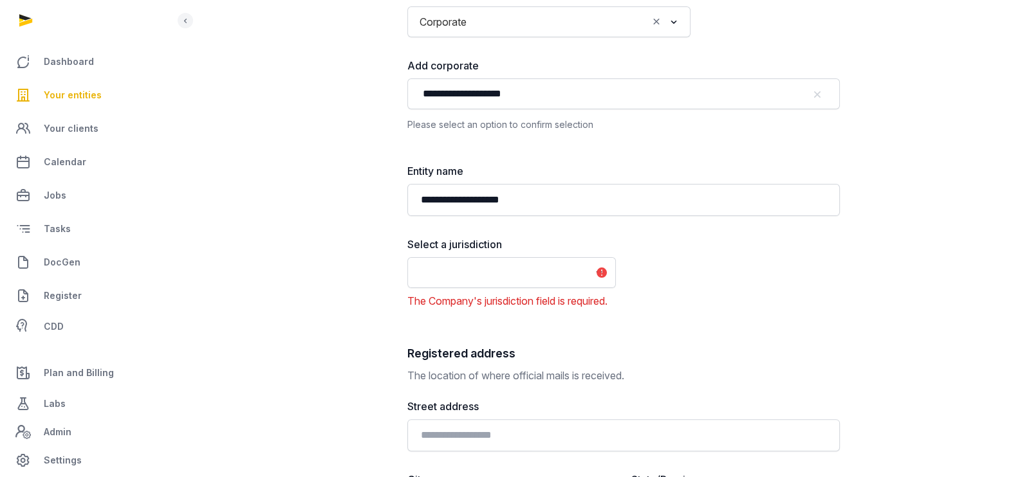
scroll to position [362, 0]
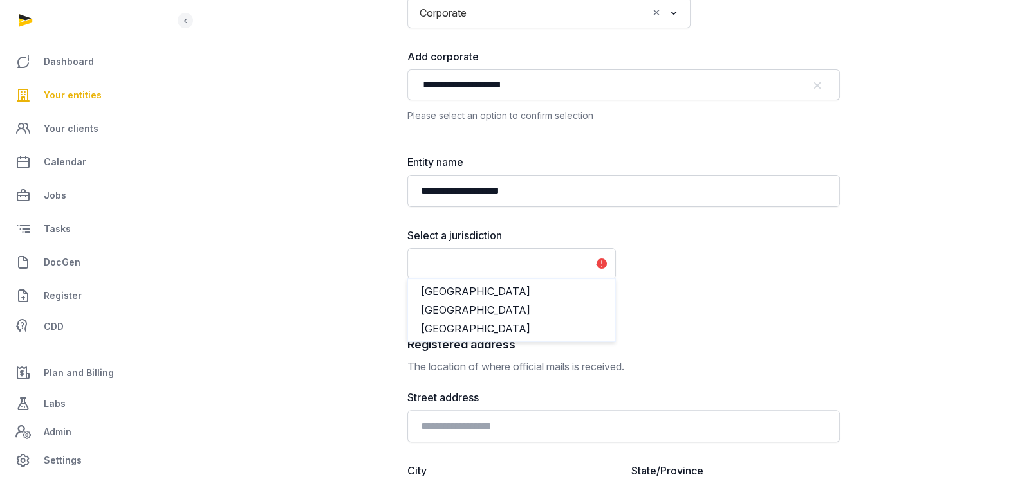
click at [515, 257] on input "Search for option" at bounding box center [502, 264] width 174 height 18
click at [457, 312] on li "[GEOGRAPHIC_DATA]" at bounding box center [511, 310] width 207 height 19
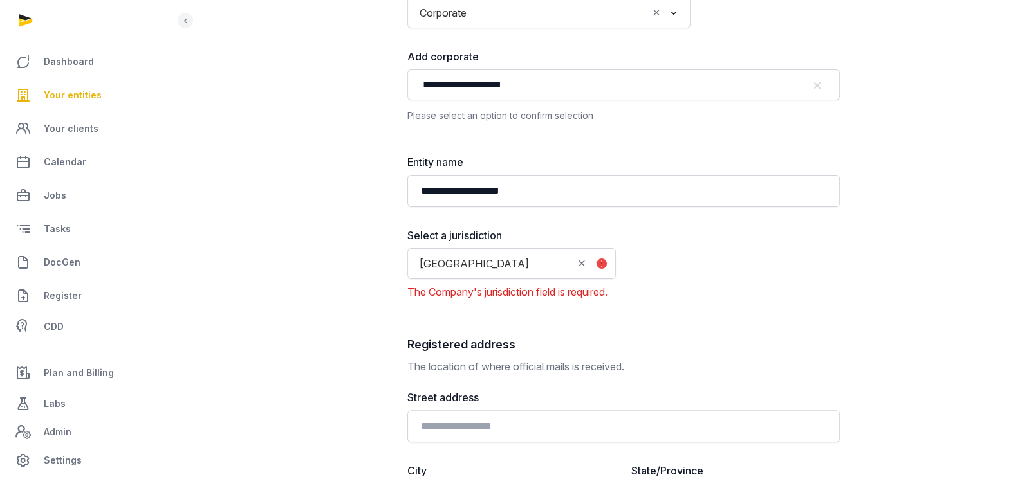
click at [936, 38] on div "**********" at bounding box center [598, 269] width 784 height 1021
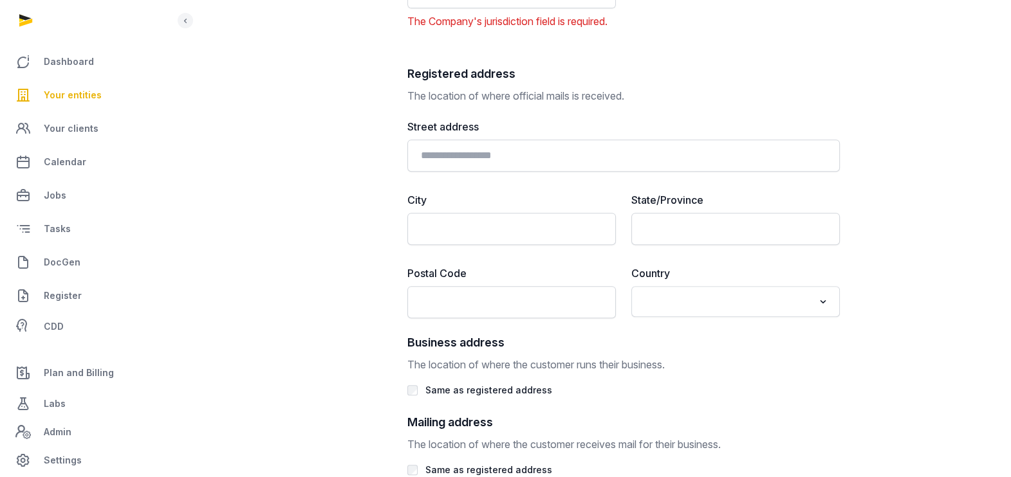
scroll to position [751, 0]
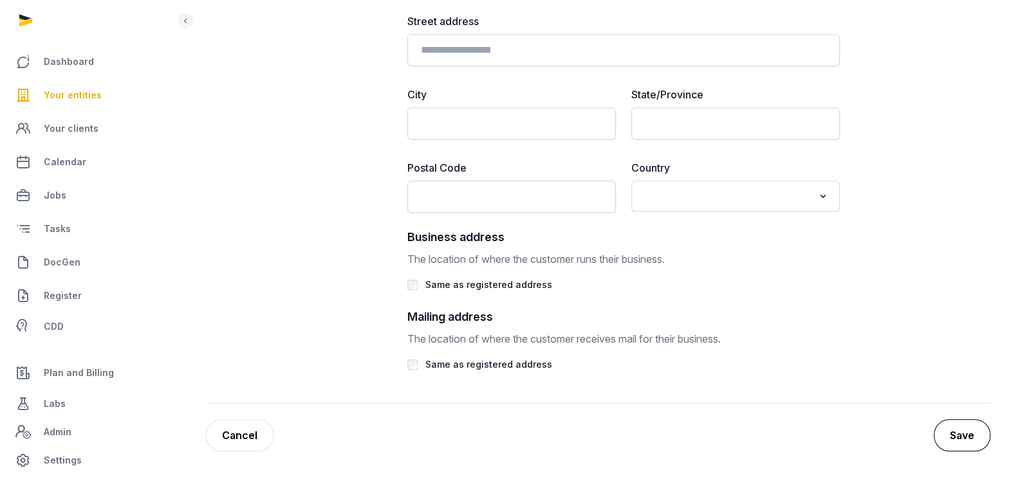
click at [975, 442] on button "Save" at bounding box center [961, 435] width 57 height 32
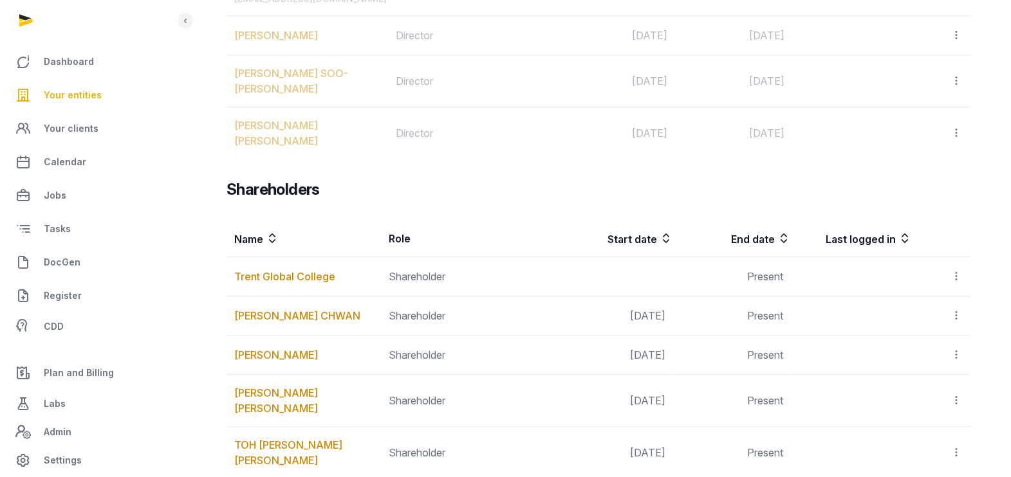
scroll to position [1608, 0]
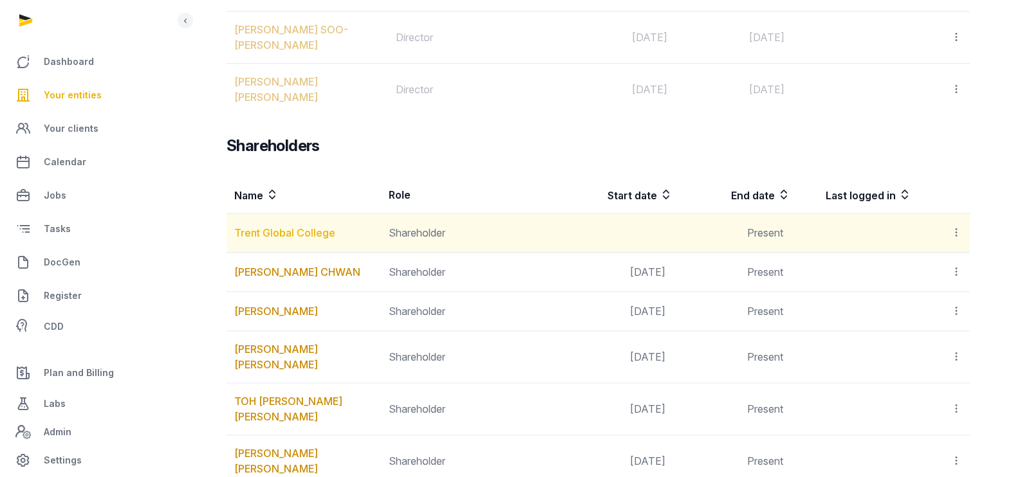
click at [309, 226] on link "Trent Global College" at bounding box center [284, 232] width 101 height 13
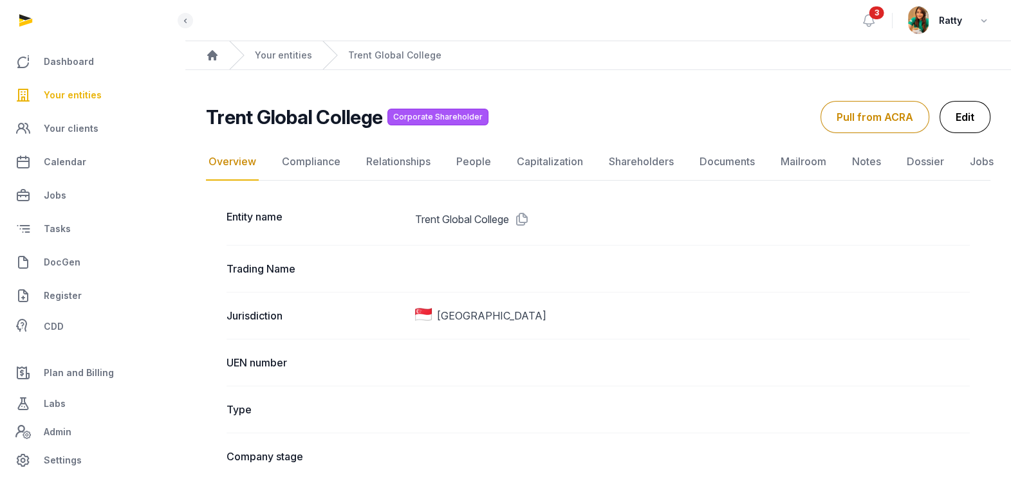
click at [972, 113] on link "Edit" at bounding box center [964, 117] width 51 height 32
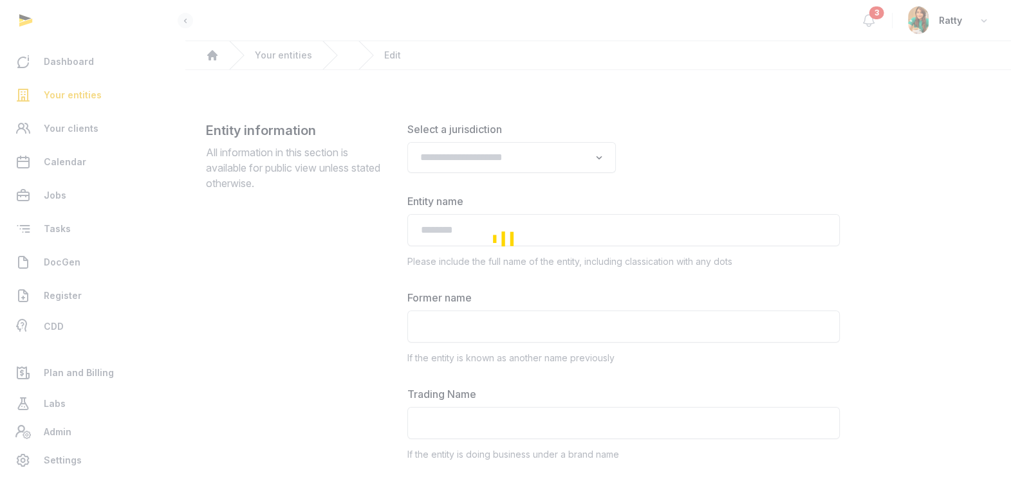
type input "**********"
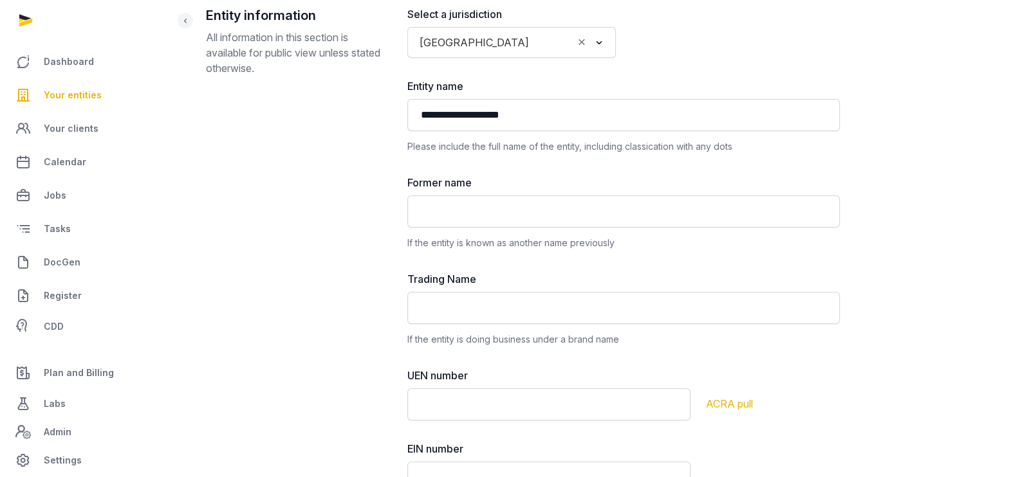
scroll to position [128, 0]
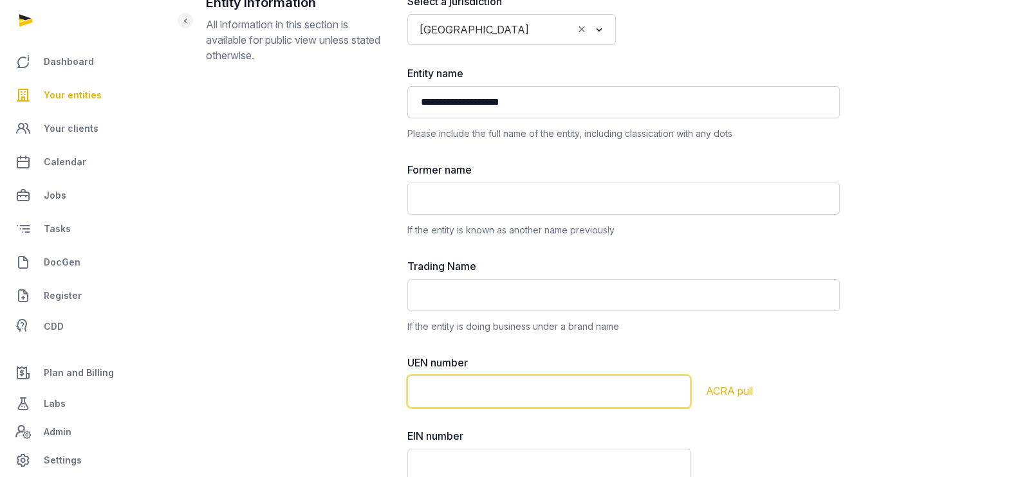
click at [527, 383] on input "text" at bounding box center [548, 392] width 283 height 32
paste input "**********"
type input "**********"
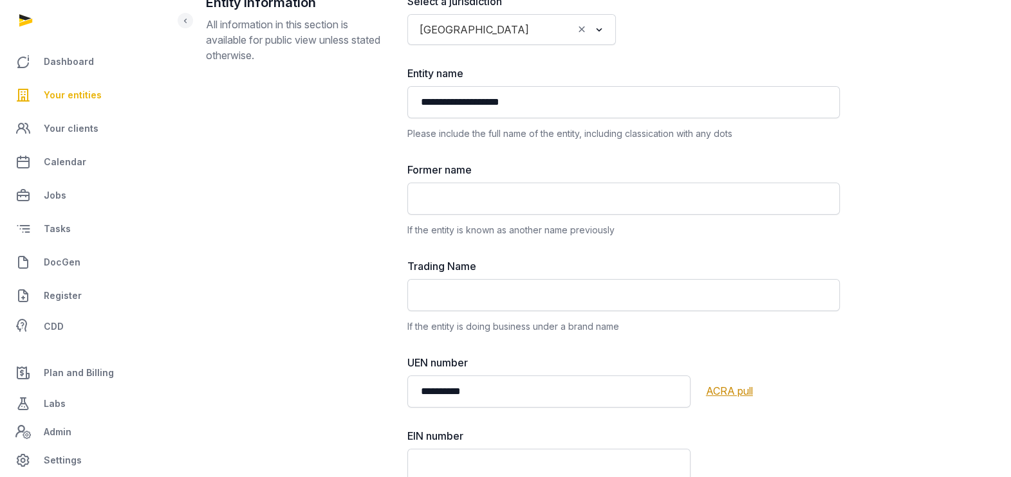
click at [726, 383] on div "ACRA pull" at bounding box center [773, 390] width 134 height 15
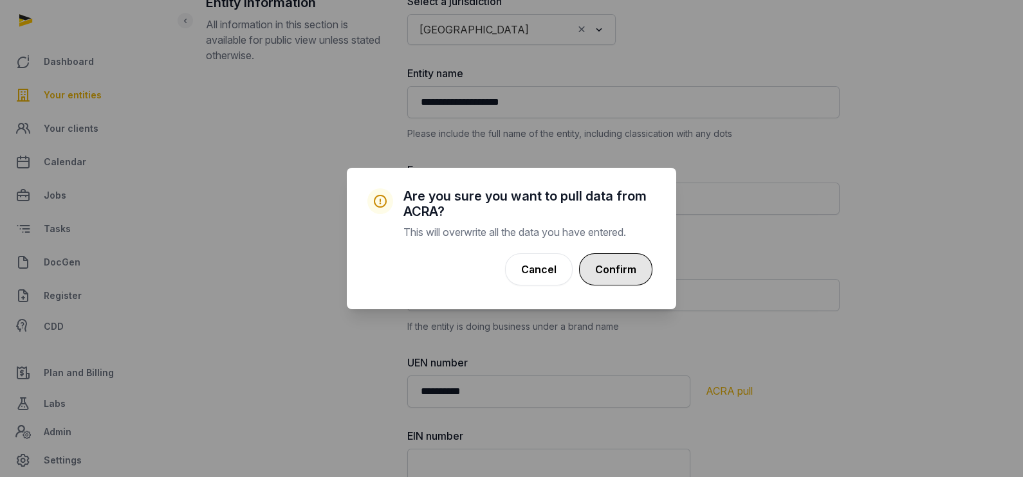
click at [626, 264] on button "Confirm" at bounding box center [615, 269] width 73 height 32
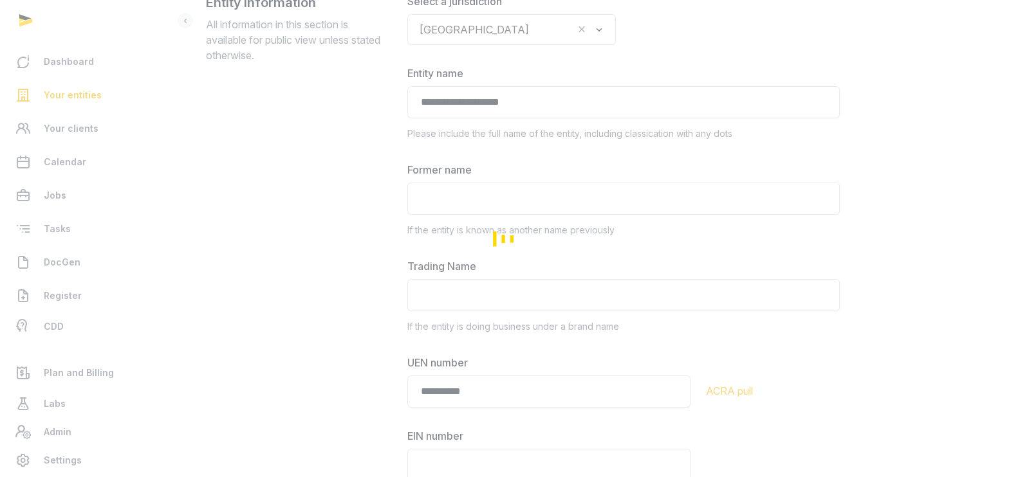
type input "**********"
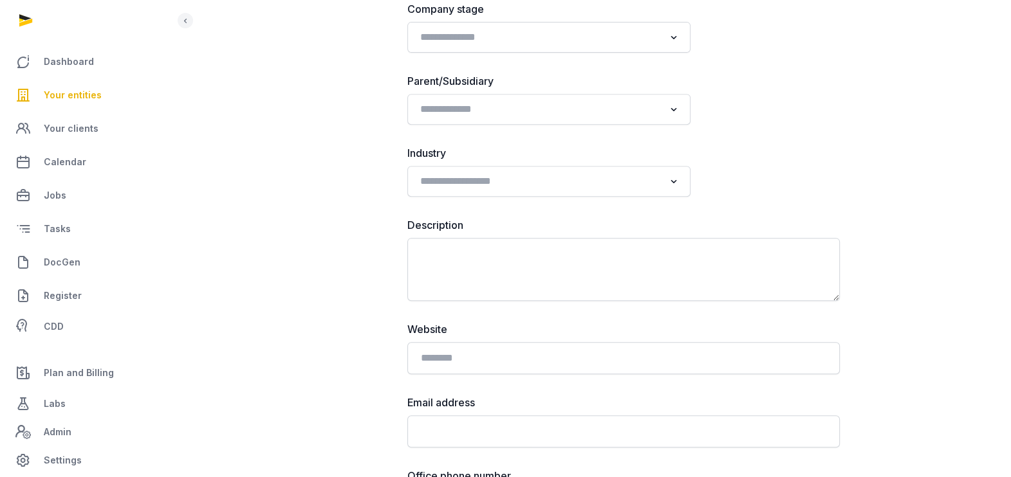
scroll to position [2439, 0]
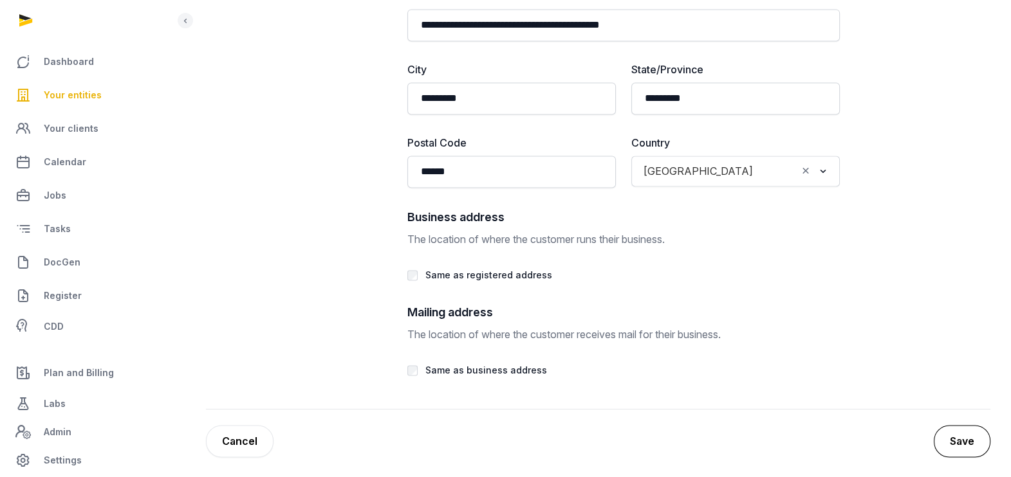
click at [966, 432] on button "Save" at bounding box center [961, 441] width 57 height 32
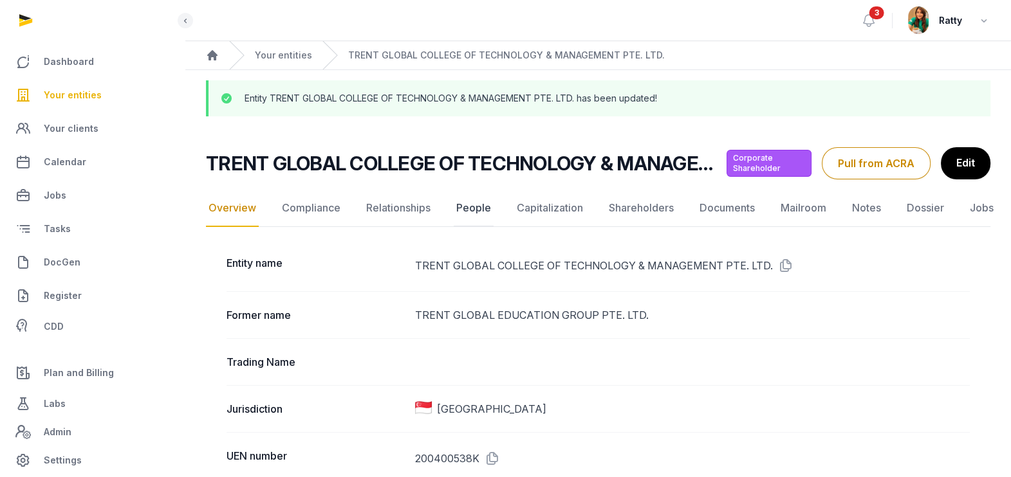
click at [471, 202] on link "People" at bounding box center [474, 208] width 40 height 37
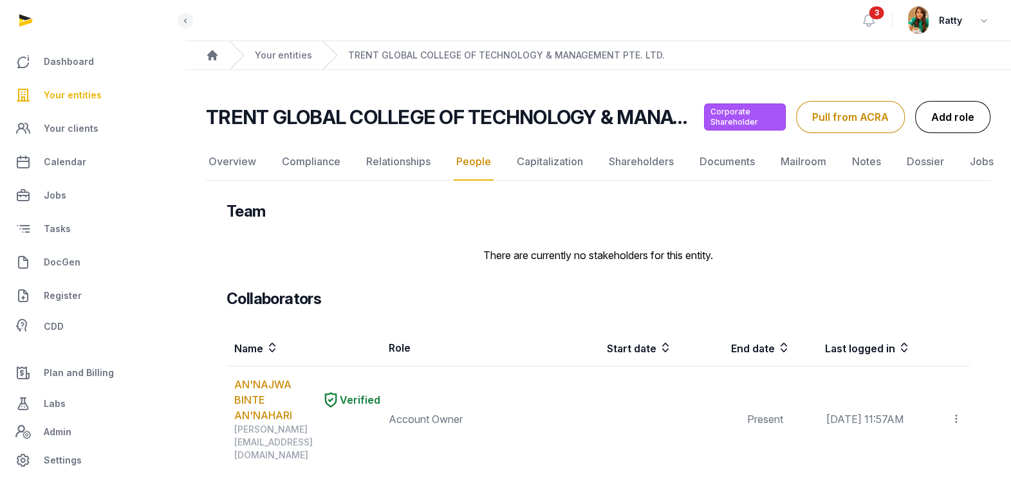
click at [973, 109] on link "Add role" at bounding box center [952, 117] width 75 height 32
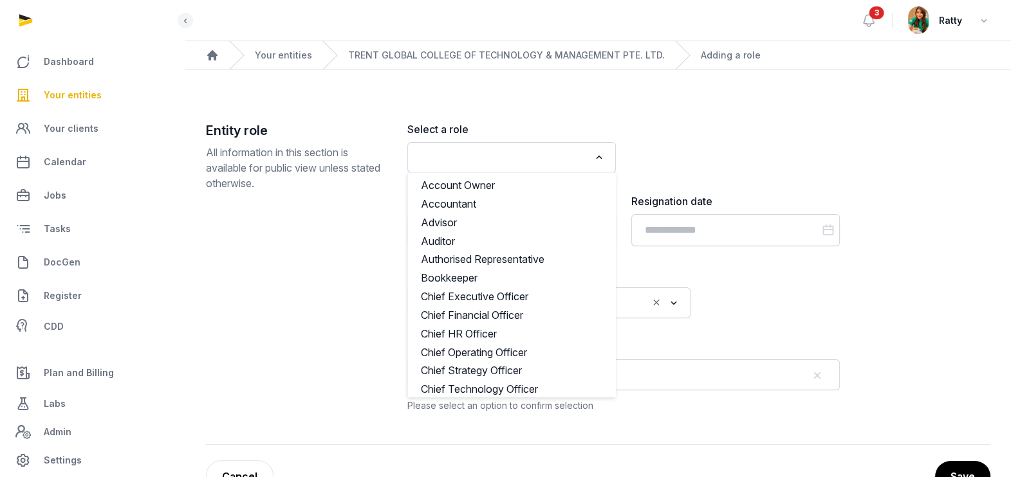
click at [527, 155] on input "Search for option" at bounding box center [502, 158] width 174 height 18
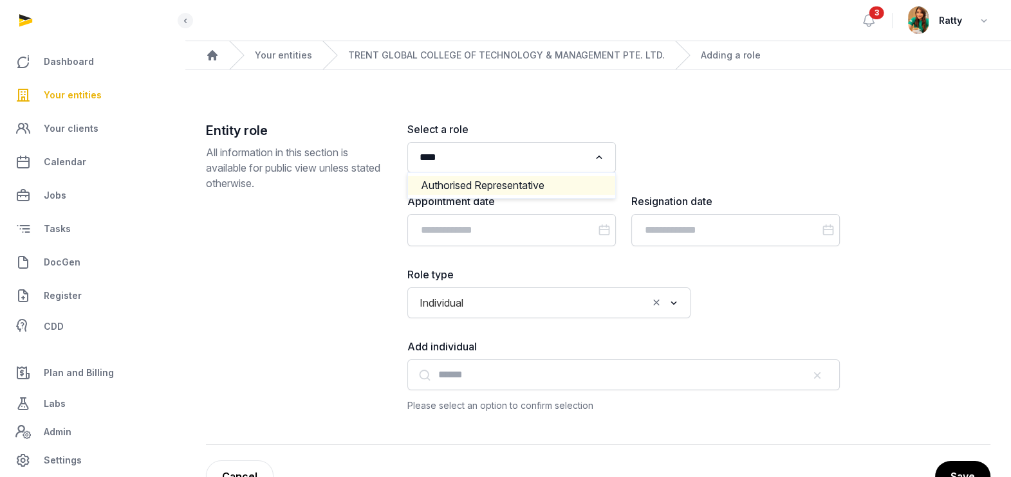
click at [504, 185] on li "Authorised Representative" at bounding box center [511, 185] width 207 height 19
type input "****"
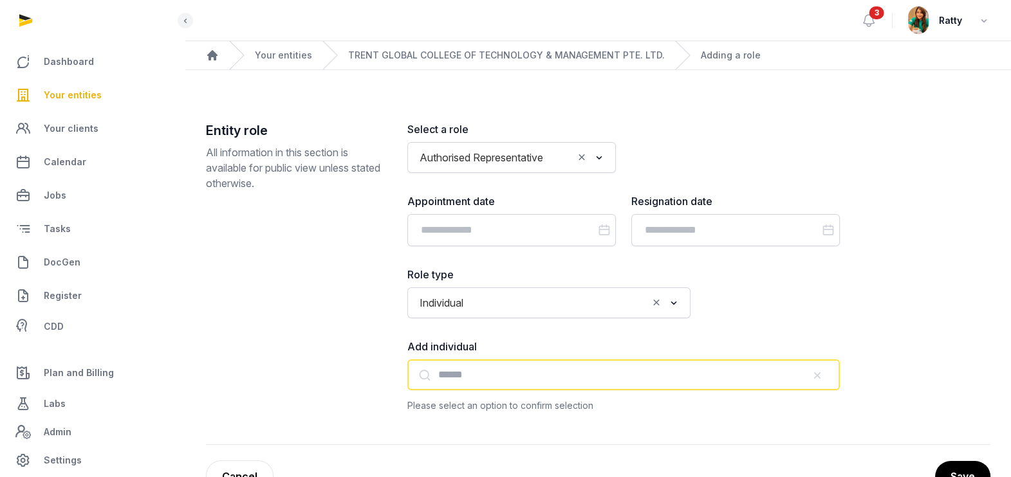
click at [481, 372] on input "text" at bounding box center [623, 375] width 432 height 31
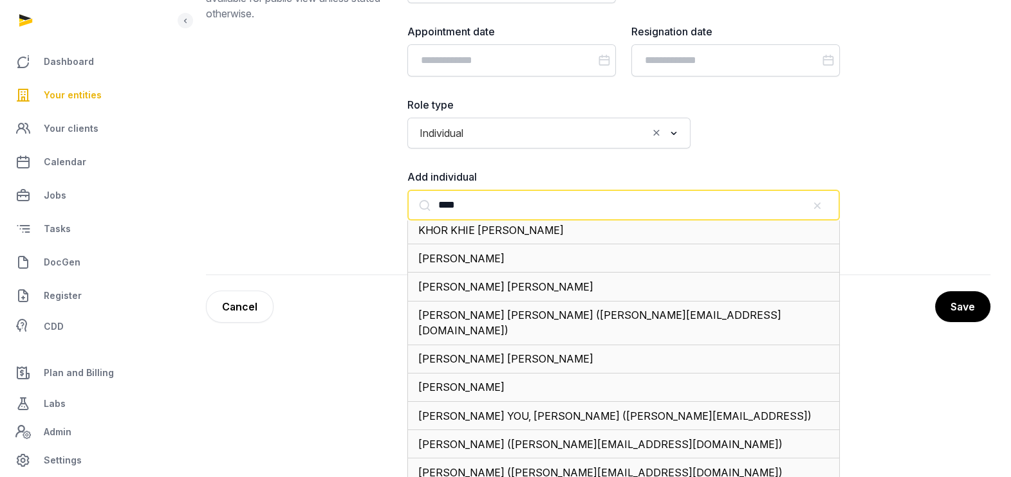
scroll to position [196, 0]
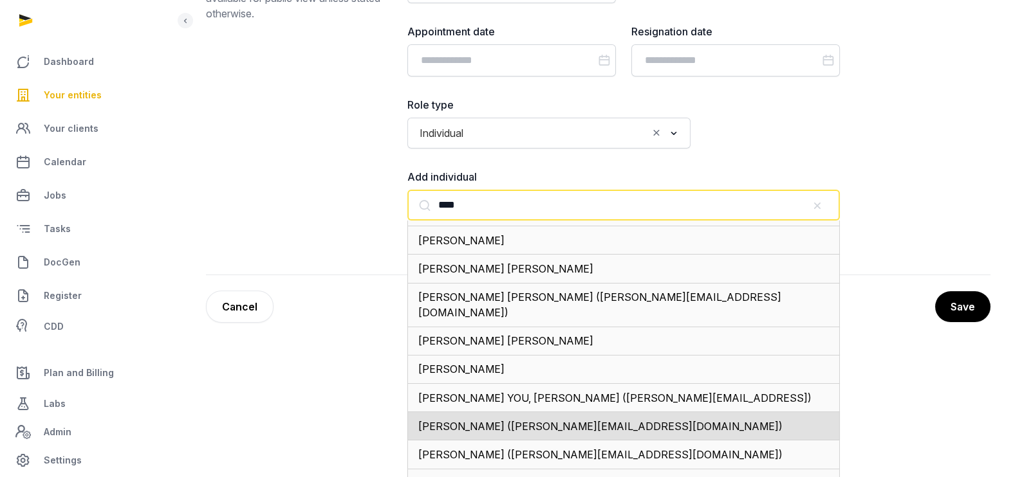
click at [681, 420] on span "ALEXANDER BENEDICT YAN YAOHENG (alexander.yan@trentglobal.edu.sg)" at bounding box center [600, 426] width 364 height 13
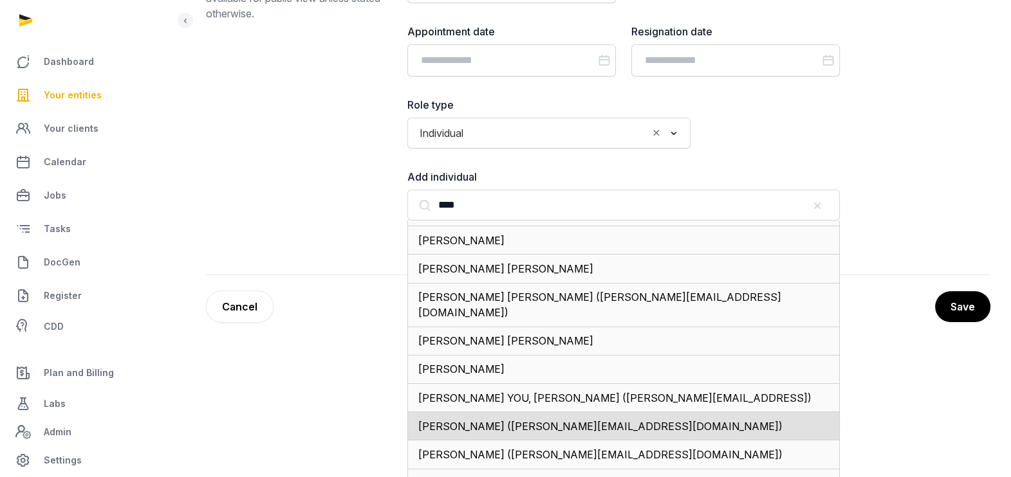
type input "**********"
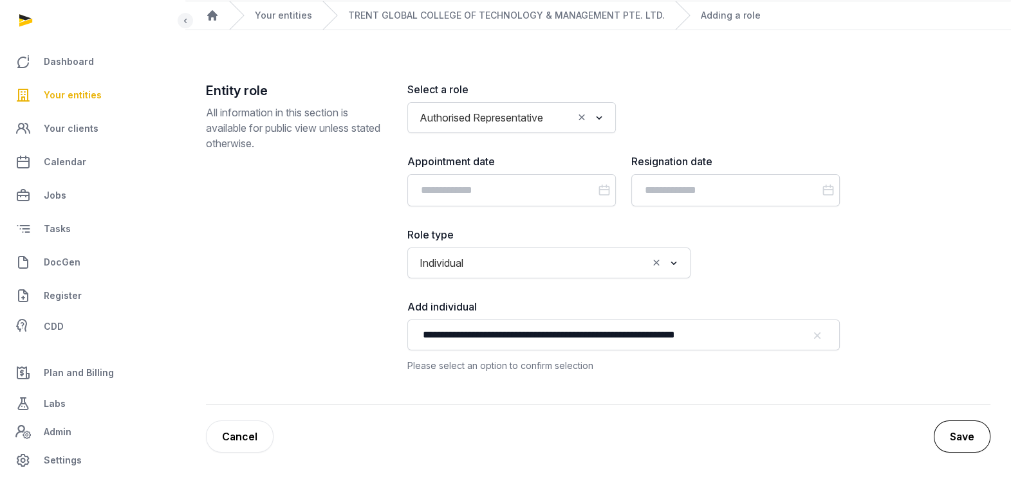
click at [965, 428] on button "Save" at bounding box center [961, 437] width 57 height 32
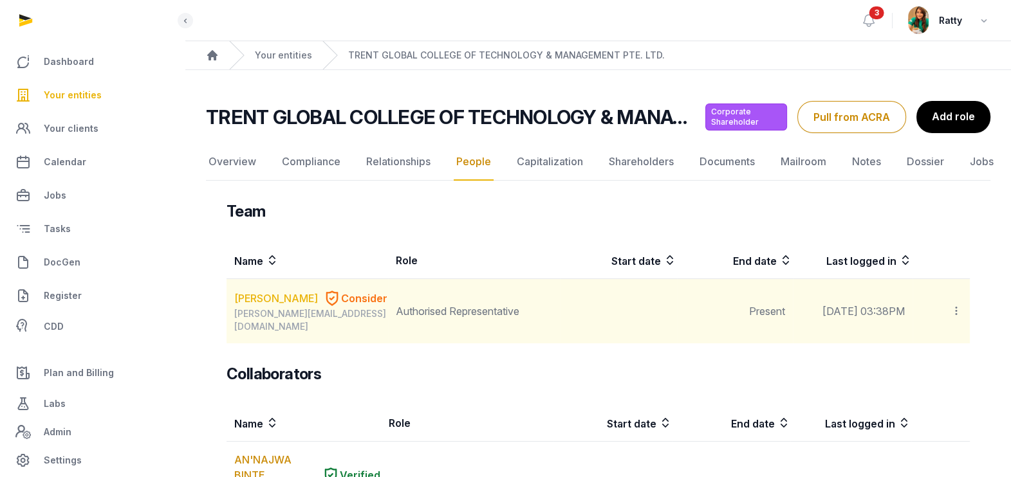
click at [270, 306] on link "ALEXANDER BENEDICT YAN YAOHENG" at bounding box center [276, 298] width 84 height 15
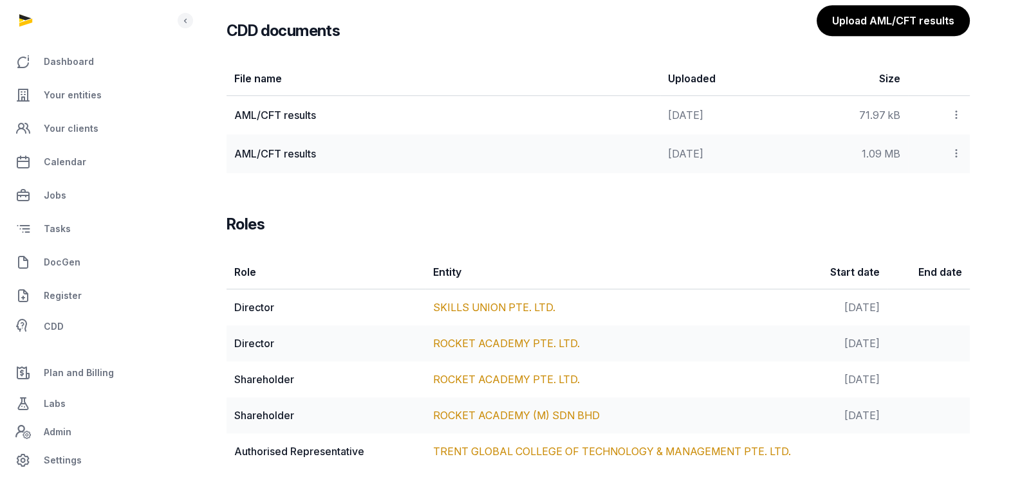
scroll to position [1511, 0]
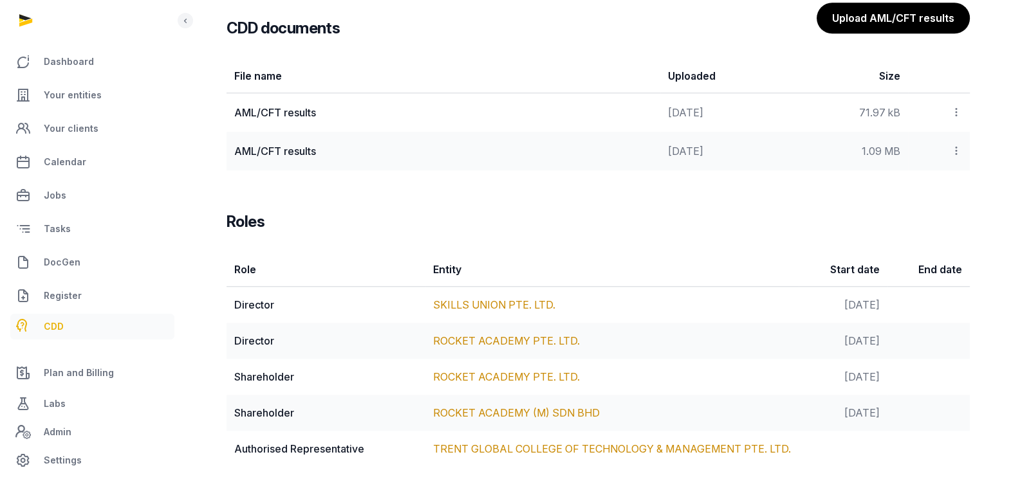
click at [60, 329] on span "CDD" at bounding box center [54, 326] width 20 height 15
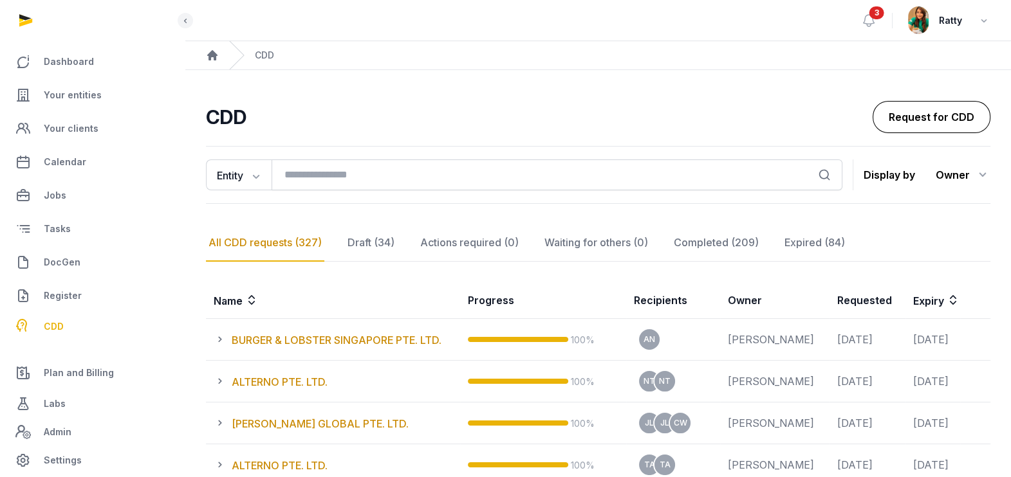
click at [895, 104] on link "Request for CDD" at bounding box center [931, 117] width 118 height 32
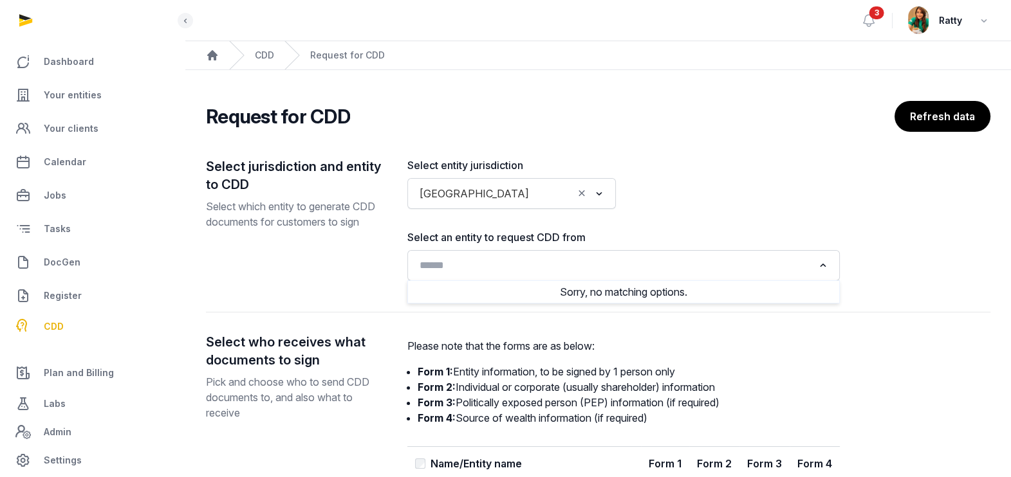
click at [426, 264] on input "Search for option" at bounding box center [614, 266] width 398 height 18
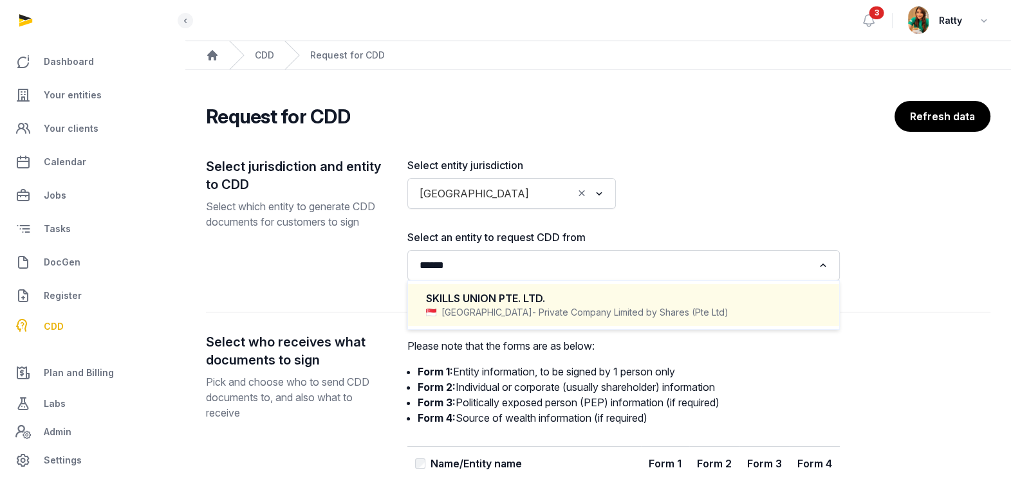
click at [511, 293] on div "SKILLS UNION PTE. LTD." at bounding box center [623, 298] width 395 height 15
type input "******"
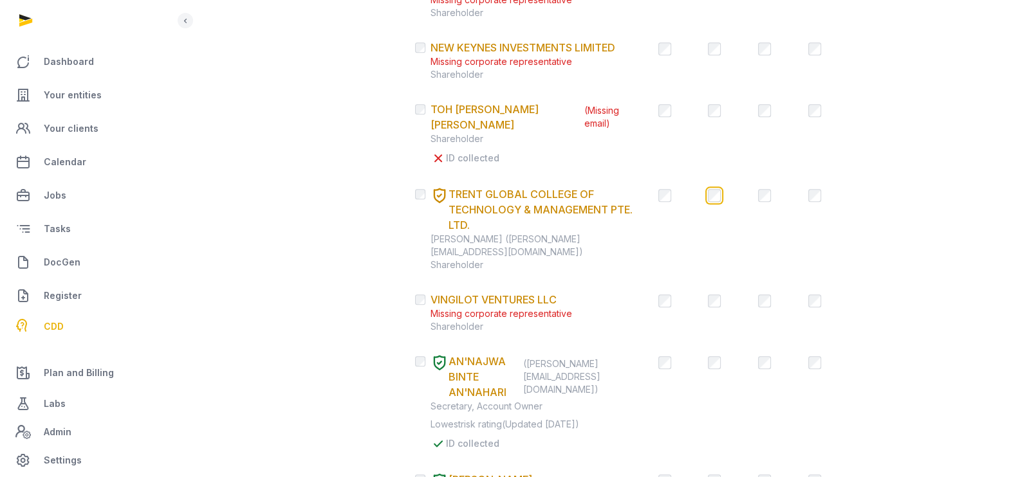
scroll to position [1872, 0]
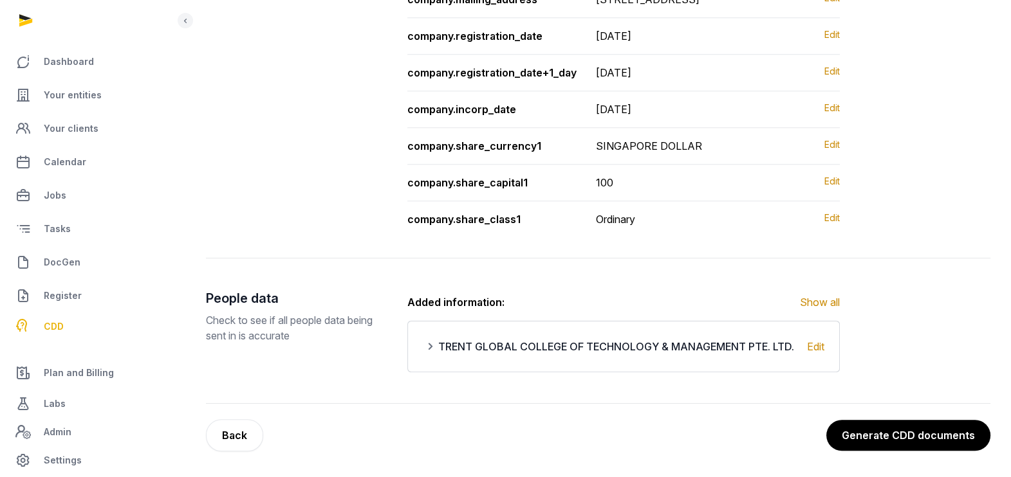
scroll to position [1344, 0]
click at [951, 439] on button "Generate CDD documents" at bounding box center [908, 435] width 164 height 31
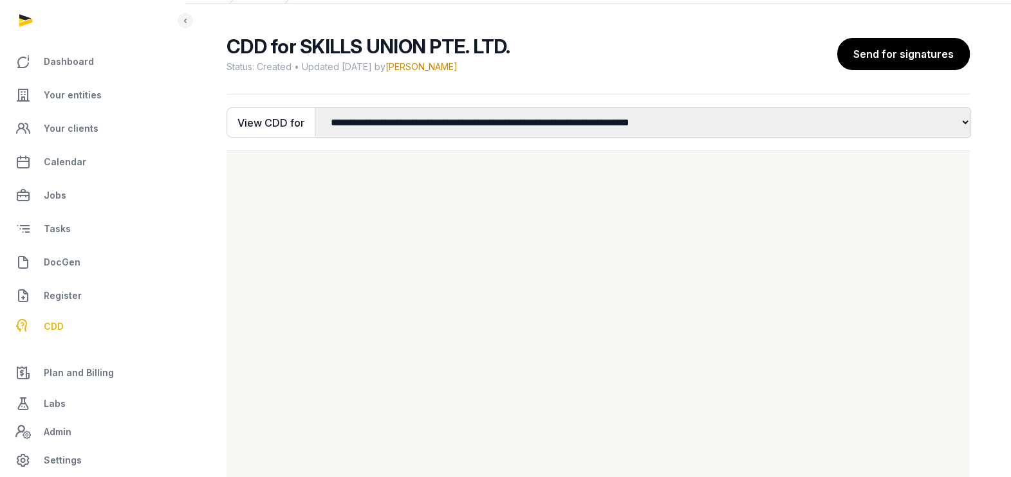
scroll to position [52, 0]
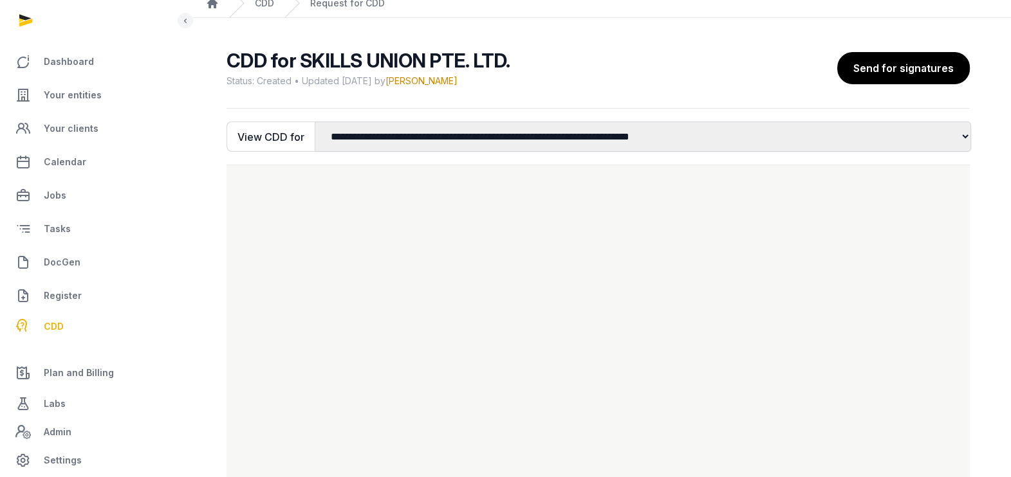
click at [63, 322] on span "CDD" at bounding box center [54, 326] width 20 height 15
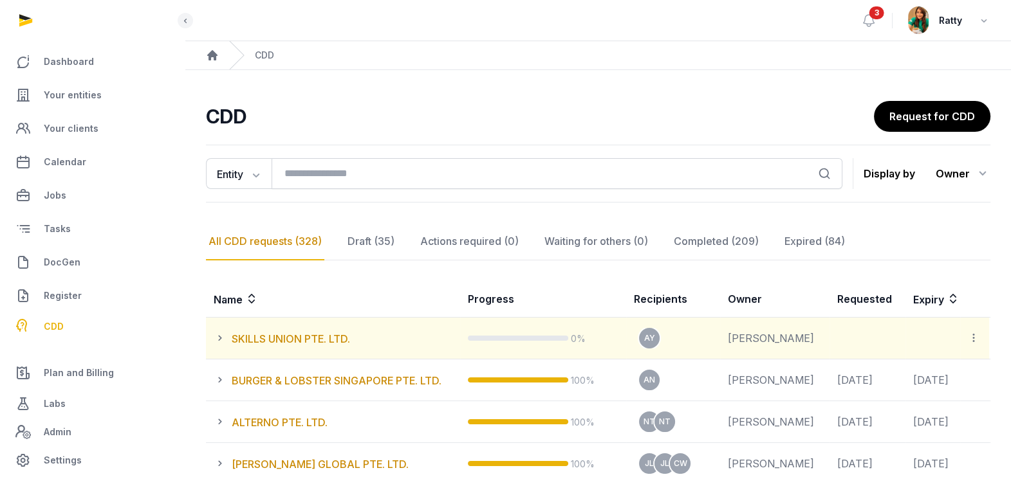
click at [973, 342] on icon at bounding box center [973, 338] width 12 height 14
click at [933, 373] on span "Expire all CDD" at bounding box center [924, 373] width 66 height 13
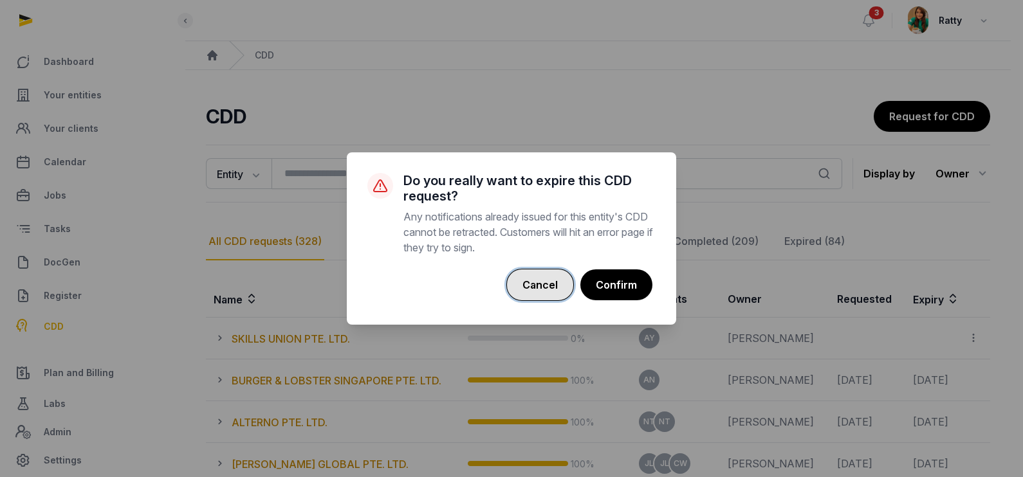
click at [550, 293] on button "Cancel" at bounding box center [540, 285] width 68 height 32
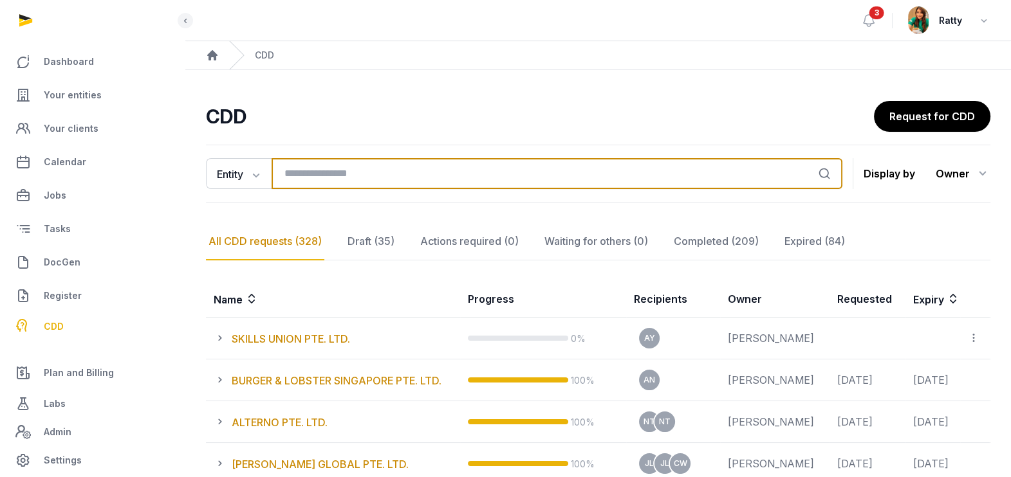
click at [312, 170] on input "search" at bounding box center [556, 173] width 571 height 31
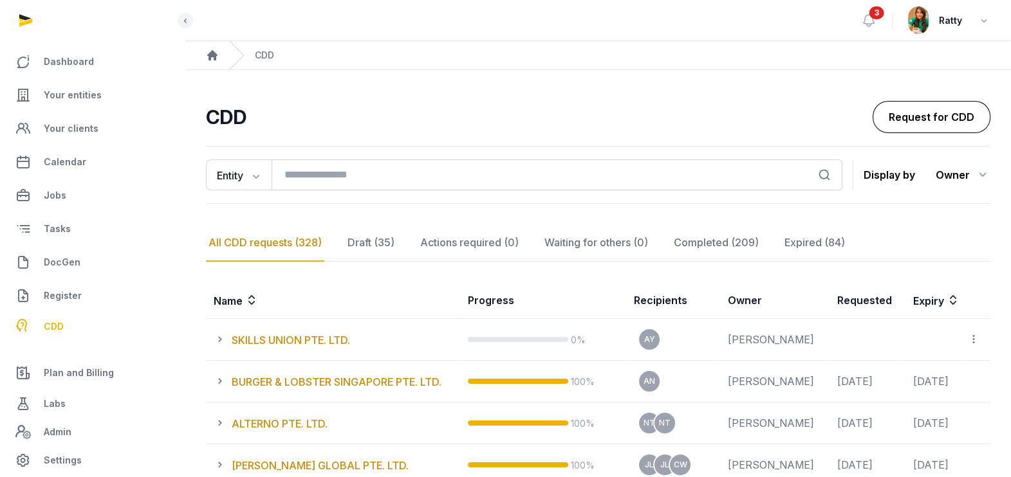
click at [965, 113] on link "Request for CDD" at bounding box center [931, 117] width 118 height 32
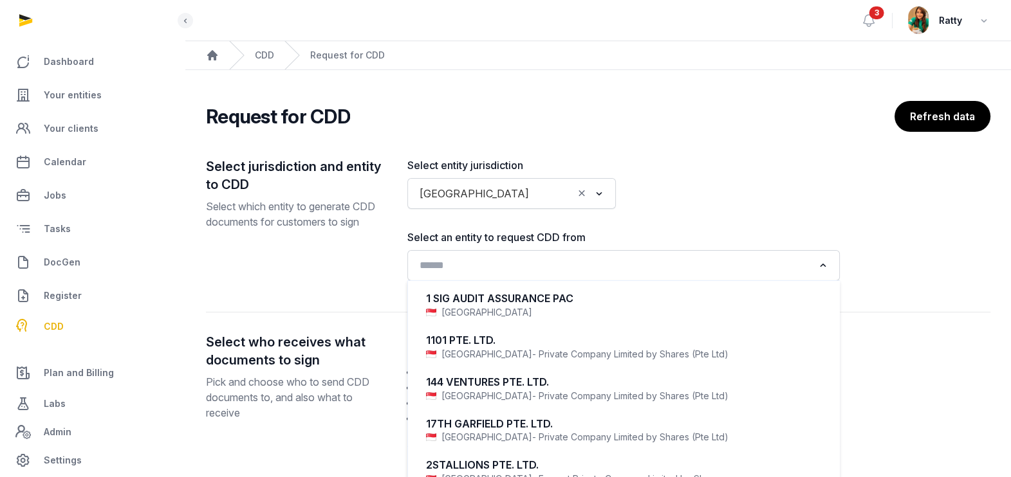
click at [512, 264] on input "Search for option" at bounding box center [614, 266] width 398 height 18
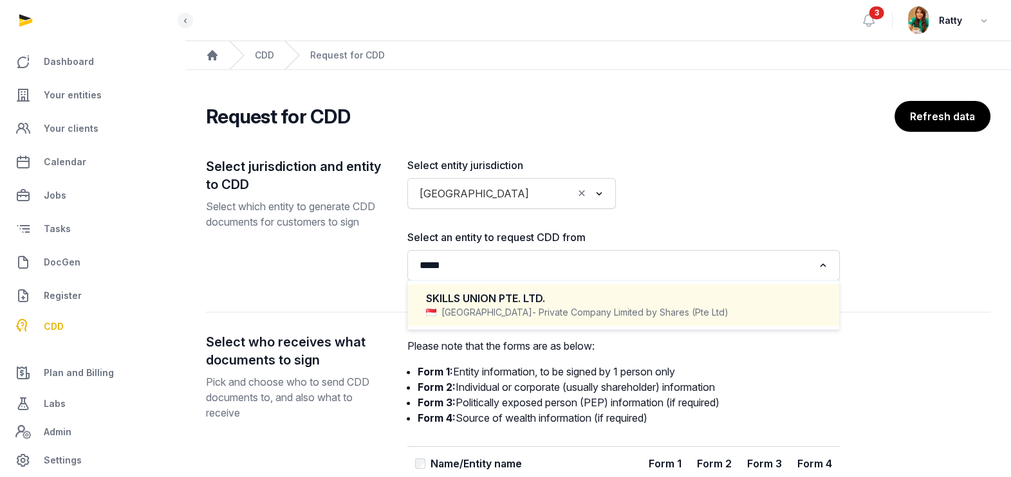
click at [531, 289] on div "SKILLS UNION PTE. LTD. Singapore - Private Company Limited by Shares (Pte Ltd)" at bounding box center [623, 305] width 405 height 38
type input "*****"
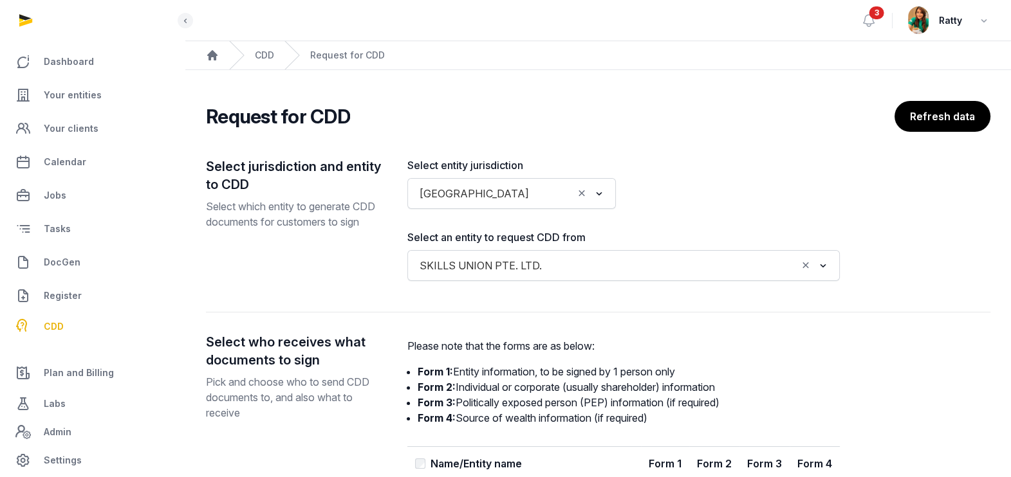
drag, startPoint x: 958, startPoint y: 118, endPoint x: 1023, endPoint y: 91, distance: 70.4
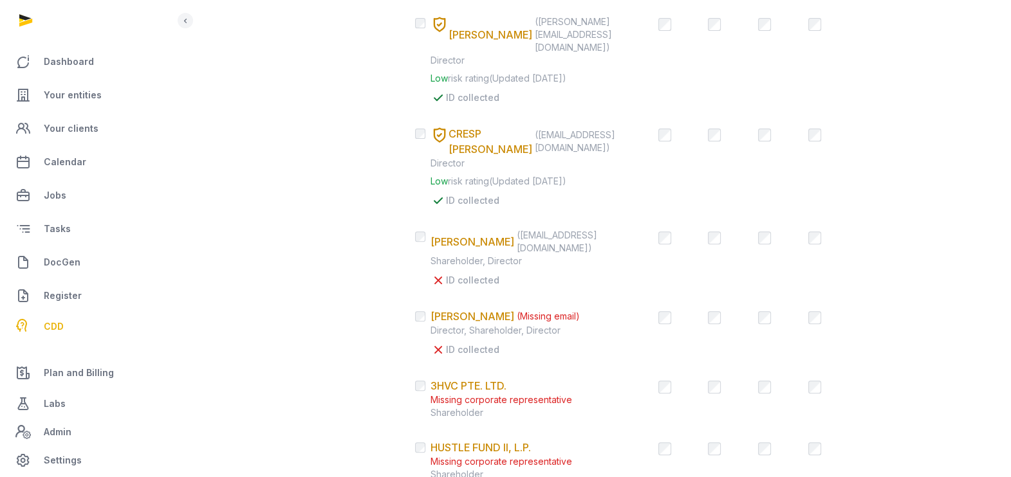
scroll to position [275, 0]
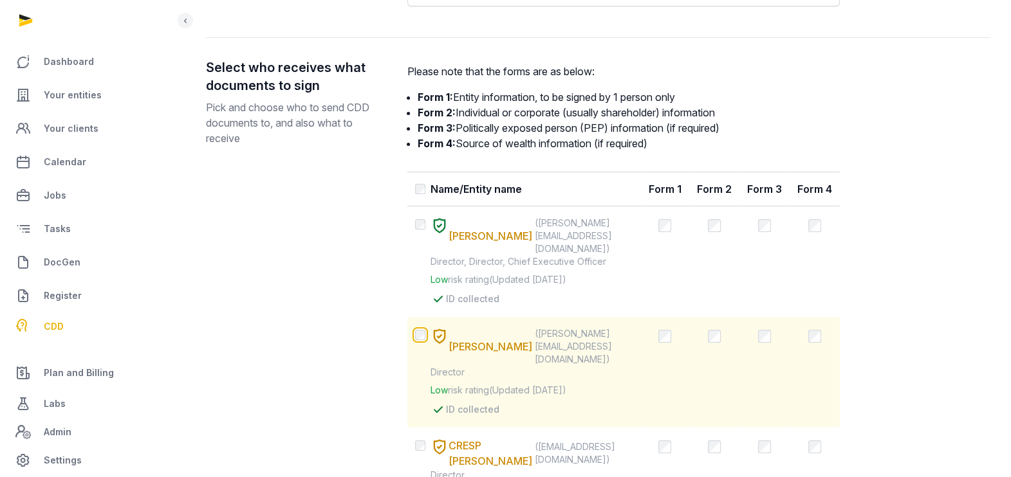
click at [721, 428] on tr "ALEXANDER BENEDICT YAN YAOHENG (alexander.yan@trentglobal.edu.sg) Director Low …" at bounding box center [623, 479] width 432 height 103
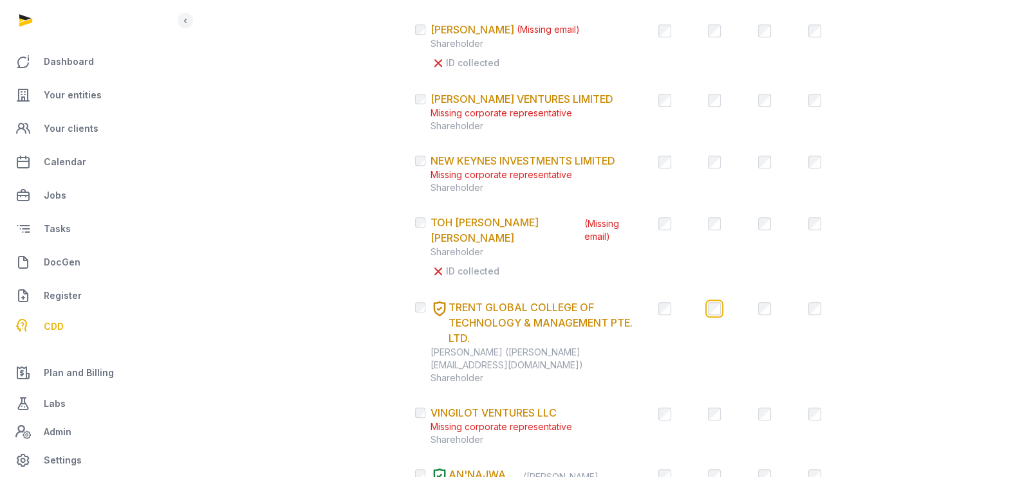
scroll to position [1872, 0]
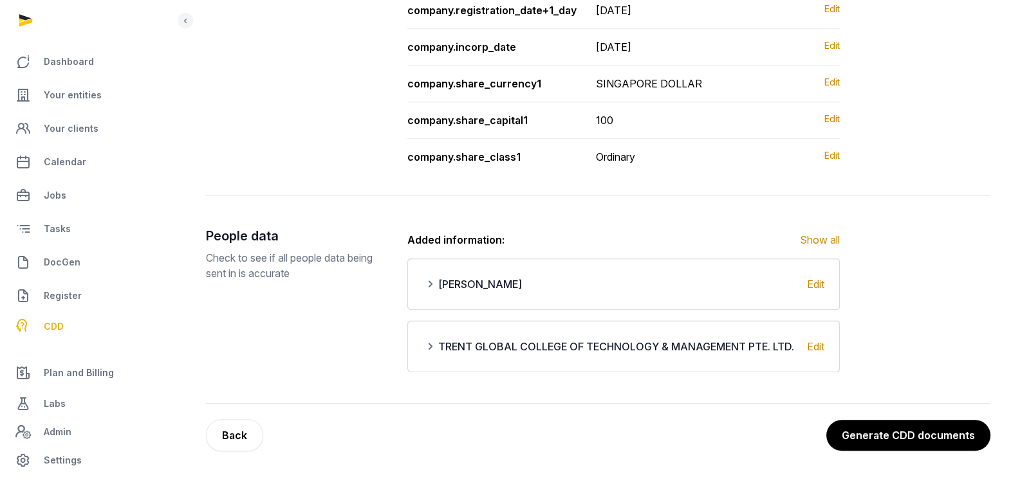
scroll to position [1406, 0]
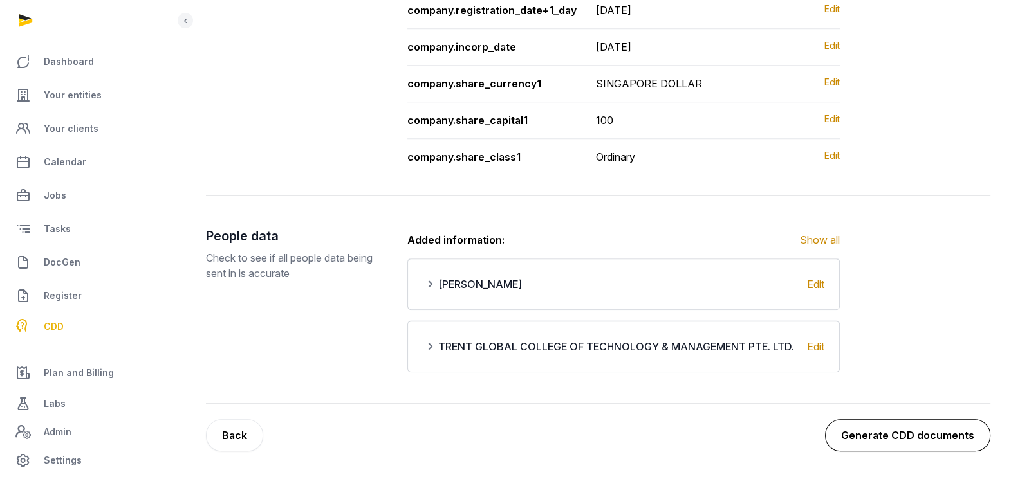
click at [926, 427] on button "Generate CDD documents" at bounding box center [907, 435] width 165 height 32
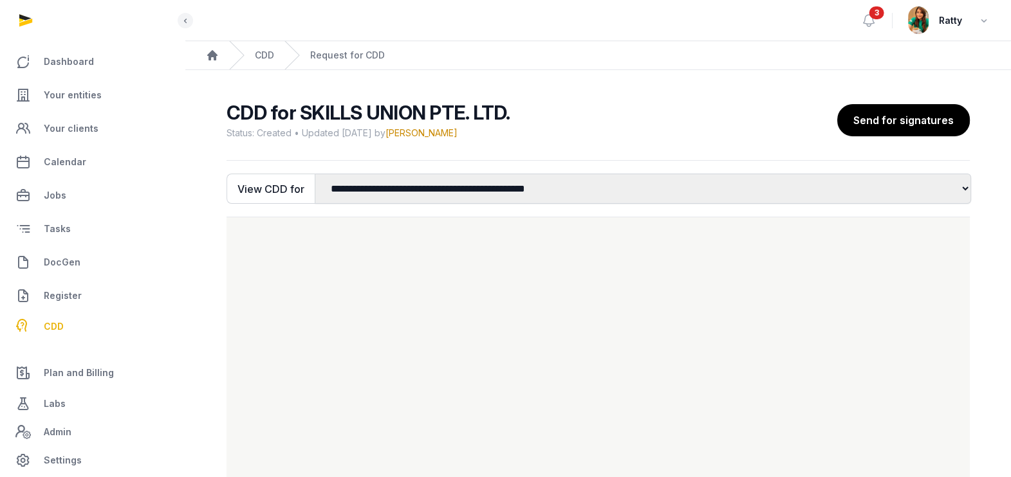
click at [742, 104] on h2 "CDD for SKILLS UNION PTE. LTD." at bounding box center [526, 112] width 600 height 23
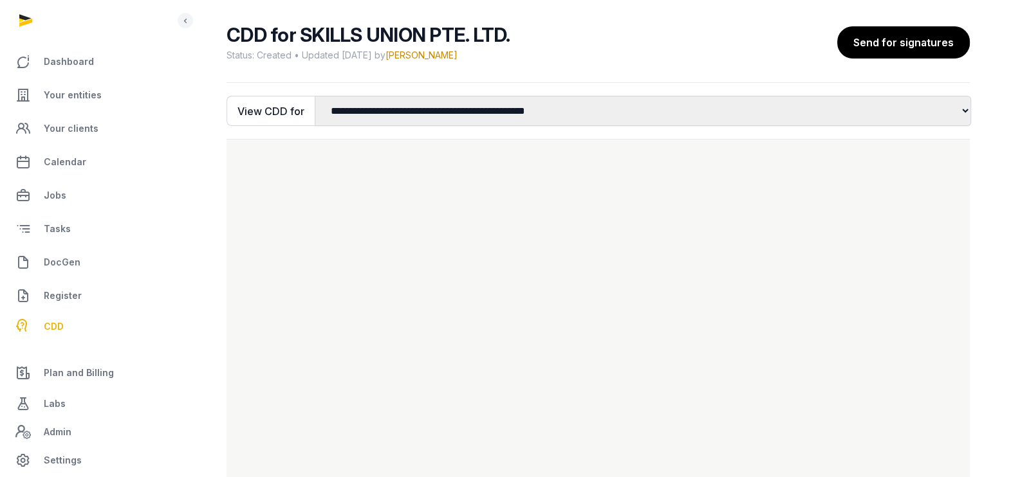
scroll to position [124, 0]
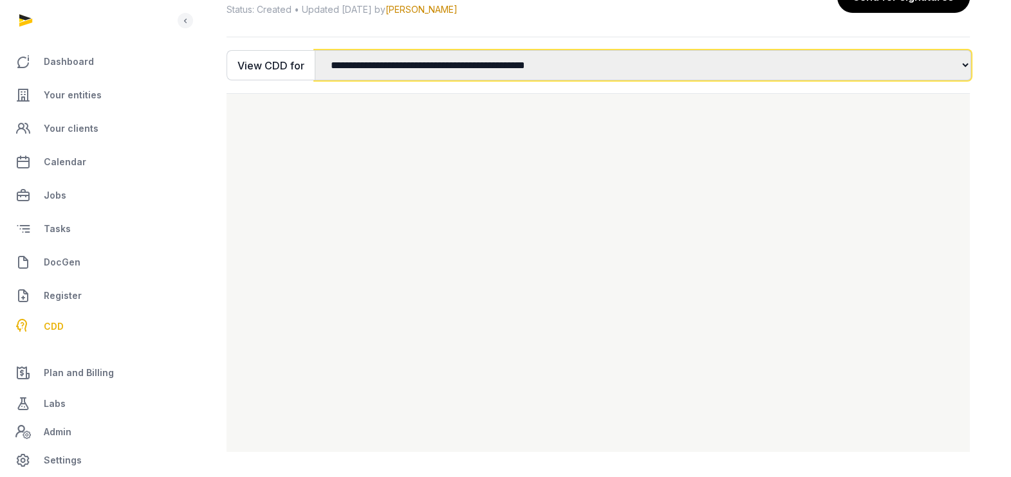
click at [508, 56] on select "**********" at bounding box center [643, 65] width 656 height 30
select select "*"
click at [315, 50] on select "**********" at bounding box center [643, 65] width 656 height 30
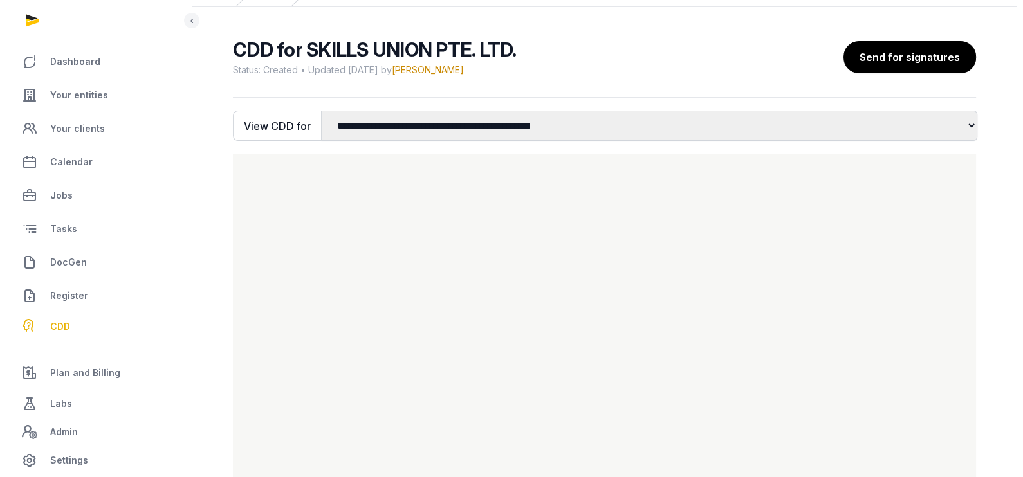
scroll to position [36, 0]
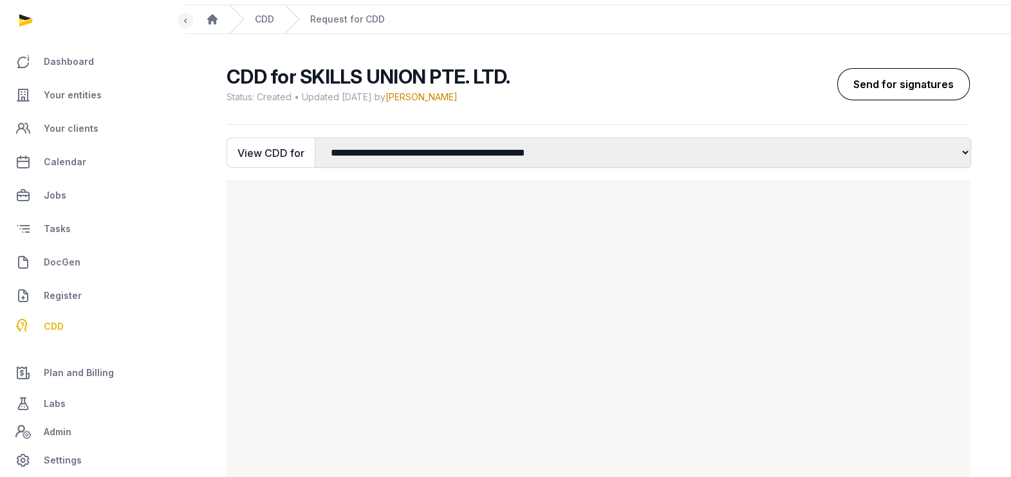
click at [939, 77] on button "Send for signatures" at bounding box center [903, 84] width 133 height 32
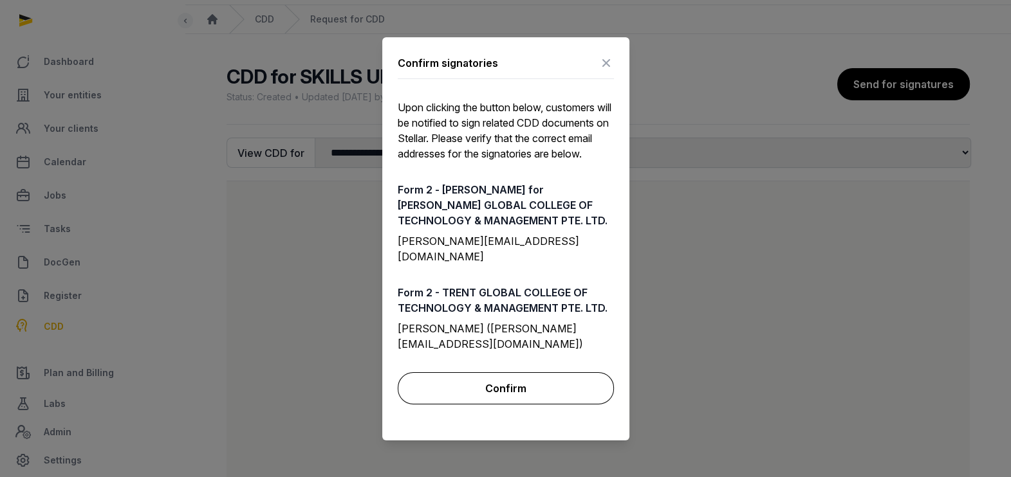
click at [506, 388] on button "Confirm" at bounding box center [506, 388] width 216 height 32
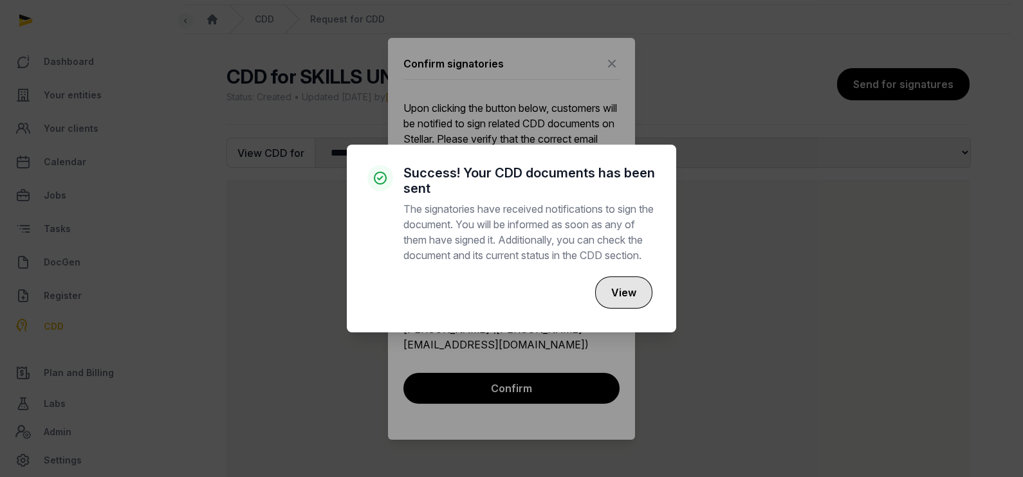
click at [618, 299] on button "View" at bounding box center [623, 293] width 57 height 32
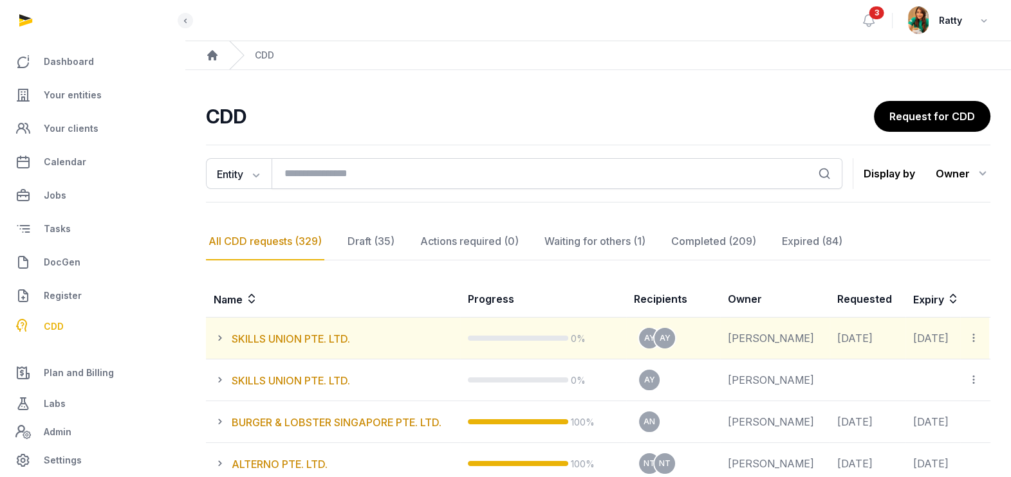
click at [975, 338] on icon at bounding box center [973, 338] width 12 height 14
click at [937, 373] on span "View all CDD links" at bounding box center [926, 373] width 83 height 13
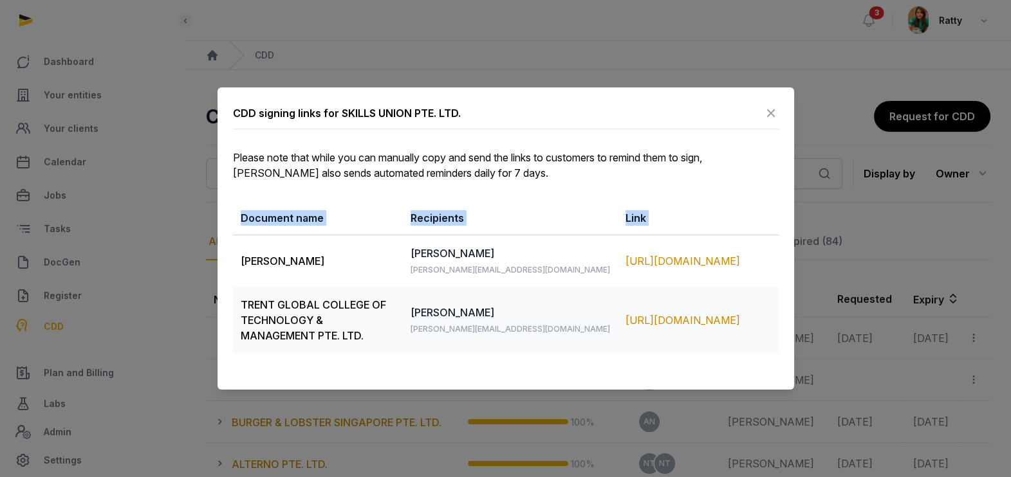
drag, startPoint x: 241, startPoint y: 252, endPoint x: 783, endPoint y: 340, distance: 549.4
click at [783, 340] on div "CDD signing links for SKILLS UNION PTE. LTD. Please note that while you can man…" at bounding box center [505, 238] width 576 height 302
copy table "Document name Recipients Link"
click at [773, 120] on icon at bounding box center [770, 113] width 15 height 21
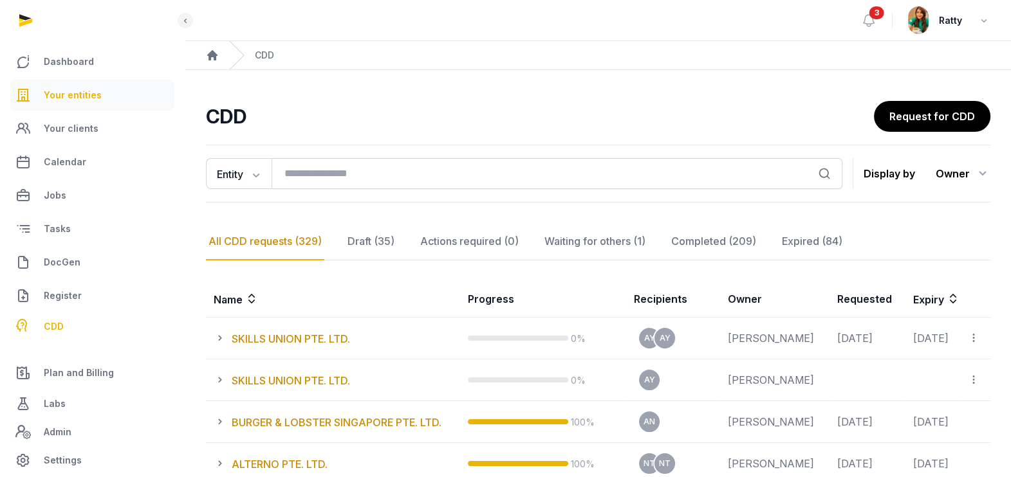
click at [82, 91] on span "Your entities" at bounding box center [73, 94] width 58 height 15
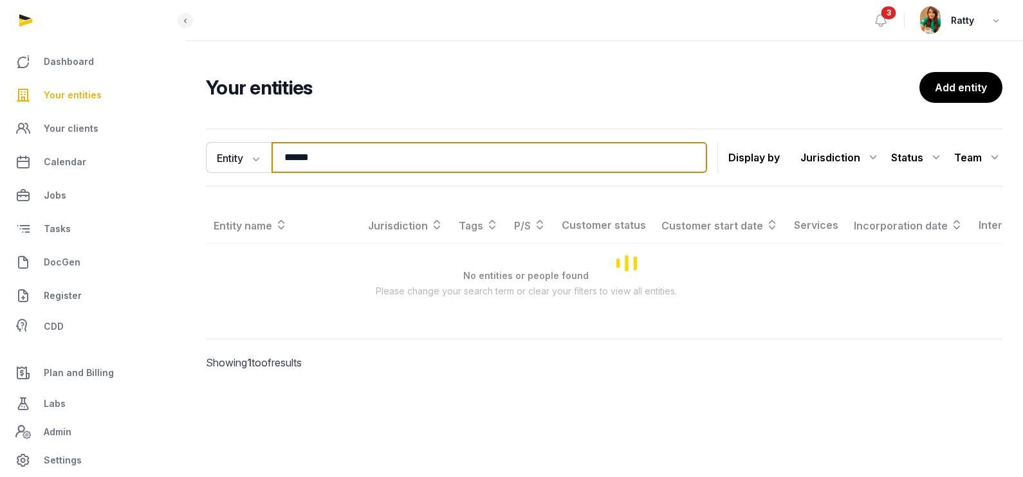
click at [322, 154] on input "******" at bounding box center [488, 157] width 435 height 31
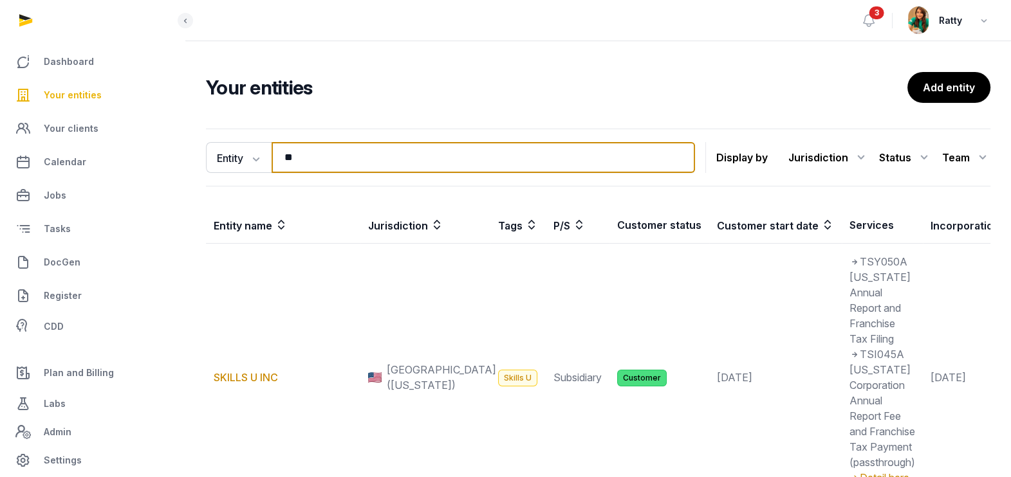
type input "*"
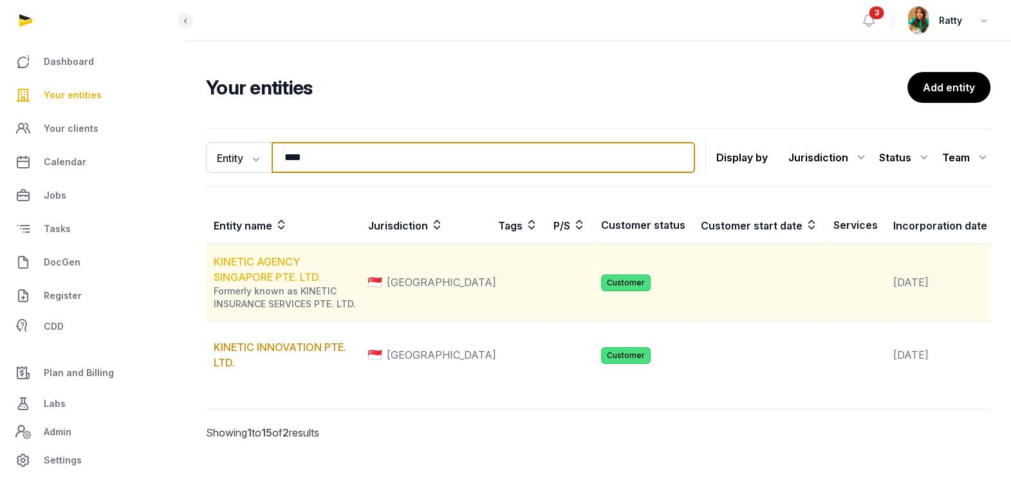
type input "****"
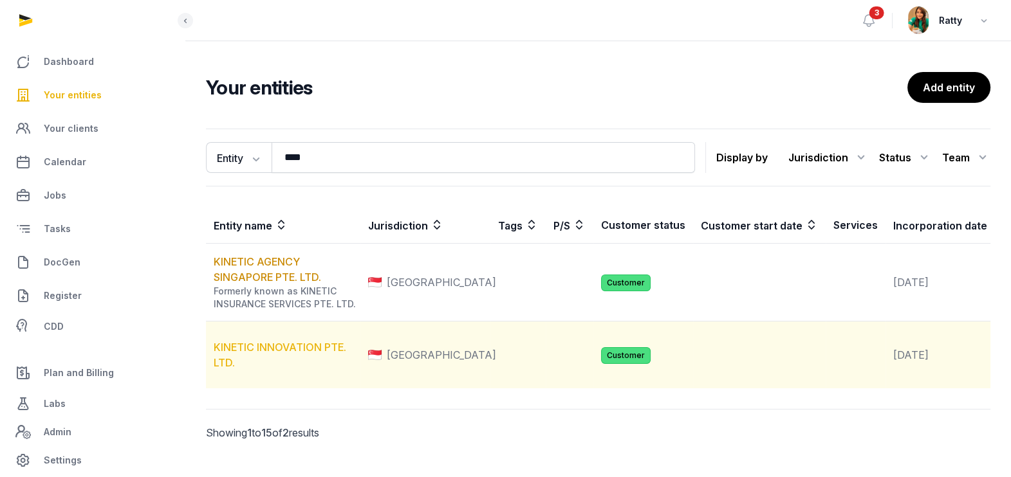
click at [271, 369] on link "KINETIC INNOVATION PTE. LTD." at bounding box center [280, 355] width 133 height 28
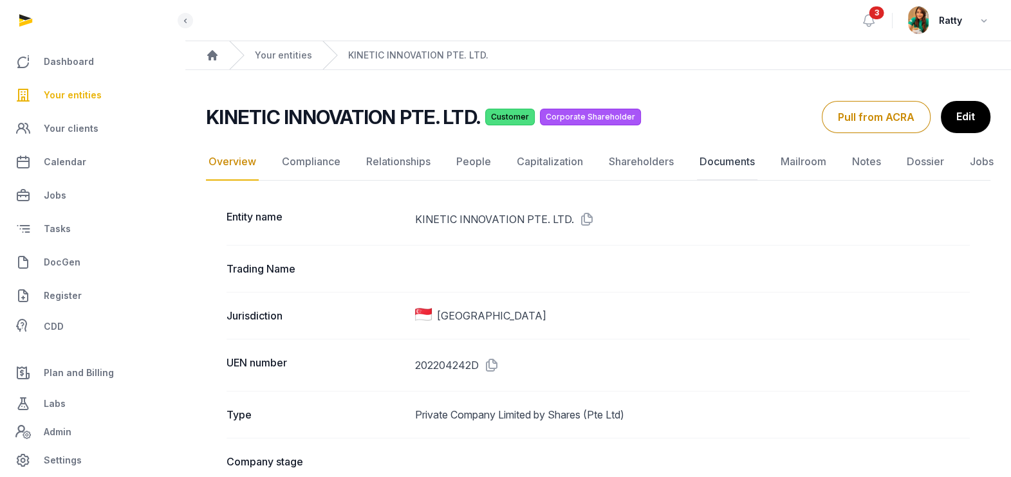
click at [722, 155] on link "Documents" at bounding box center [727, 161] width 60 height 37
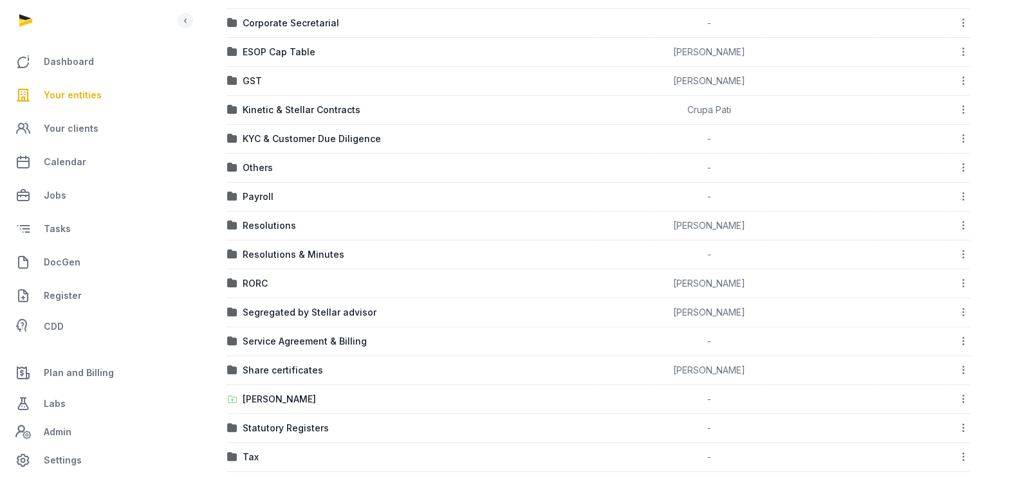
scroll to position [510, 0]
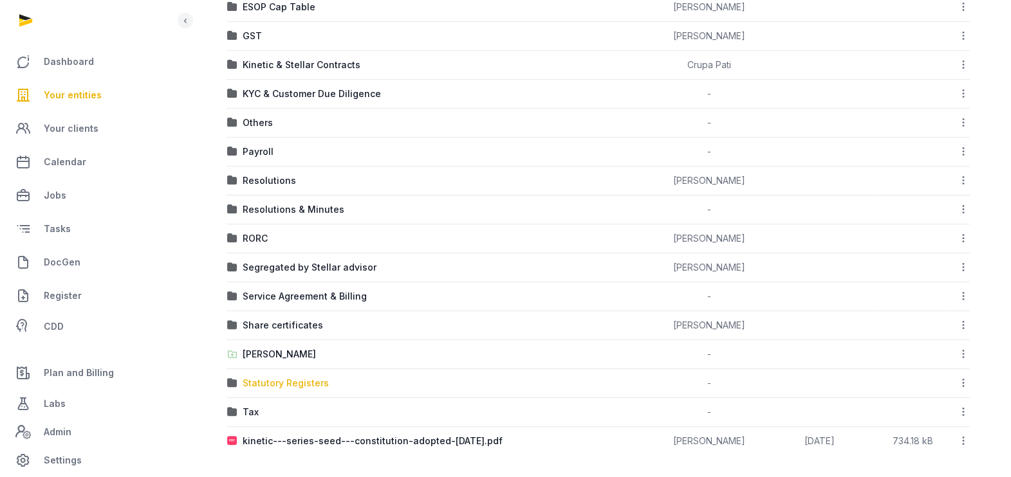
click at [275, 381] on div "Statutory Registers" at bounding box center [286, 383] width 86 height 13
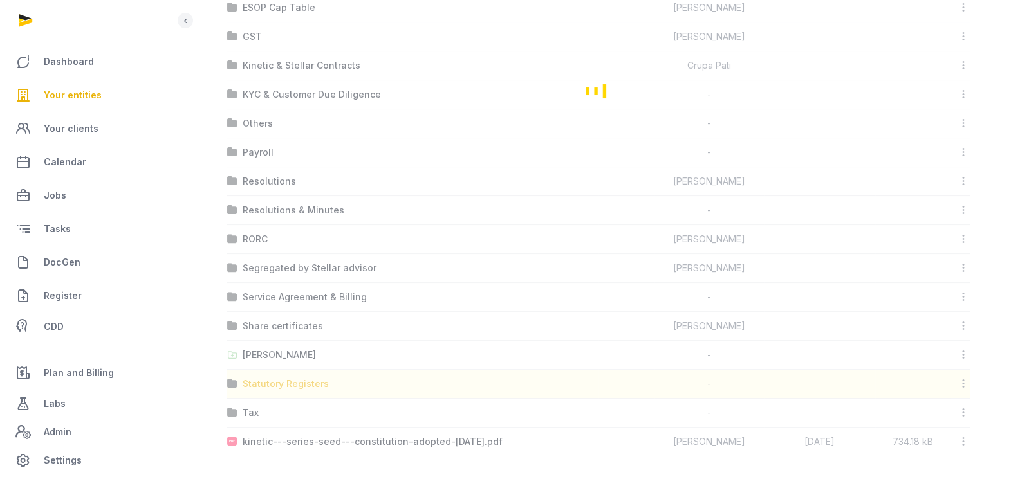
scroll to position [0, 0]
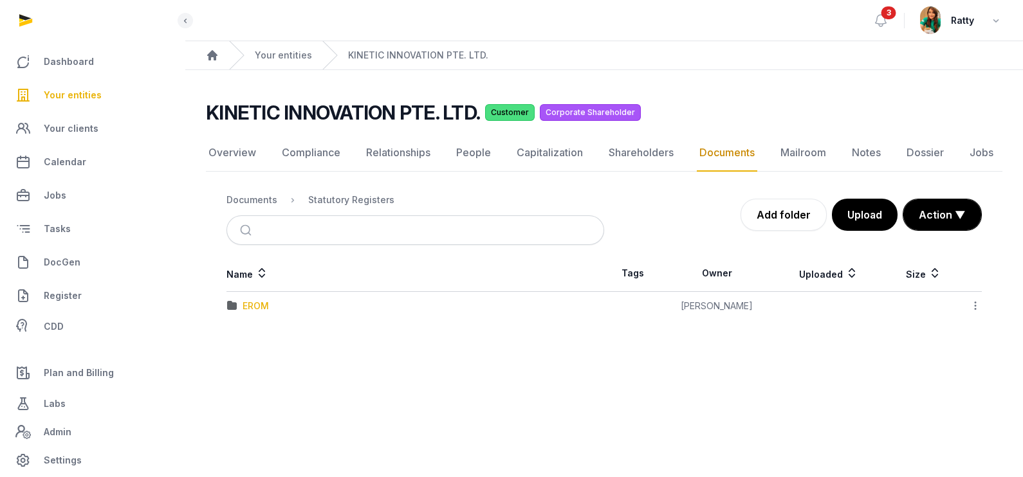
click at [251, 301] on div "EROM" at bounding box center [256, 306] width 26 height 13
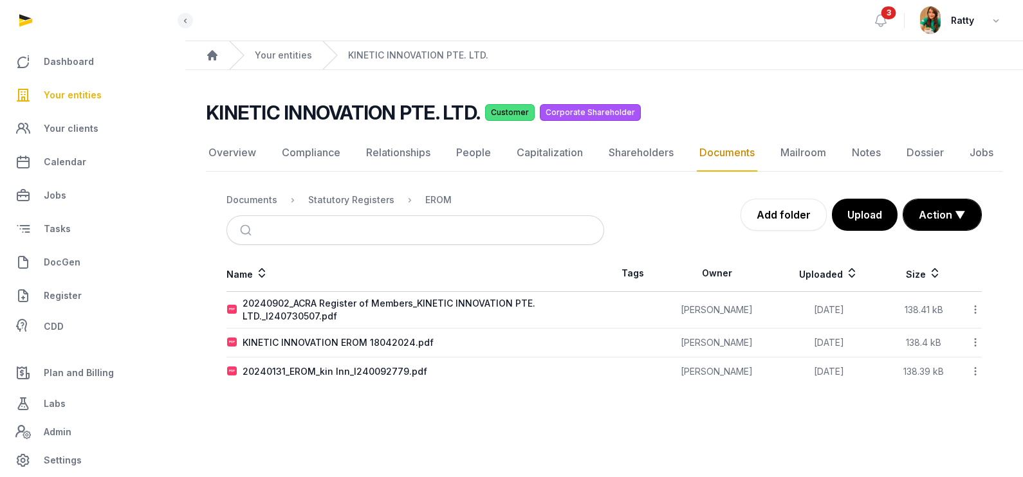
click at [75, 96] on span "Your entities" at bounding box center [73, 94] width 58 height 15
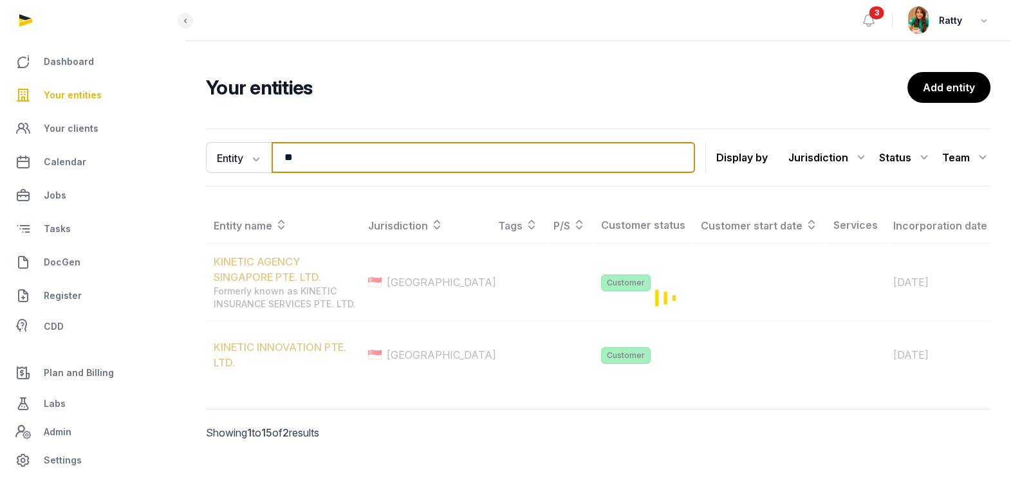
type input "*"
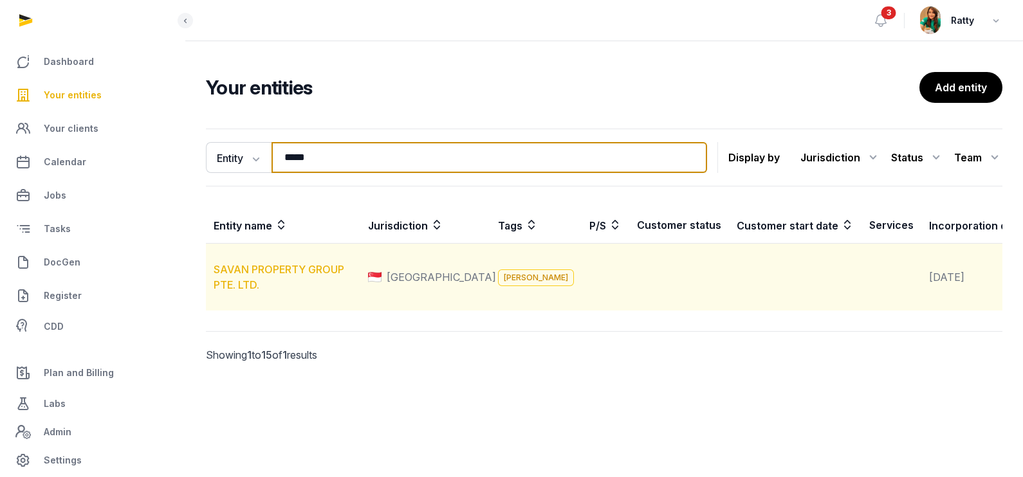
type input "*****"
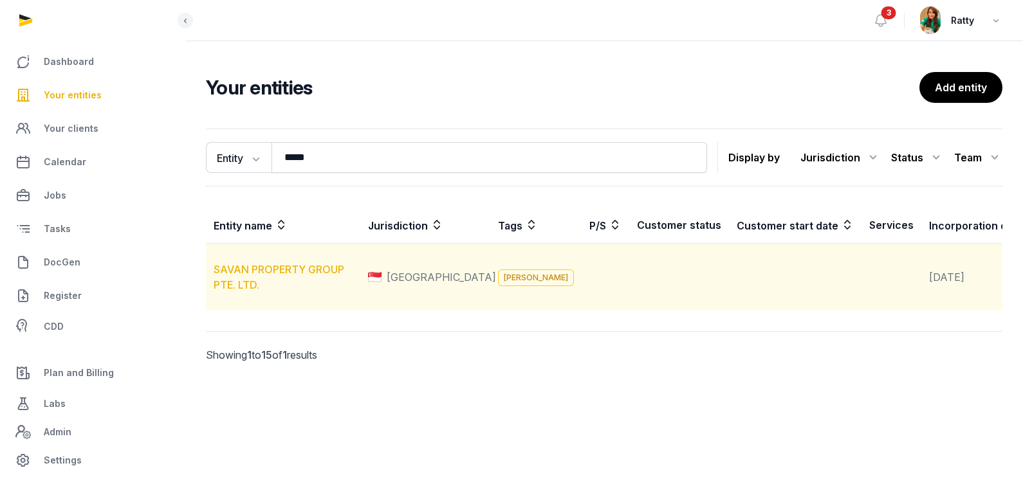
click at [262, 284] on link "SAVAN PROPERTY GROUP PTE. LTD." at bounding box center [279, 277] width 131 height 28
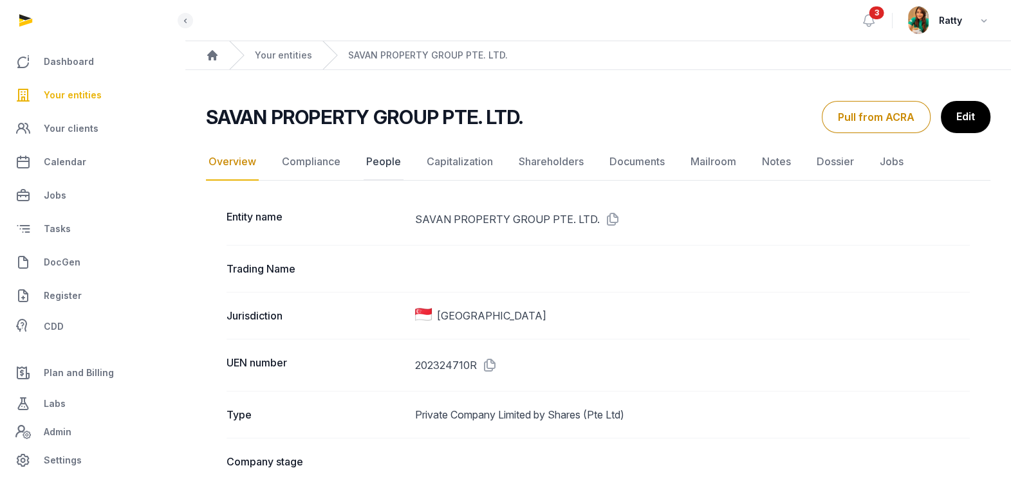
click at [376, 159] on link "People" at bounding box center [383, 161] width 40 height 37
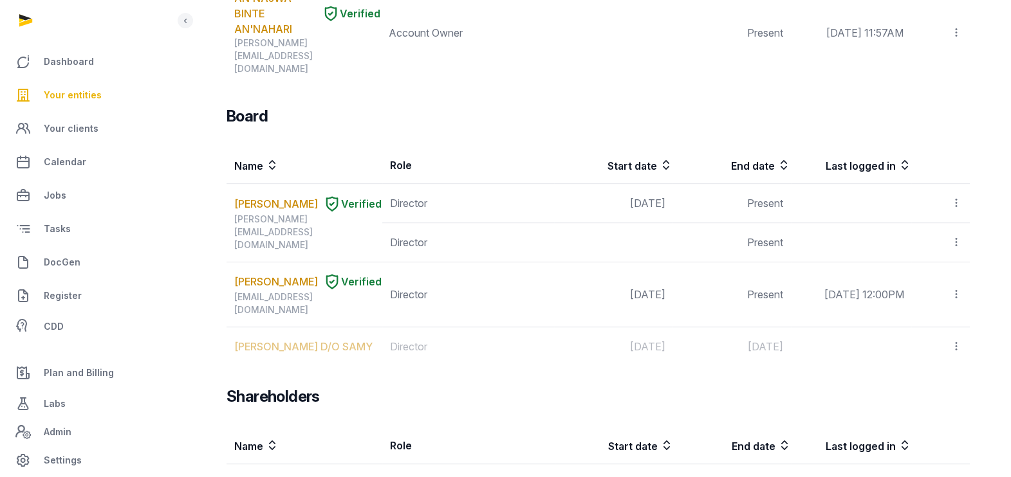
scroll to position [1053, 0]
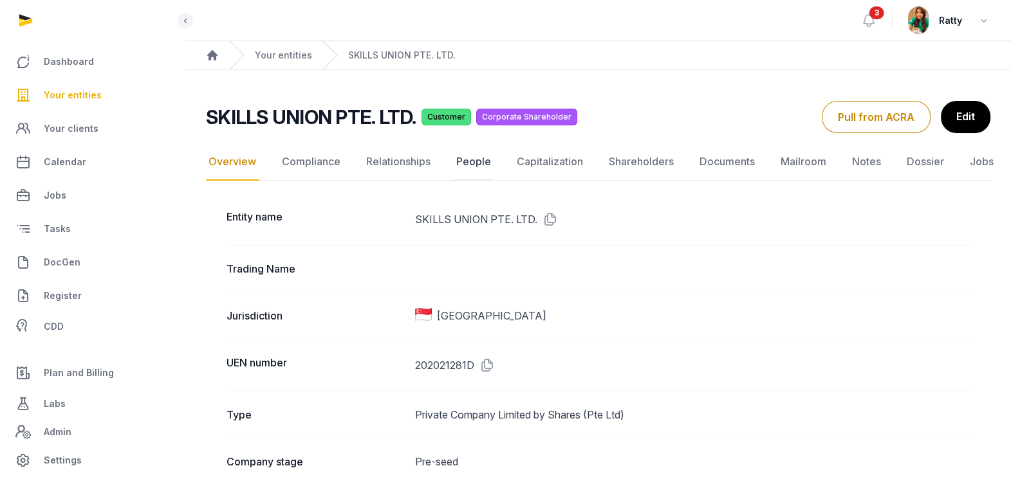
click at [464, 158] on link "People" at bounding box center [474, 161] width 40 height 37
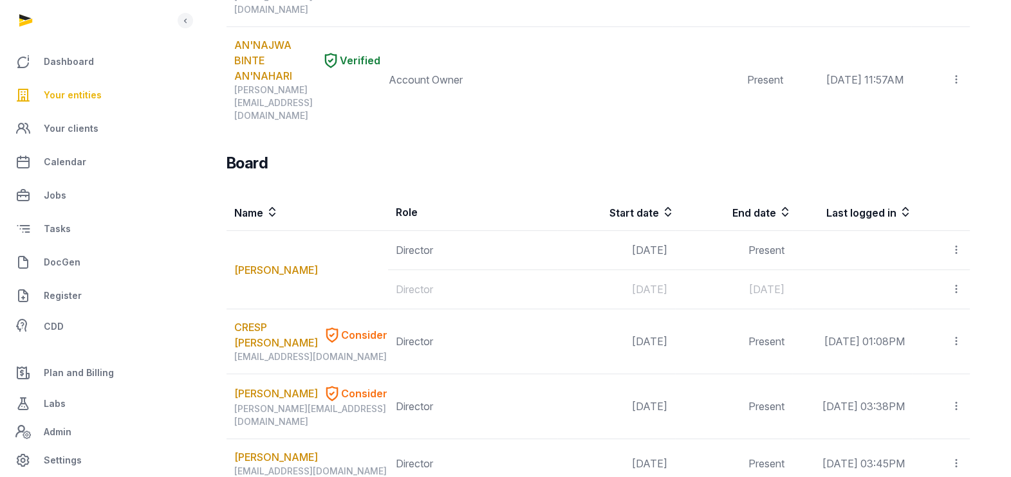
scroll to position [901, 0]
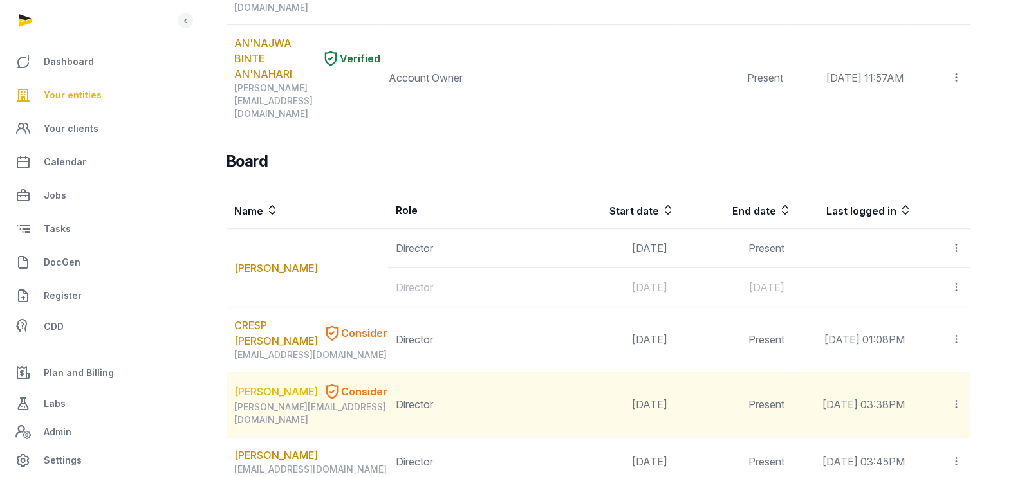
click at [258, 384] on link "[PERSON_NAME]" at bounding box center [276, 391] width 84 height 15
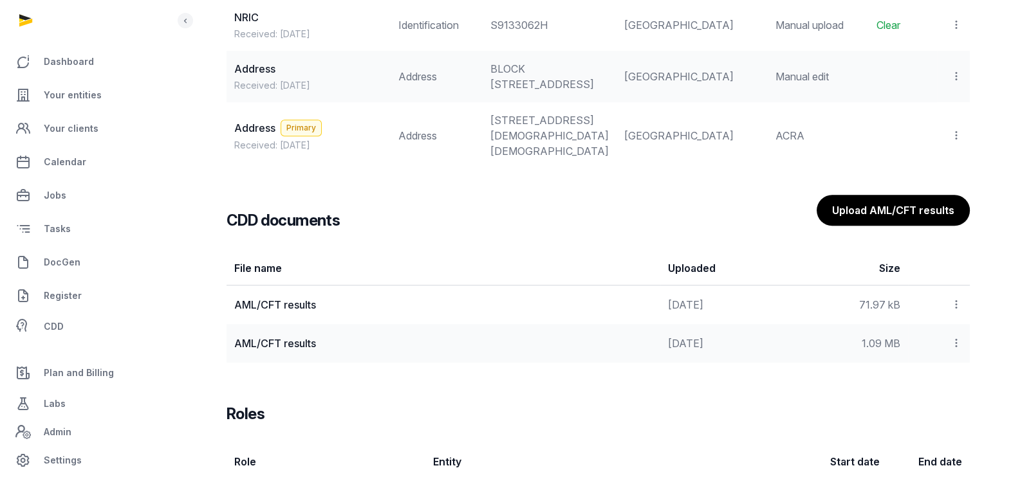
scroll to position [1346, 0]
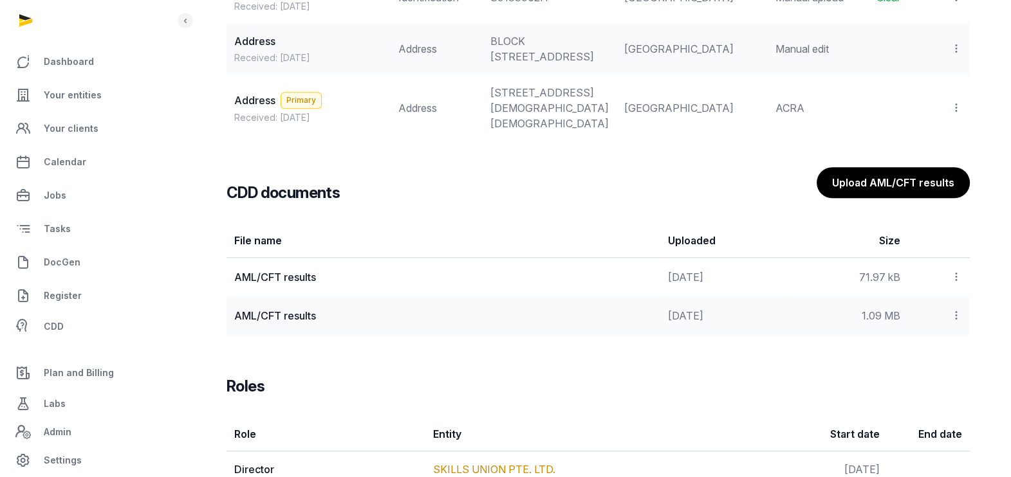
click at [951, 284] on icon at bounding box center [956, 277] width 12 height 14
click at [922, 351] on div "View" at bounding box center [910, 338] width 103 height 26
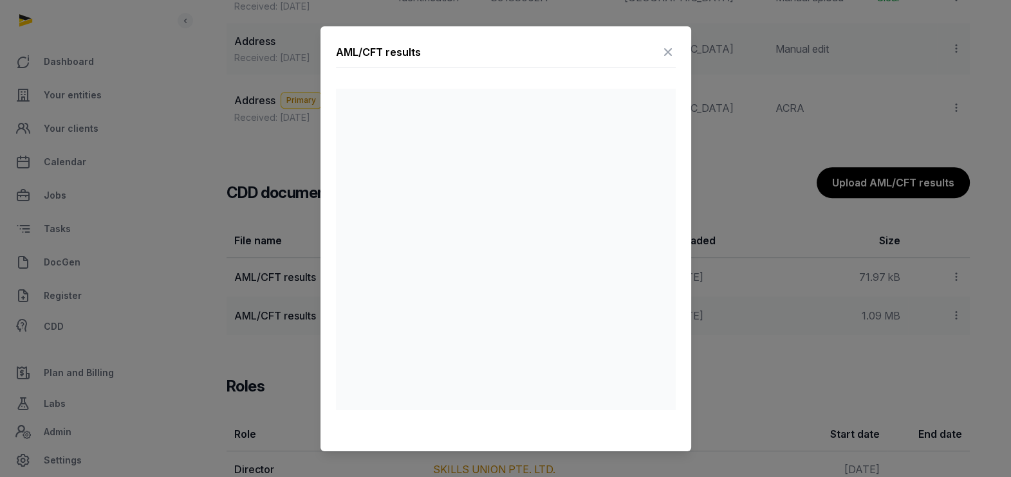
click at [670, 53] on icon at bounding box center [667, 52] width 15 height 21
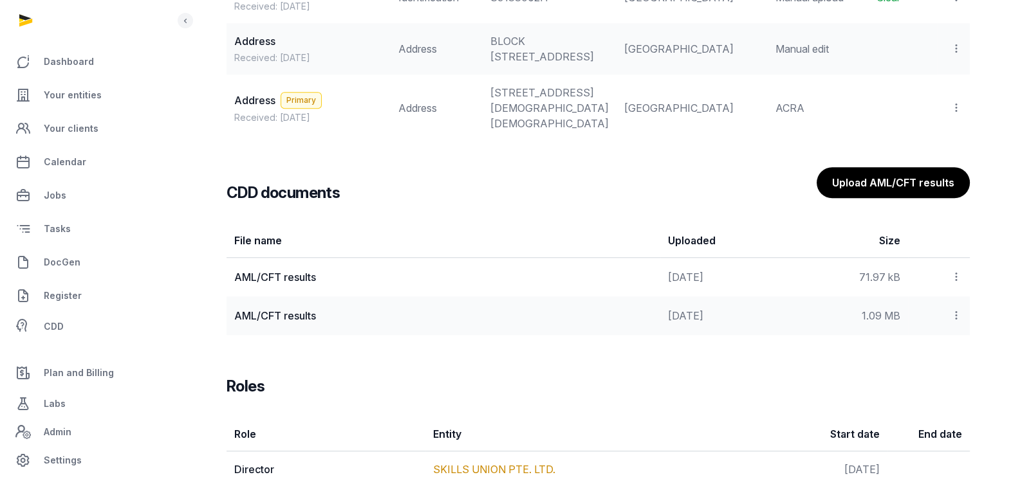
click at [670, 53] on td "[GEOGRAPHIC_DATA]" at bounding box center [691, 48] width 151 height 51
click at [956, 284] on icon at bounding box center [956, 277] width 12 height 14
click at [939, 351] on div "View" at bounding box center [910, 338] width 103 height 26
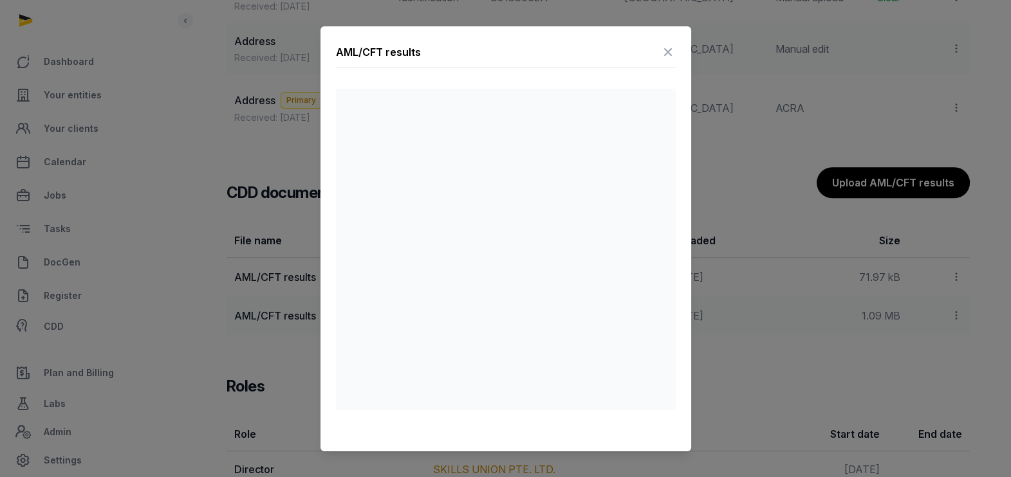
click at [669, 58] on icon at bounding box center [667, 52] width 15 height 21
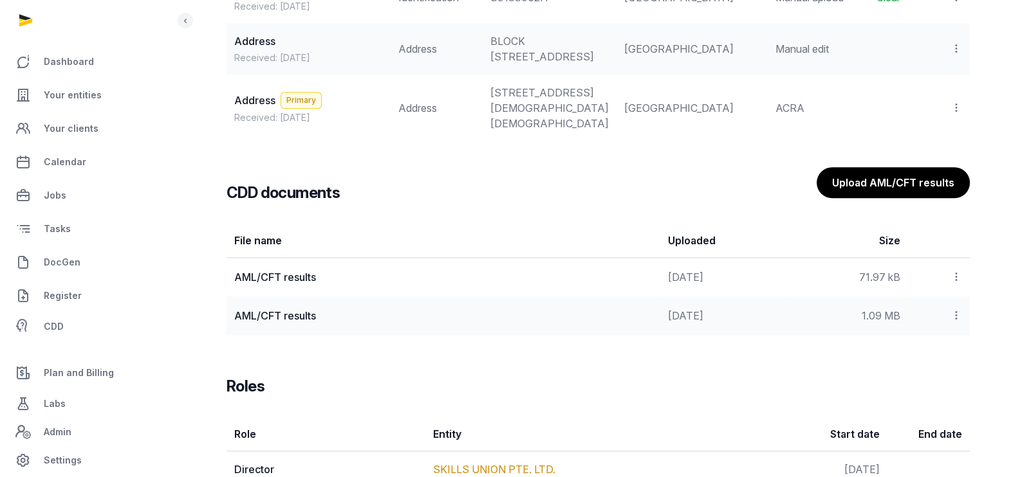
click at [958, 284] on icon at bounding box center [956, 277] width 12 height 14
click at [917, 351] on div "View" at bounding box center [910, 338] width 103 height 26
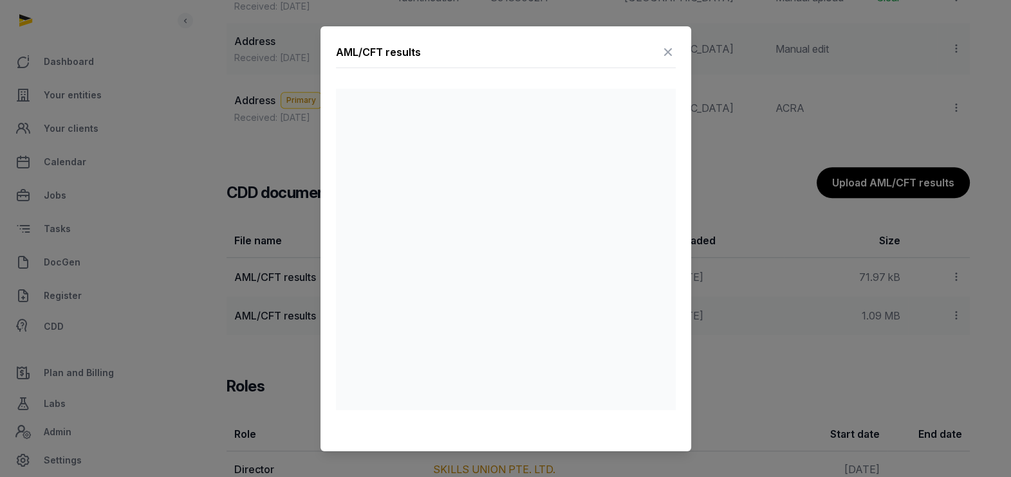
click at [660, 48] on icon at bounding box center [667, 52] width 15 height 21
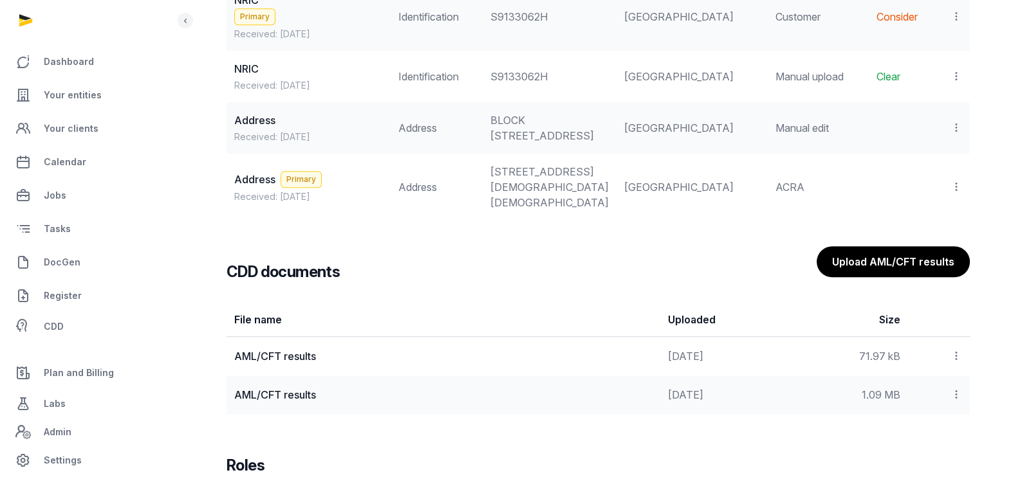
scroll to position [1582, 0]
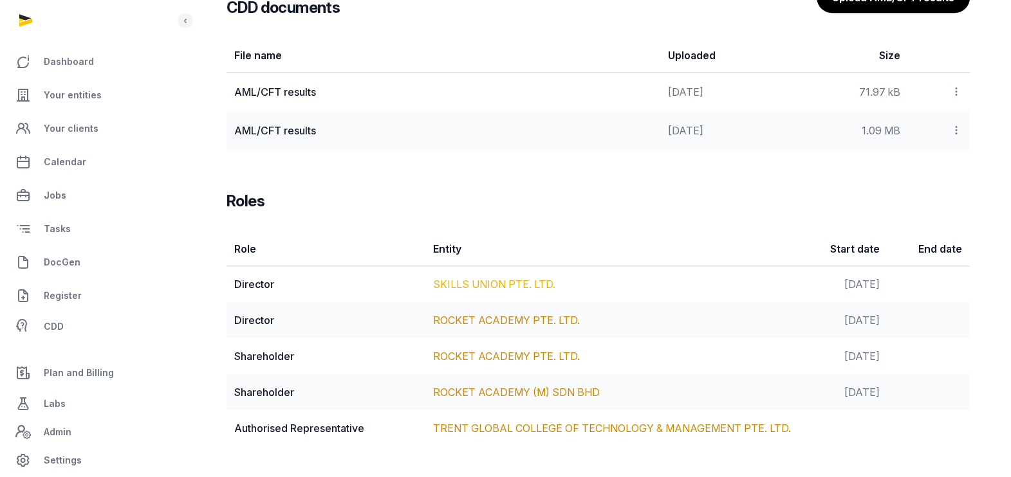
click at [506, 291] on link "SKILLS UNION PTE. LTD." at bounding box center [494, 284] width 122 height 13
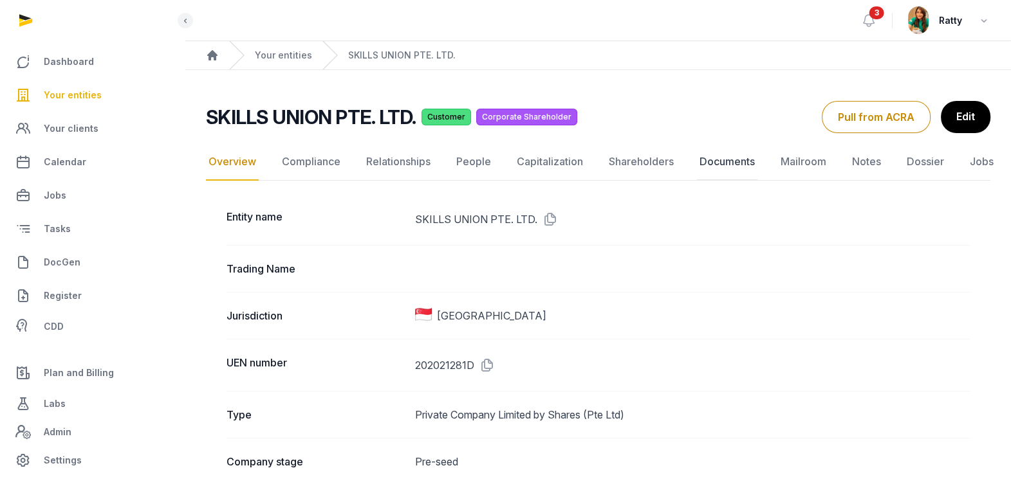
click at [727, 155] on link "Documents" at bounding box center [727, 161] width 60 height 37
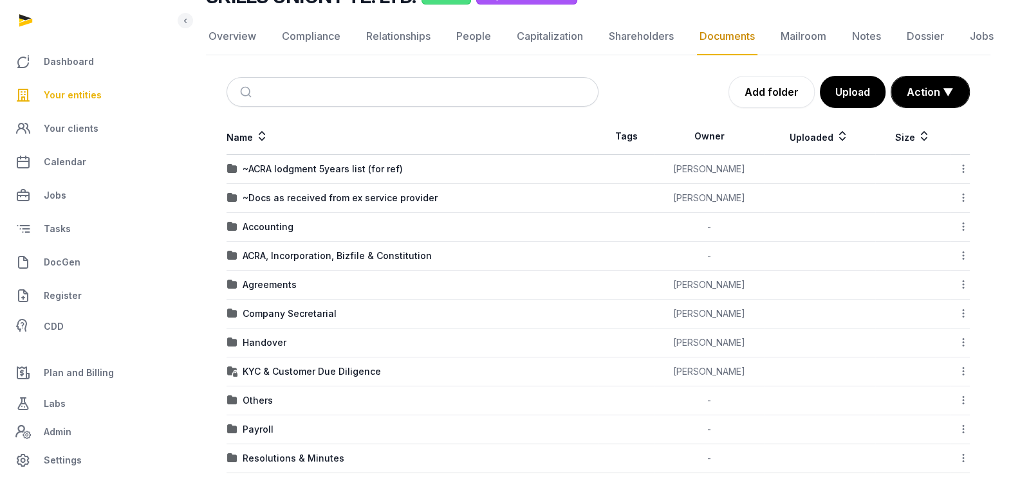
scroll to position [157, 0]
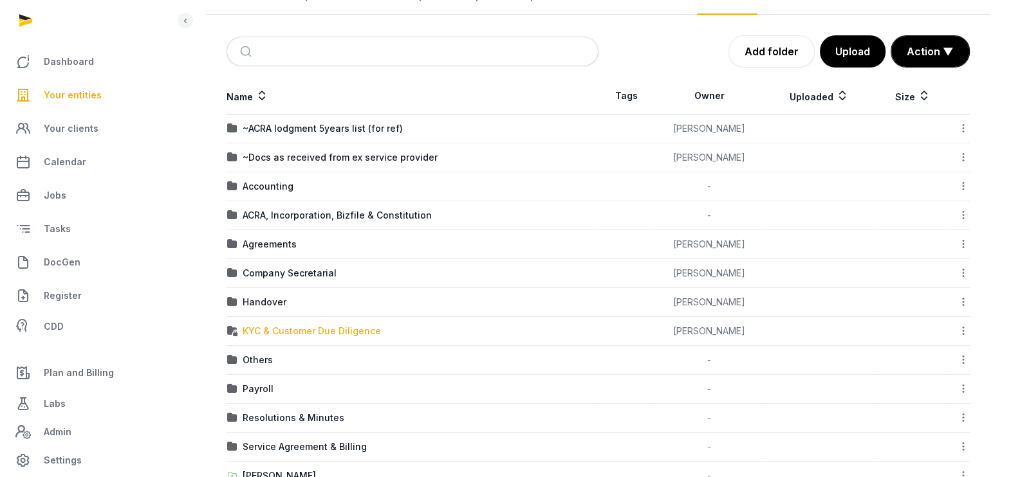
click at [357, 329] on div "KYC & Customer Due Diligence" at bounding box center [312, 331] width 138 height 13
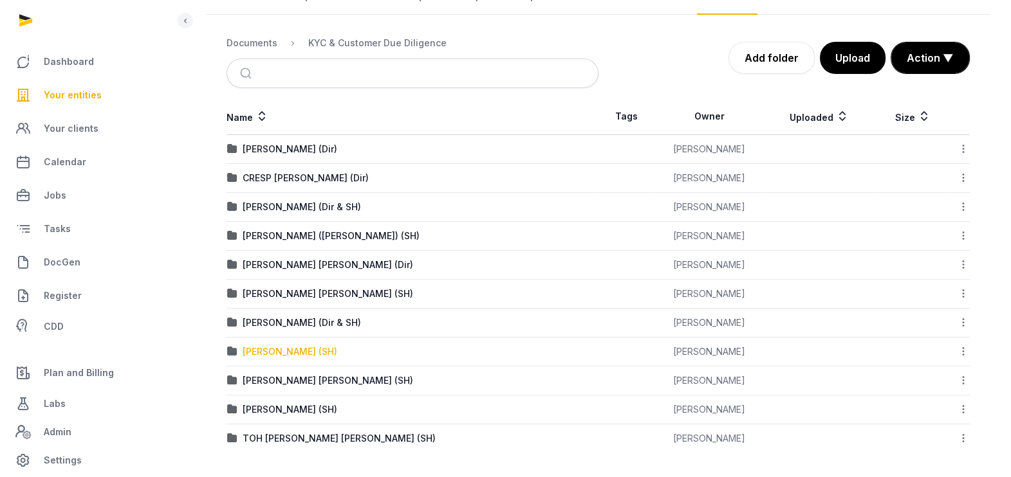
scroll to position [156, 0]
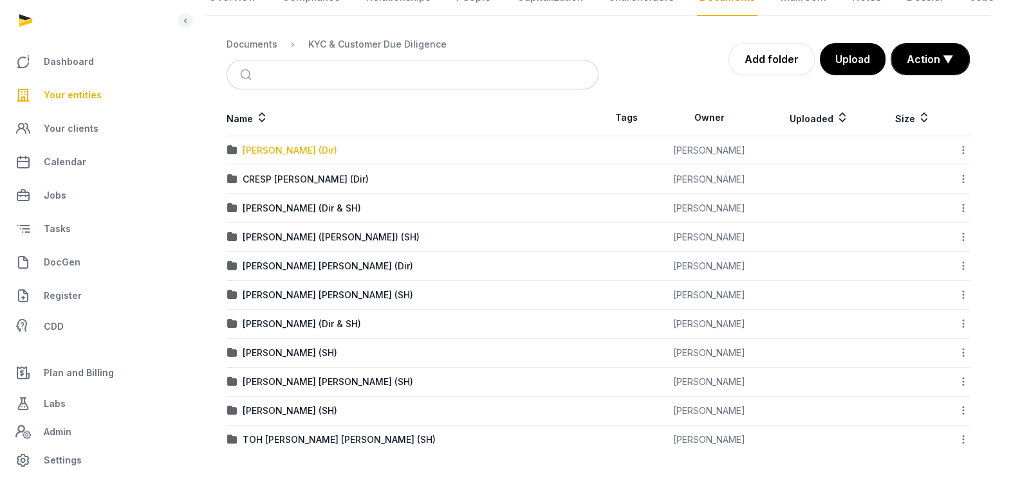
click at [337, 145] on div "ALEXANDER BENEDICT YAN YAOHENG (Dir)" at bounding box center [290, 150] width 95 height 13
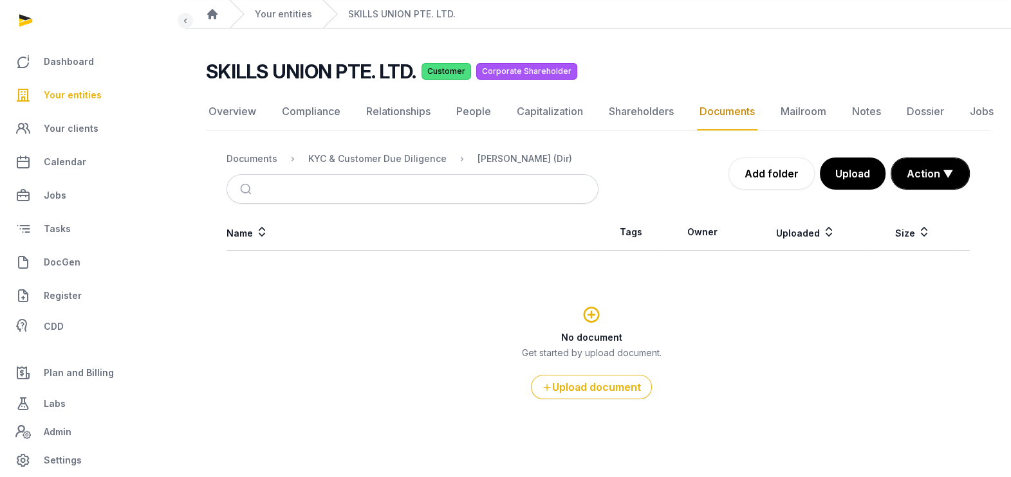
scroll to position [39, 0]
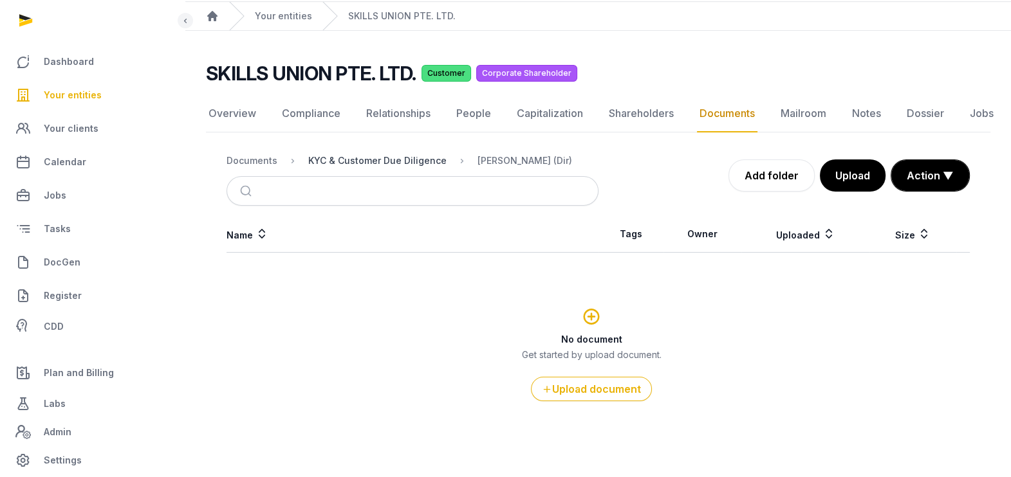
click at [357, 162] on div "KYC & Customer Due Diligence" at bounding box center [377, 160] width 138 height 13
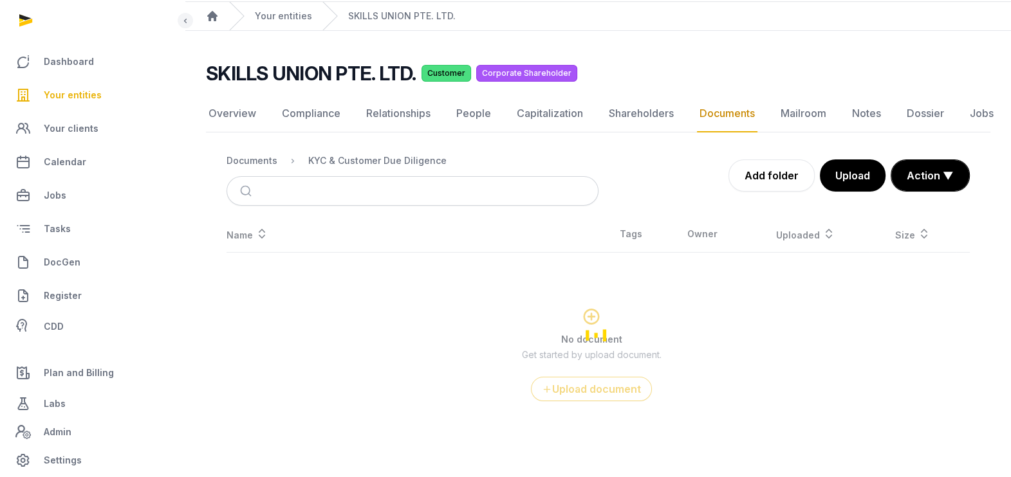
scroll to position [156, 0]
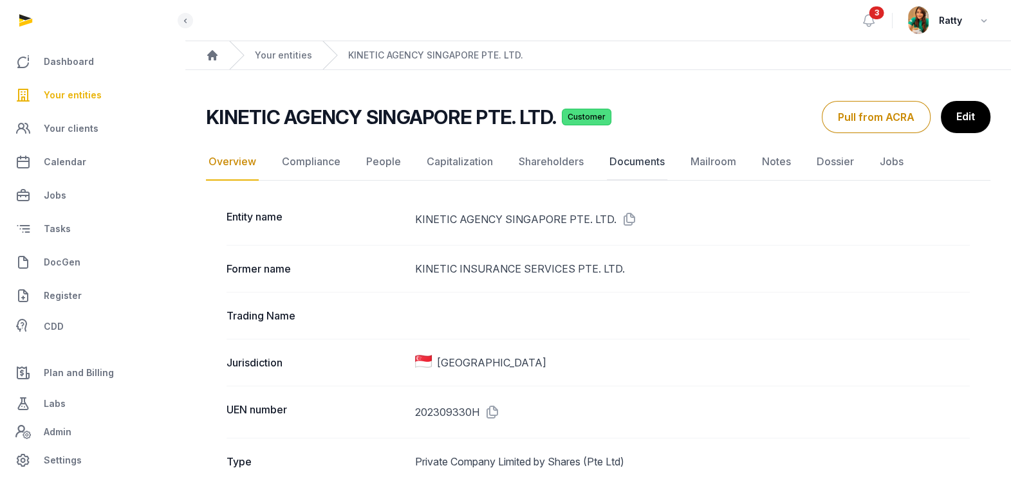
click at [643, 158] on link "Documents" at bounding box center [637, 161] width 60 height 37
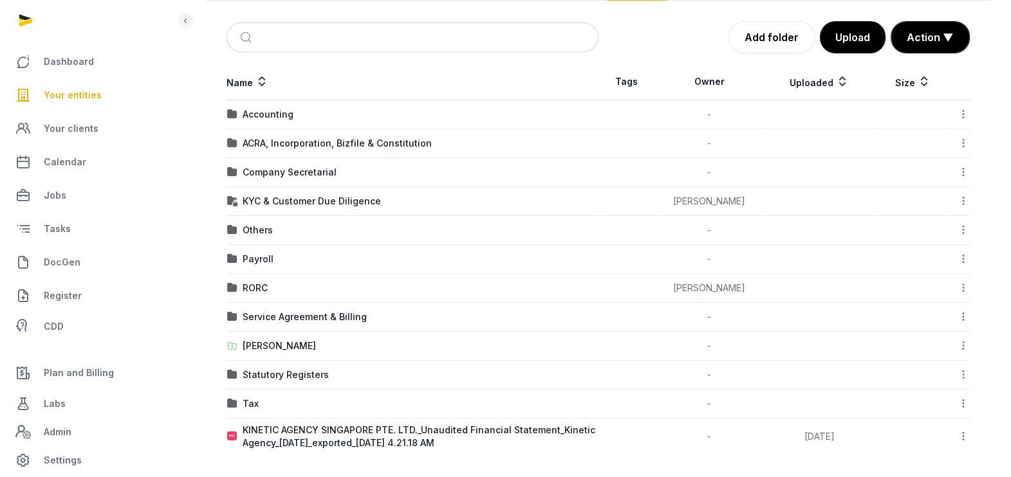
scroll to position [172, 0]
click at [285, 372] on div "Statutory Registers" at bounding box center [286, 374] width 86 height 13
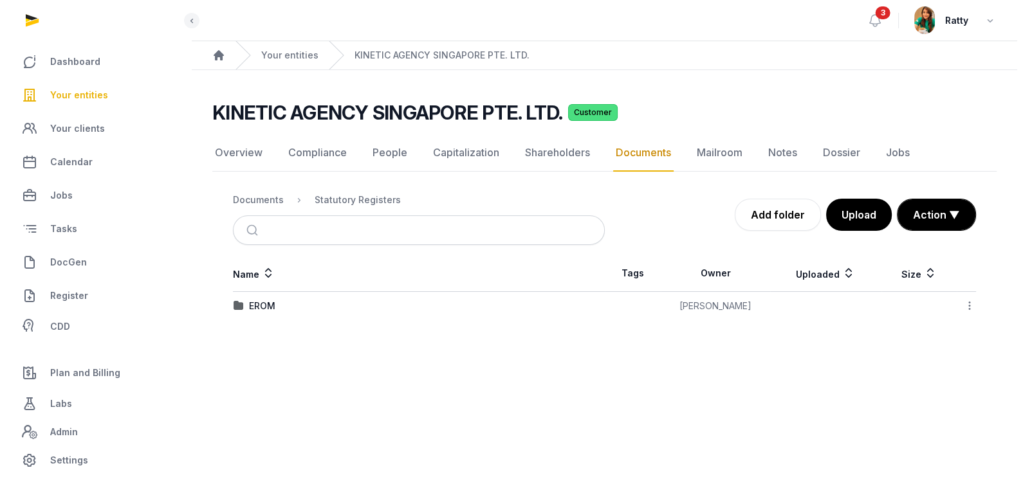
scroll to position [0, 0]
